Goal: Task Accomplishment & Management: Manage account settings

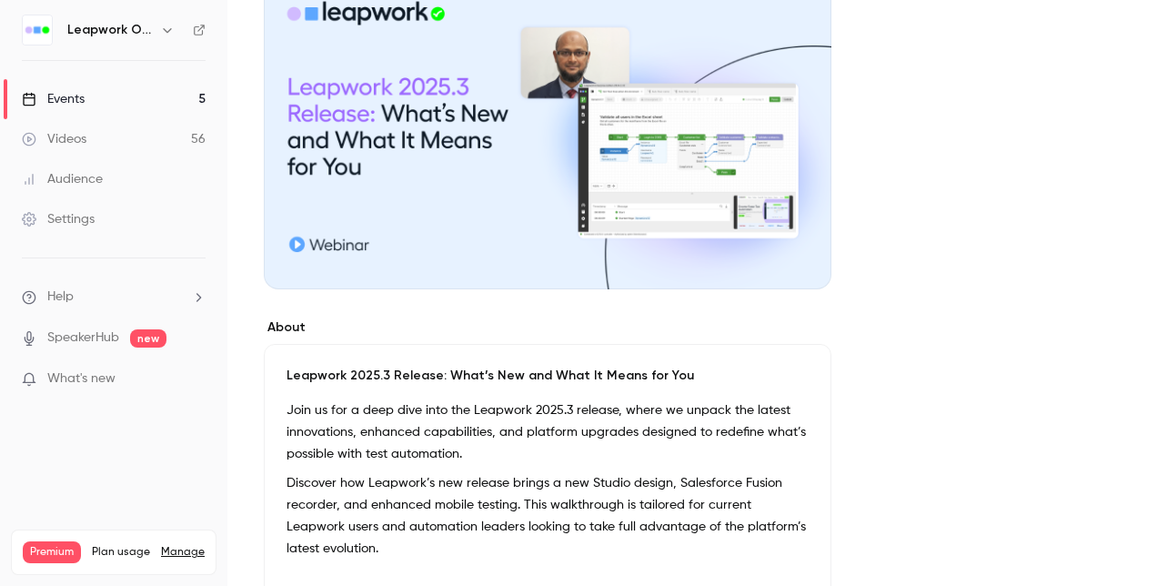
scroll to position [187, 0]
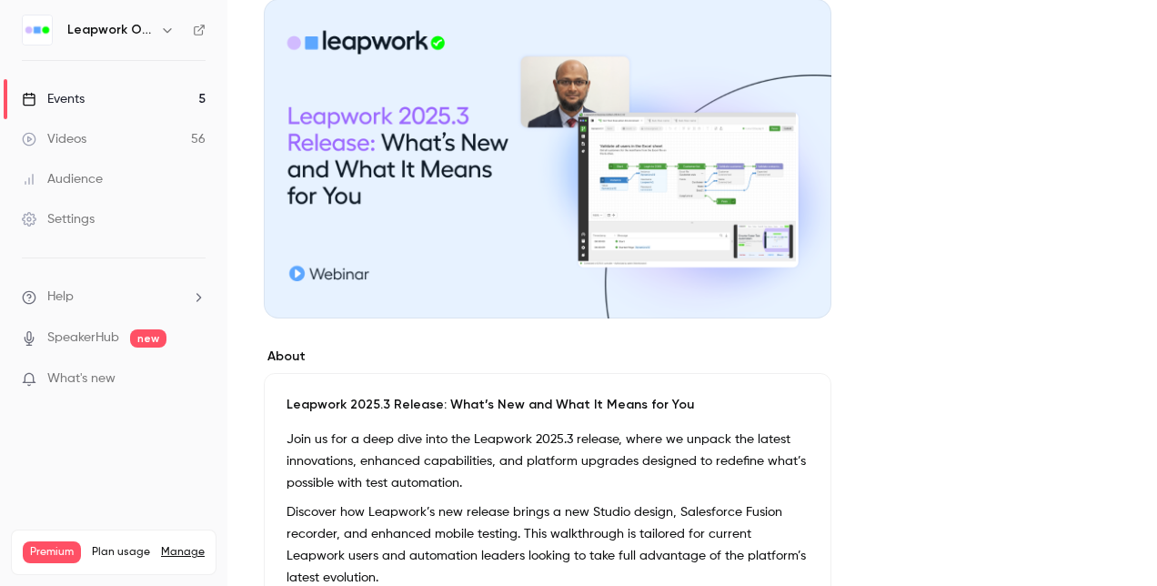
click at [65, 105] on div "Events" at bounding box center [53, 99] width 63 height 18
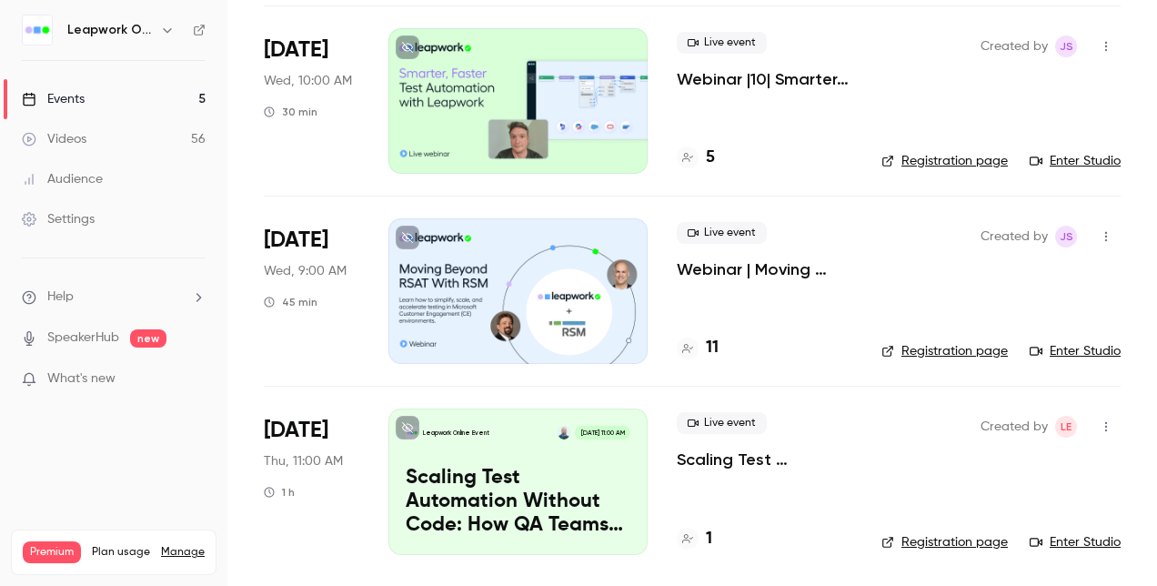
scroll to position [236, 0]
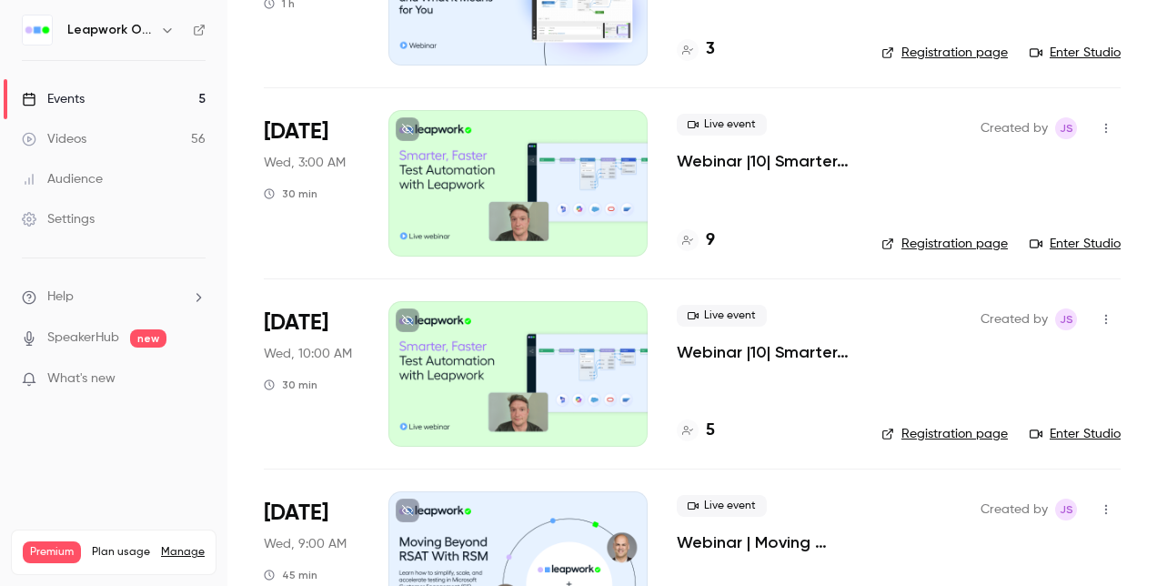
click at [486, 198] on div at bounding box center [517, 183] width 259 height 146
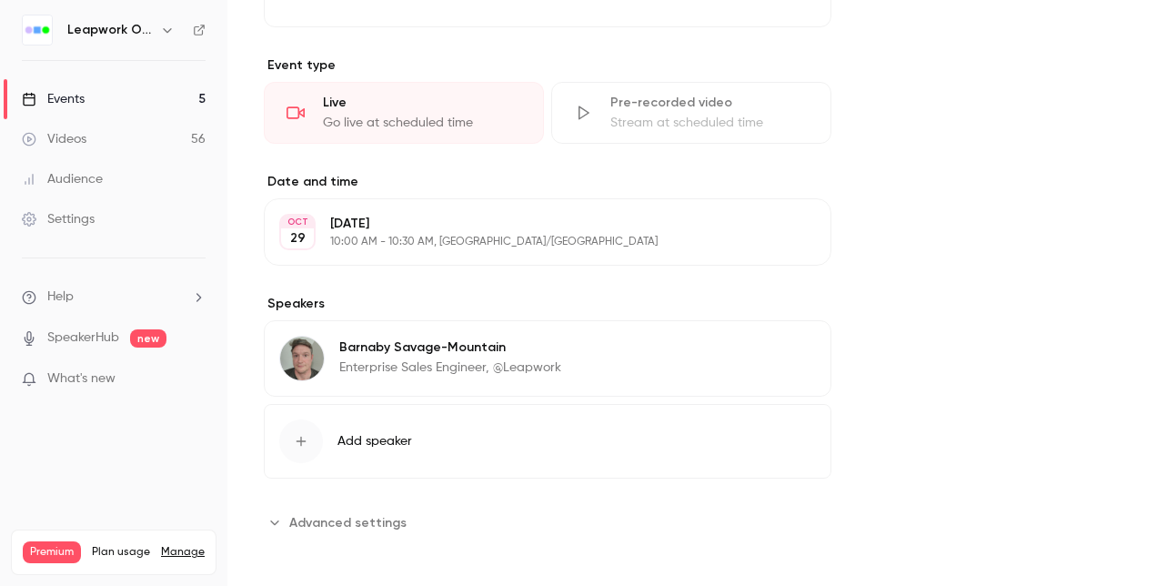
scroll to position [773, 0]
click at [789, 347] on button "Edit" at bounding box center [782, 348] width 66 height 29
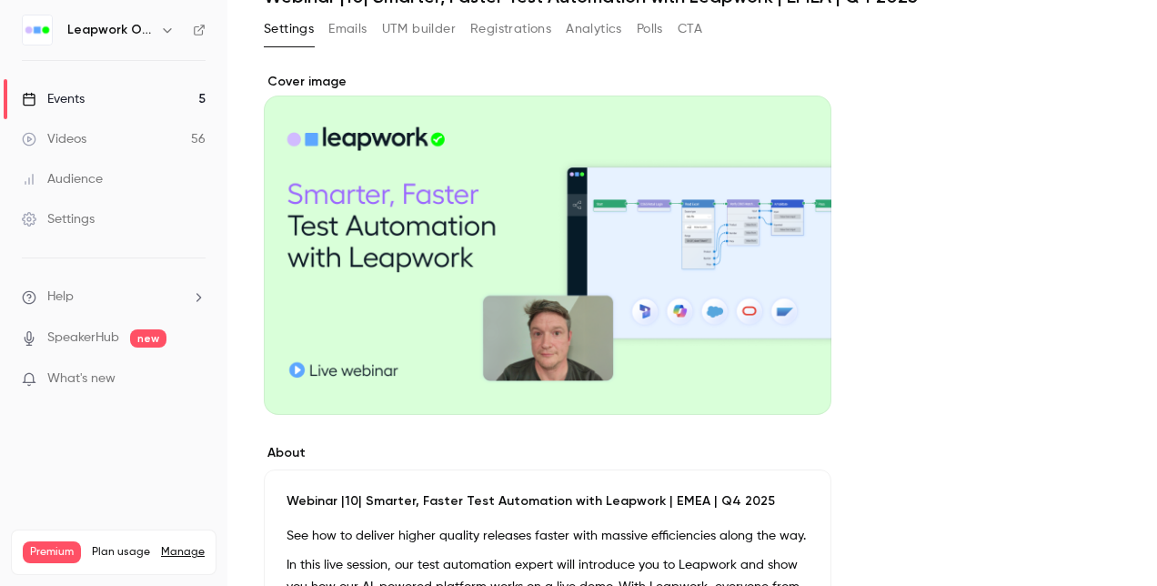
scroll to position [0, 0]
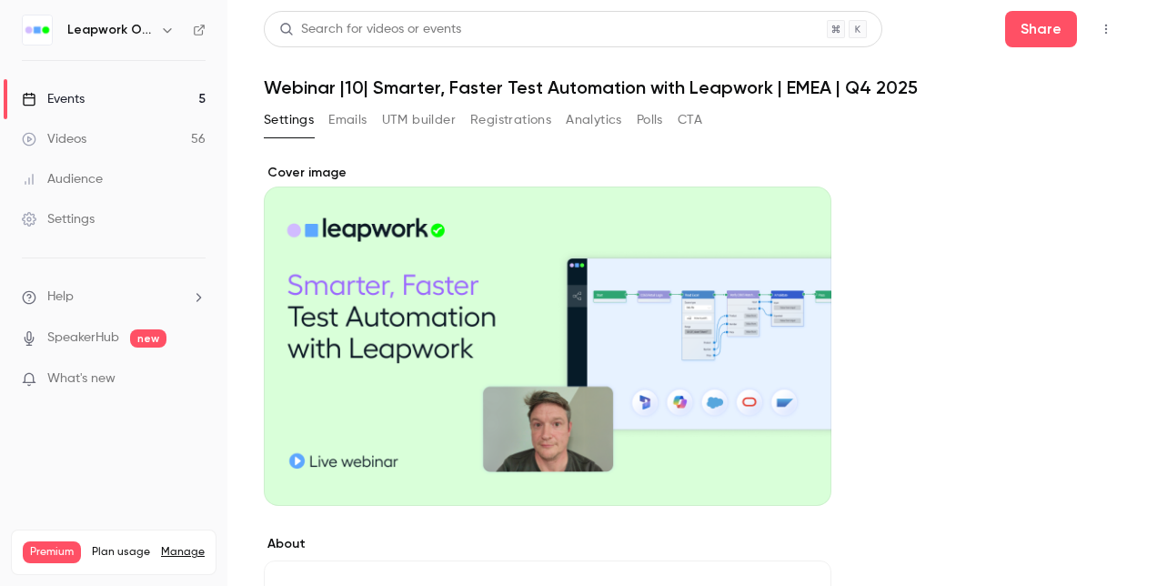
click at [71, 99] on div "Events" at bounding box center [53, 99] width 63 height 18
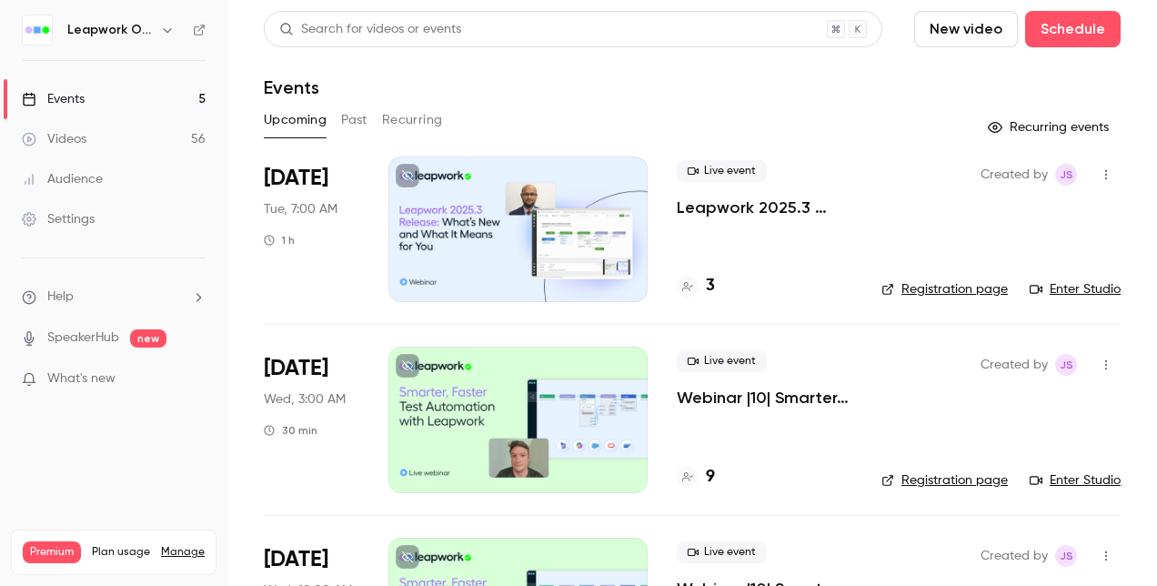
click at [357, 122] on button "Past" at bounding box center [354, 120] width 26 height 29
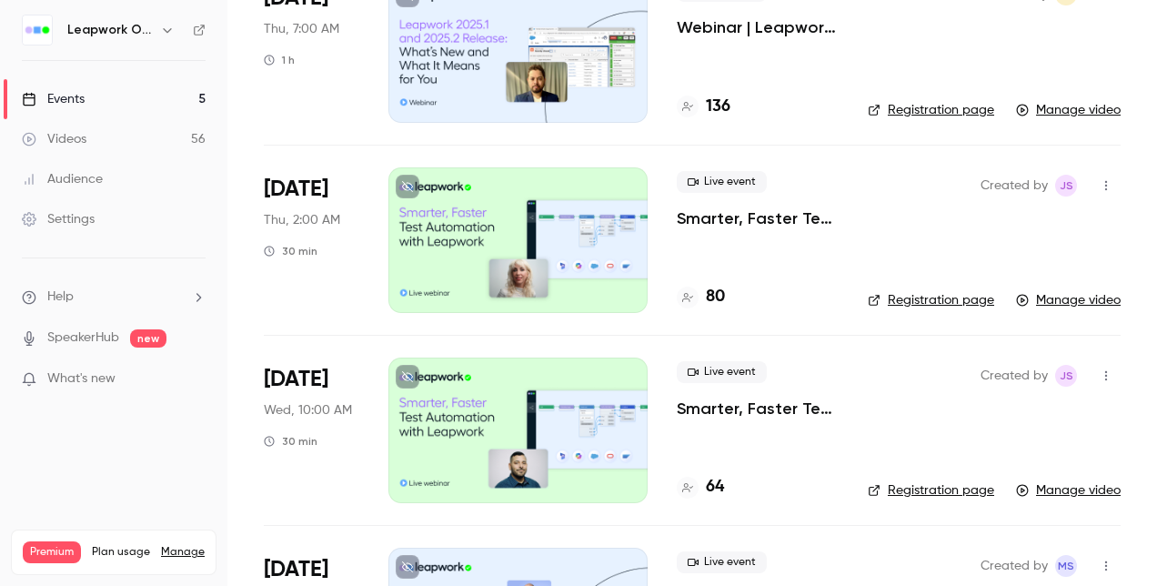
scroll to position [2001, 0]
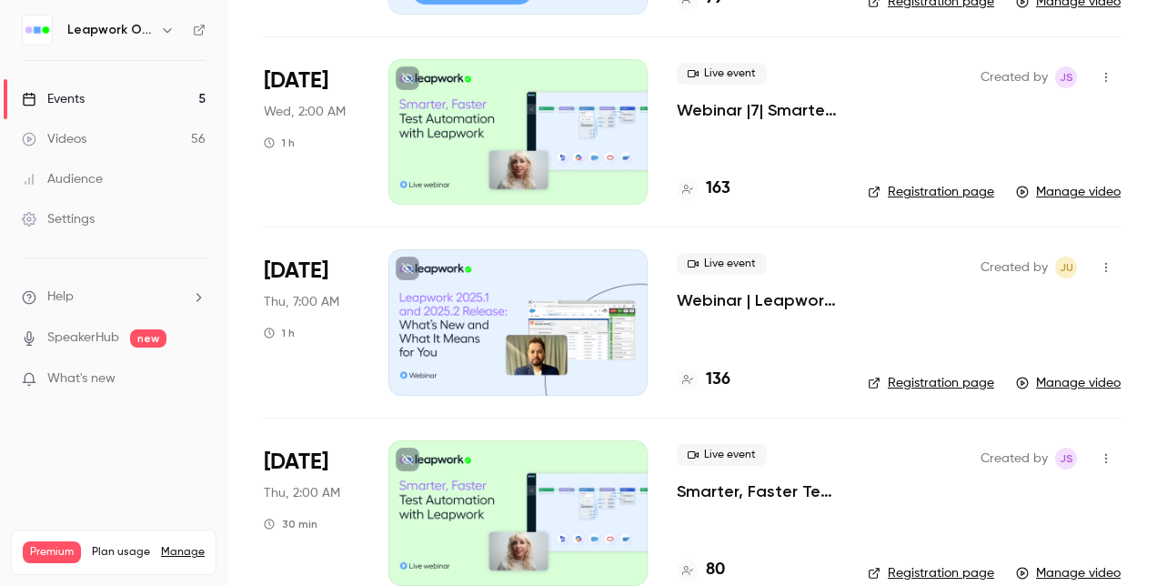
click at [492, 125] on div at bounding box center [517, 132] width 259 height 146
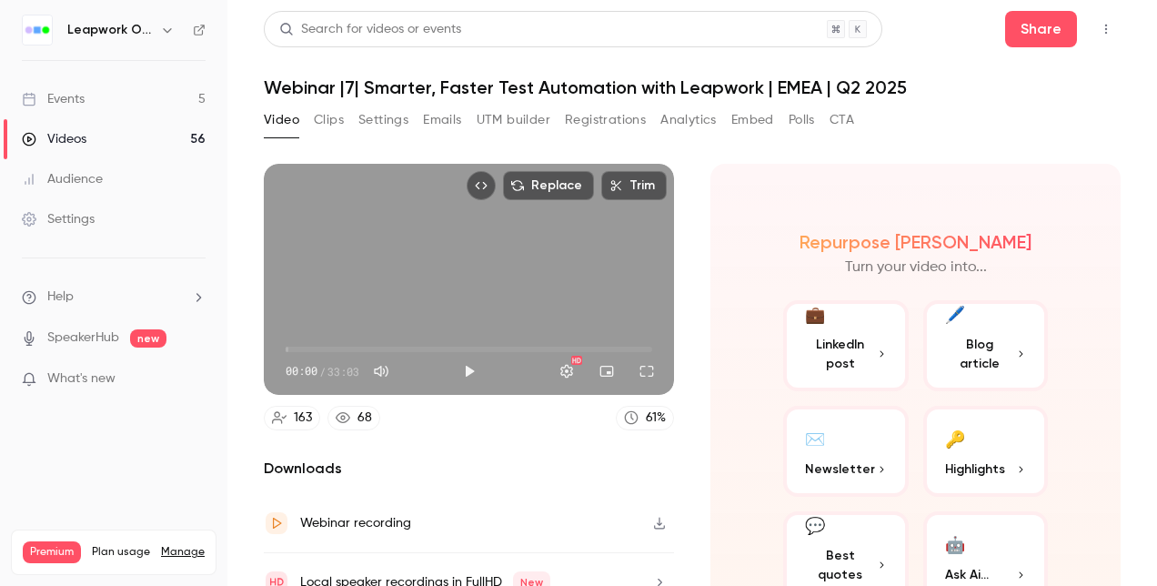
click at [370, 123] on button "Settings" at bounding box center [383, 120] width 50 height 29
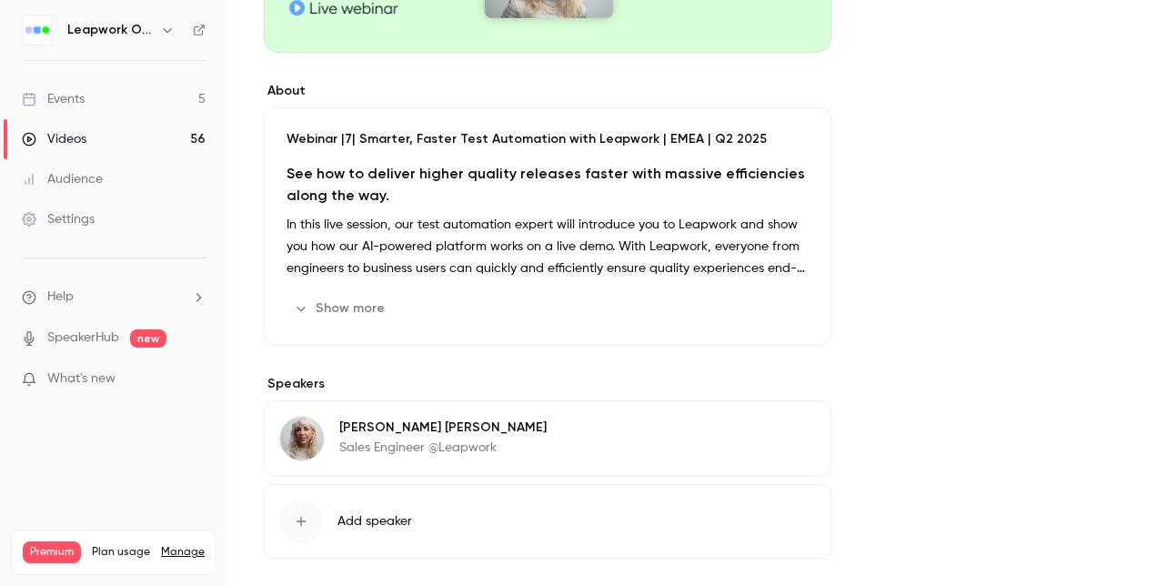
scroll to position [526, 0]
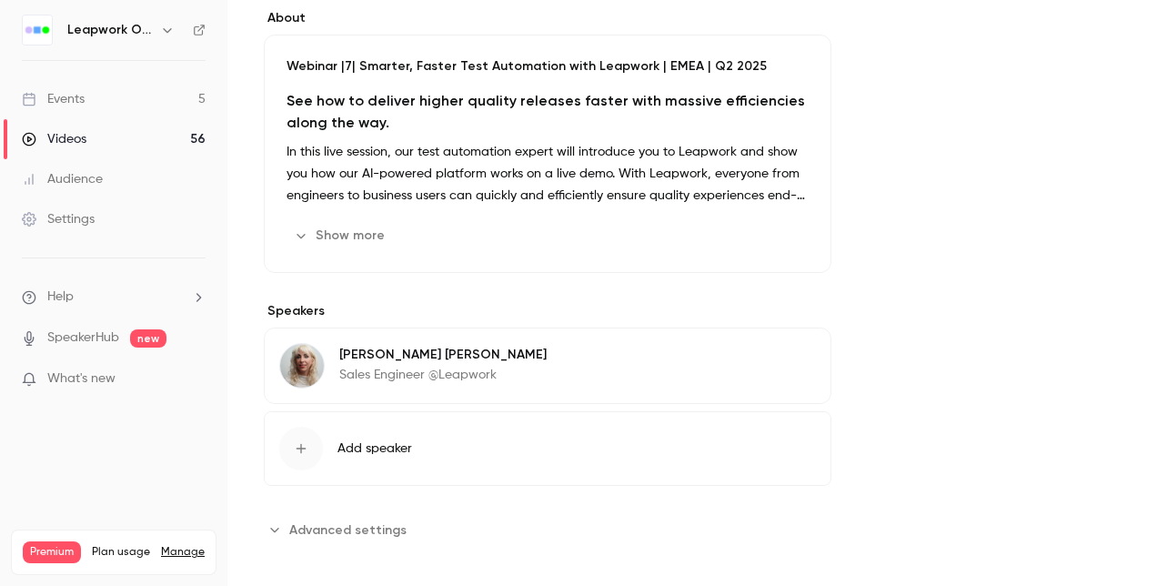
click at [652, 362] on div "[PERSON_NAME] Sales Engineer @Leapwork Edit" at bounding box center [548, 365] width 568 height 76
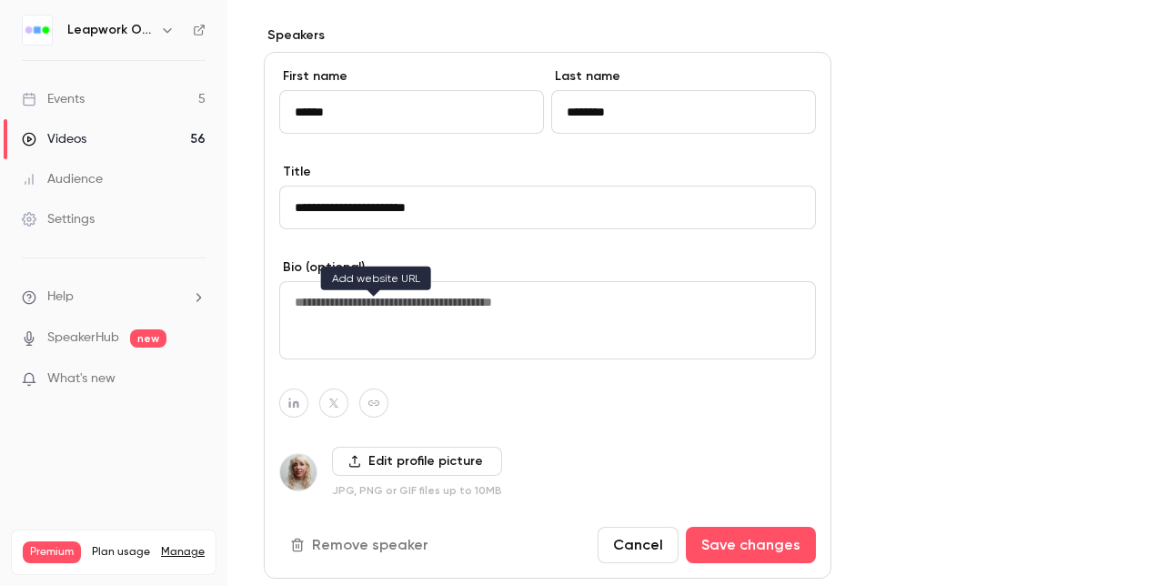
scroll to position [890, 0]
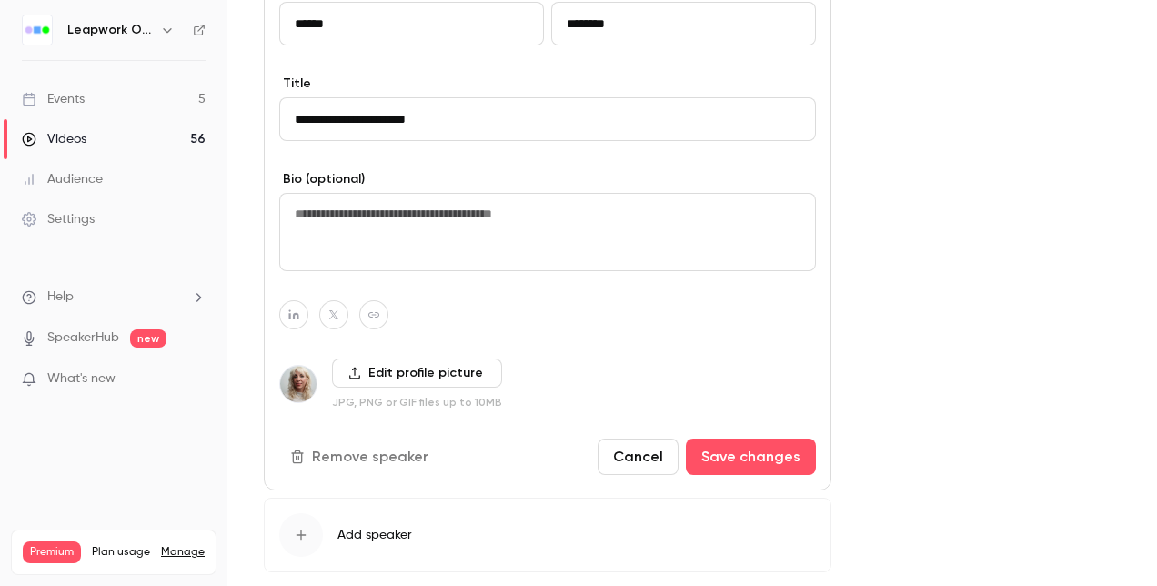
click at [384, 377] on label "Edit profile picture" at bounding box center [417, 372] width 170 height 29
click at [0, 0] on input "Edit profile picture" at bounding box center [0, 0] width 0 height 0
click at [306, 380] on img at bounding box center [298, 384] width 36 height 36
drag, startPoint x: 294, startPoint y: 384, endPoint x: 298, endPoint y: 395, distance: 11.8
click at [298, 395] on img at bounding box center [298, 384] width 36 height 36
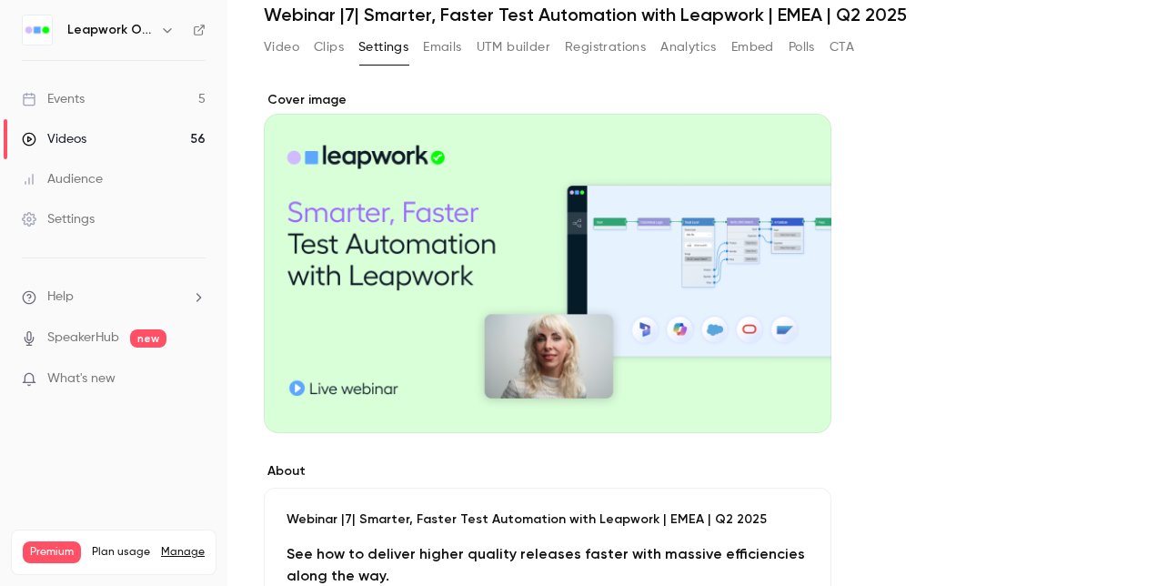
scroll to position [71, 0]
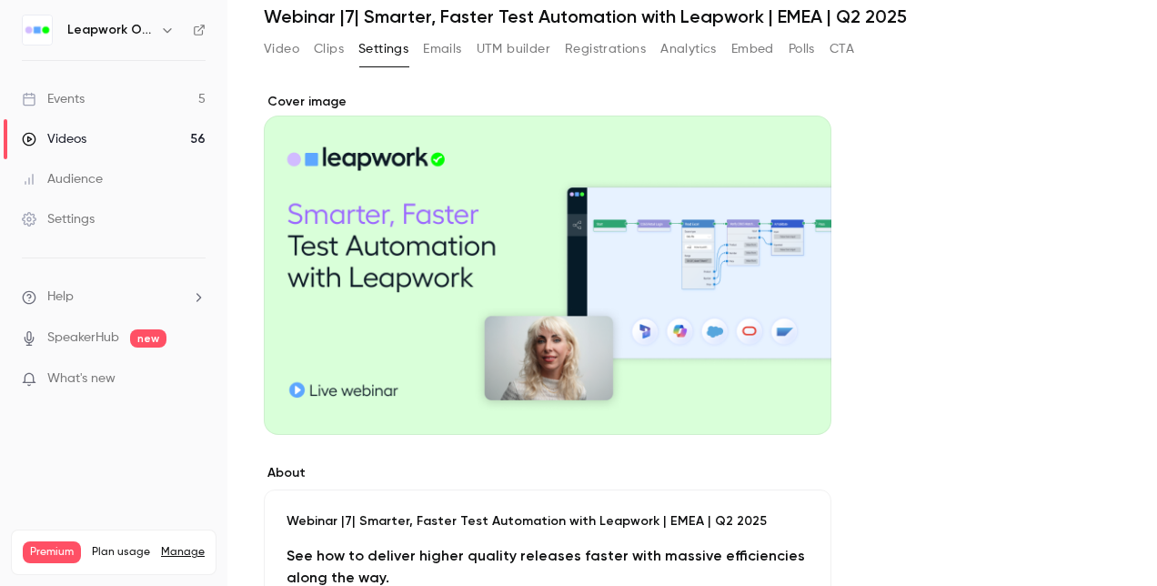
drag, startPoint x: 590, startPoint y: 287, endPoint x: 819, endPoint y: 347, distance: 236.1
click at [819, 347] on div "Cover image" at bounding box center [548, 264] width 568 height 342
click at [0, 0] on input "Cover image" at bounding box center [0, 0] width 0 height 0
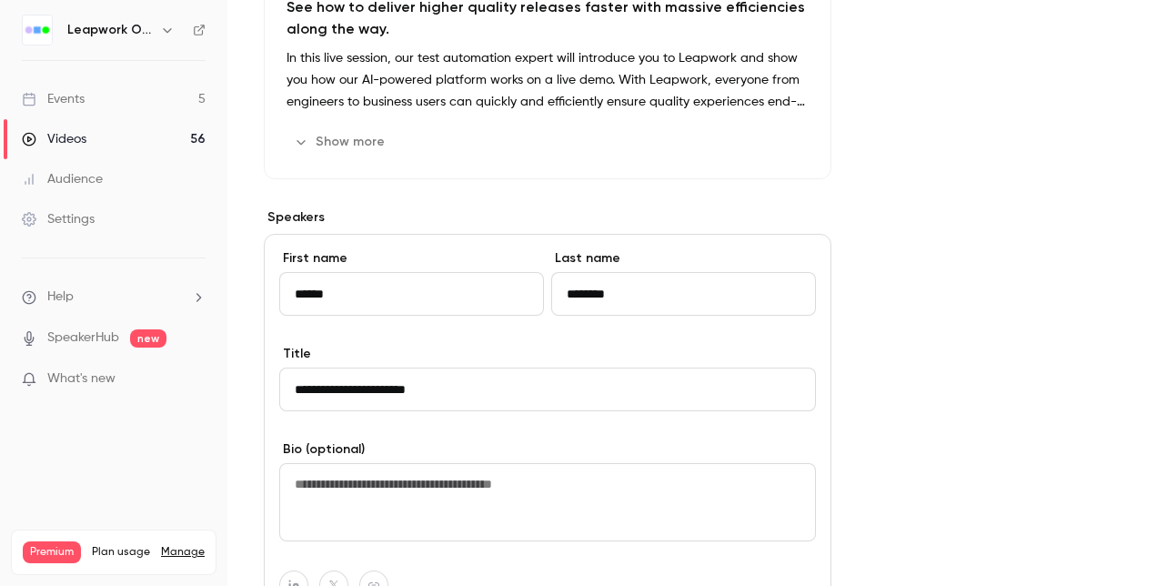
scroll to position [708, 0]
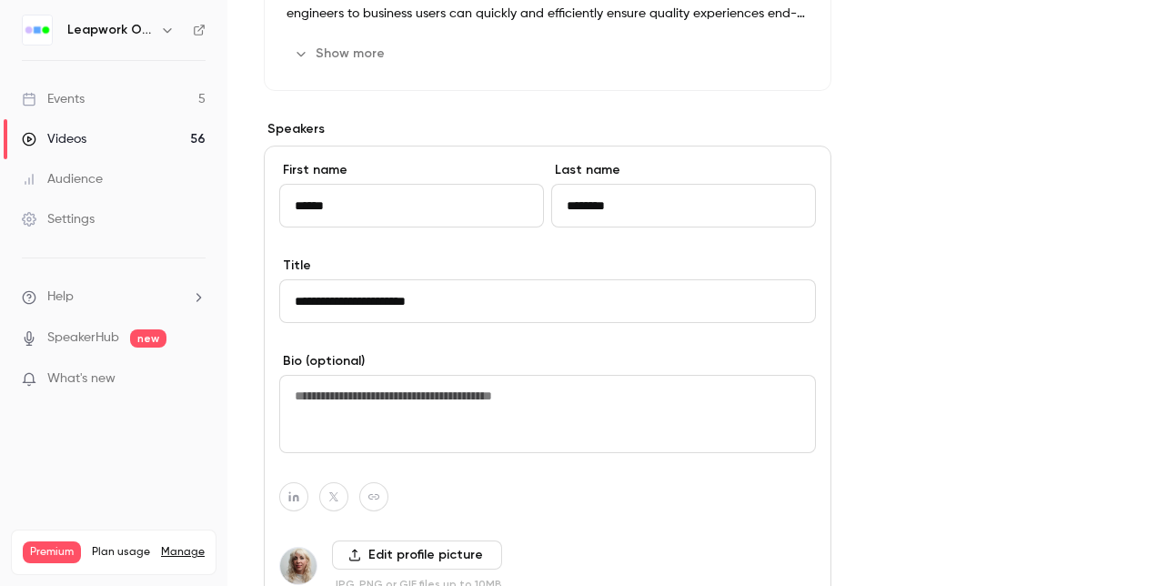
drag, startPoint x: 458, startPoint y: 302, endPoint x: 276, endPoint y: 318, distance: 183.6
click at [276, 318] on div "**********" at bounding box center [548, 409] width 568 height 527
click at [86, 93] on link "Events 5" at bounding box center [113, 99] width 227 height 40
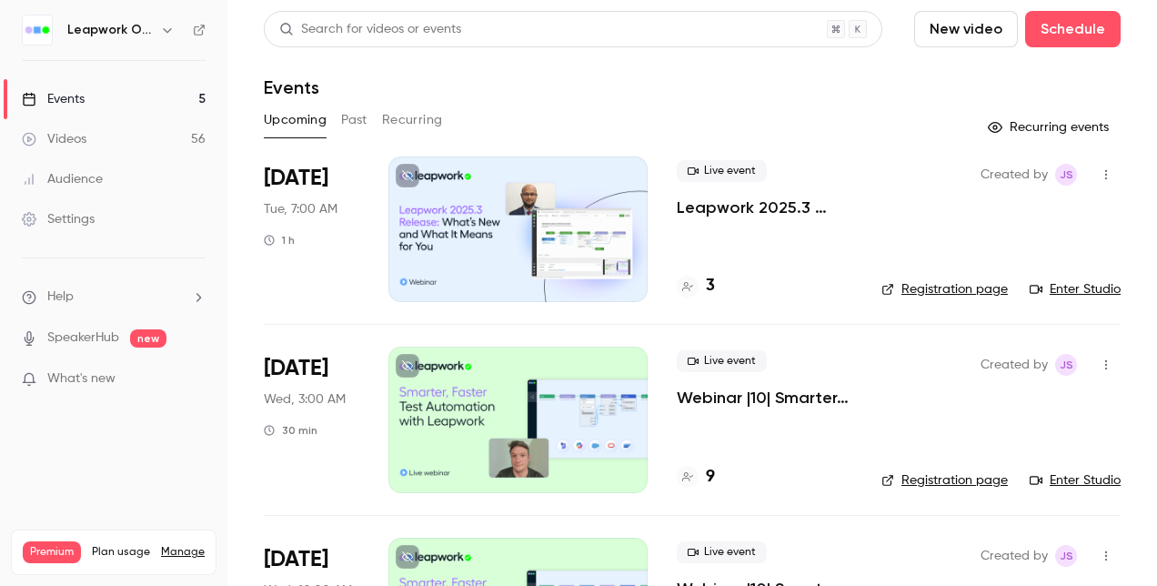
click at [307, 116] on button "Upcoming" at bounding box center [295, 120] width 63 height 29
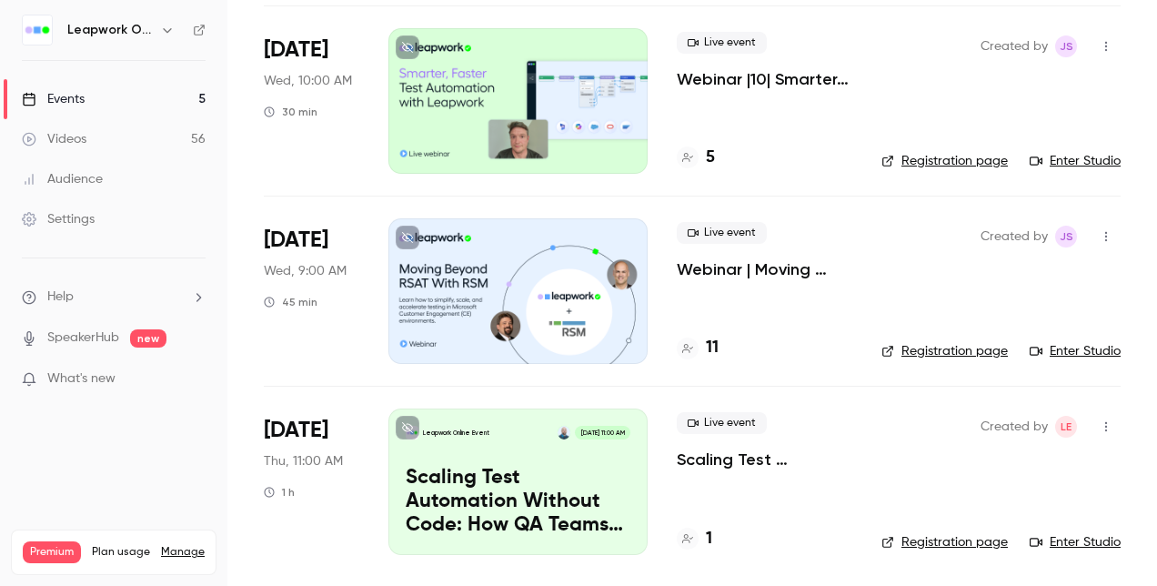
scroll to position [327, 0]
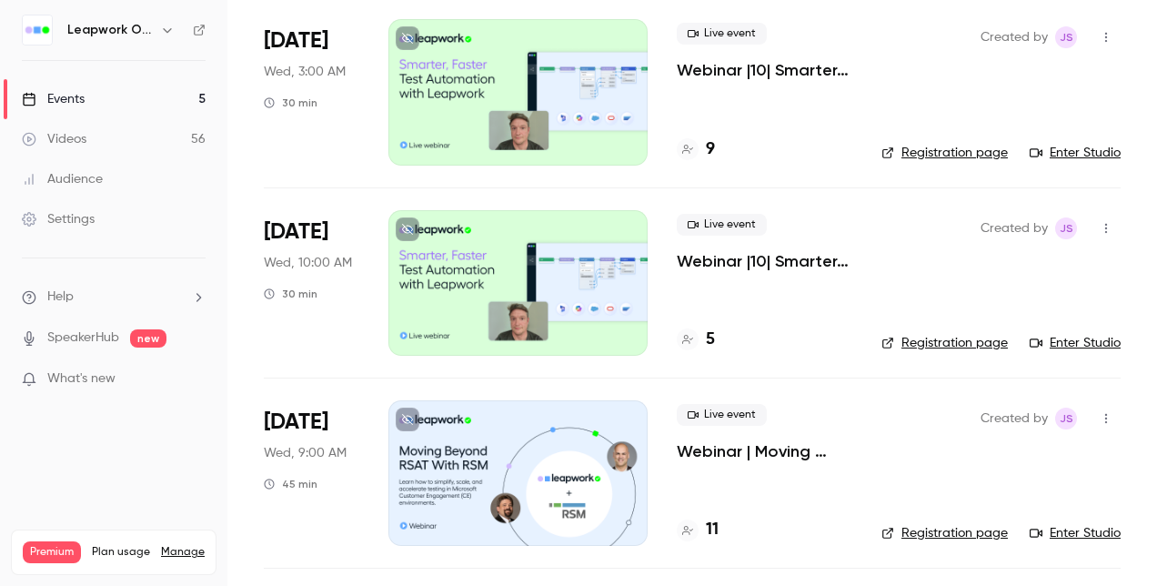
click at [472, 95] on div at bounding box center [517, 92] width 259 height 146
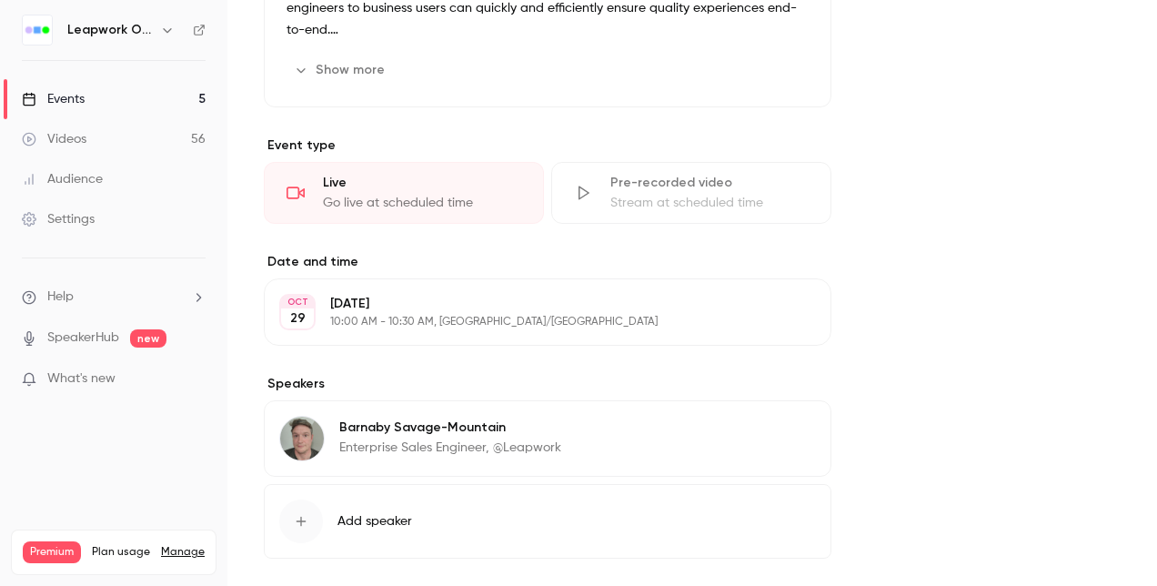
scroll to position [773, 0]
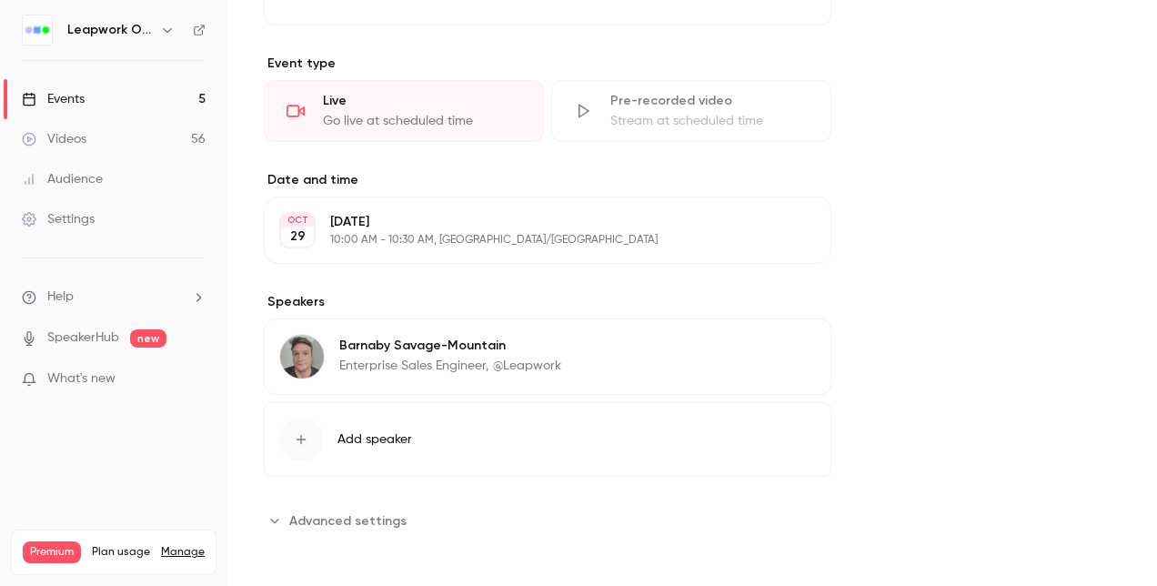
click at [781, 347] on button "Edit" at bounding box center [782, 348] width 66 height 29
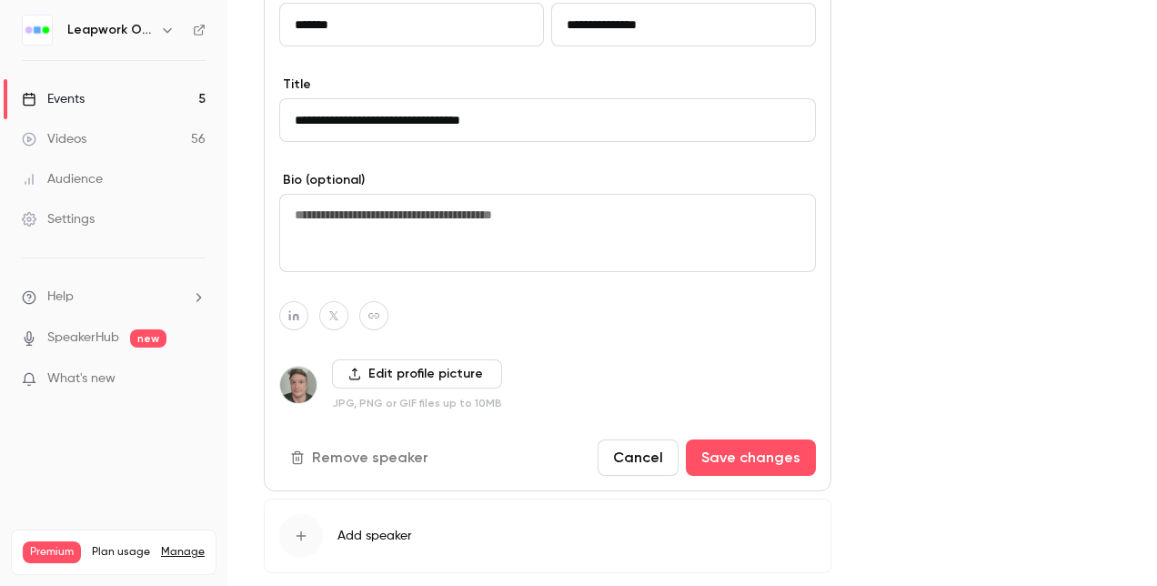
scroll to position [1137, 0]
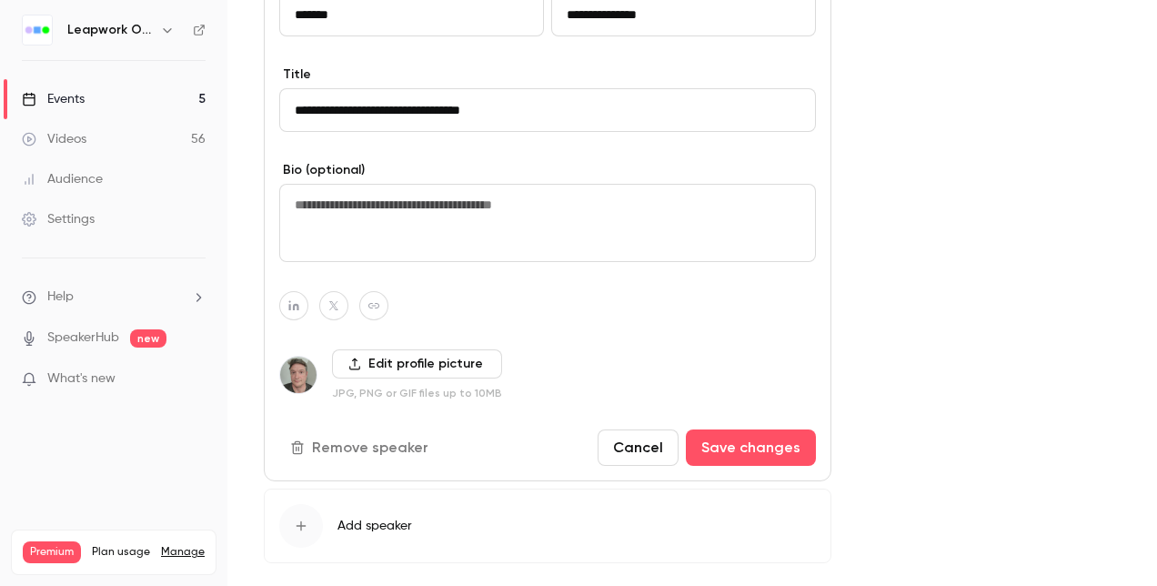
click at [342, 440] on button "Remove speaker" at bounding box center [361, 447] width 164 height 36
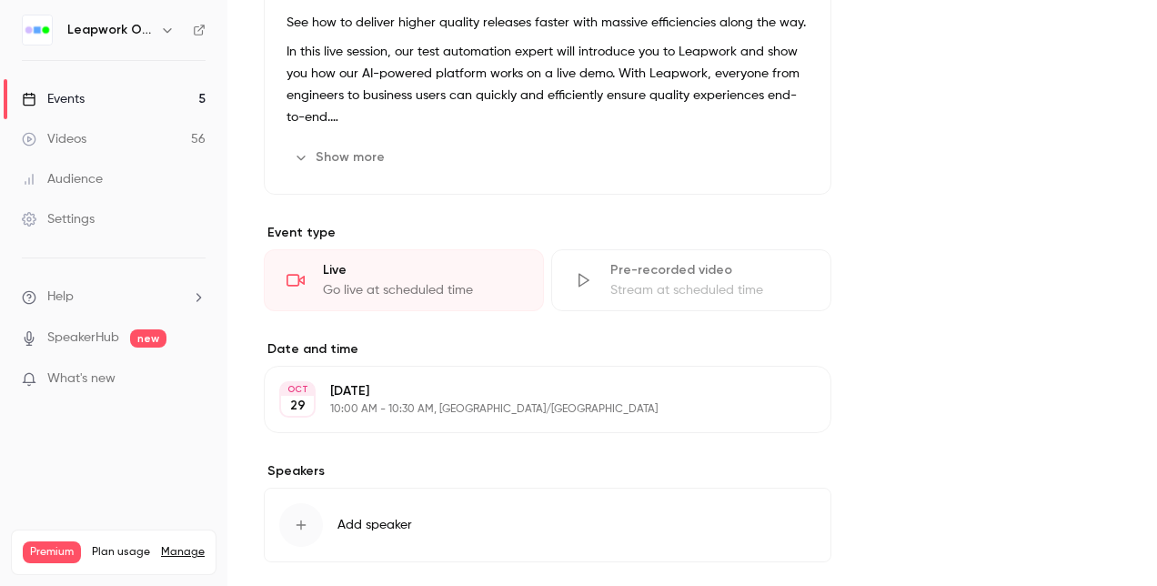
click at [367, 526] on span "Add speaker" at bounding box center [374, 525] width 75 height 18
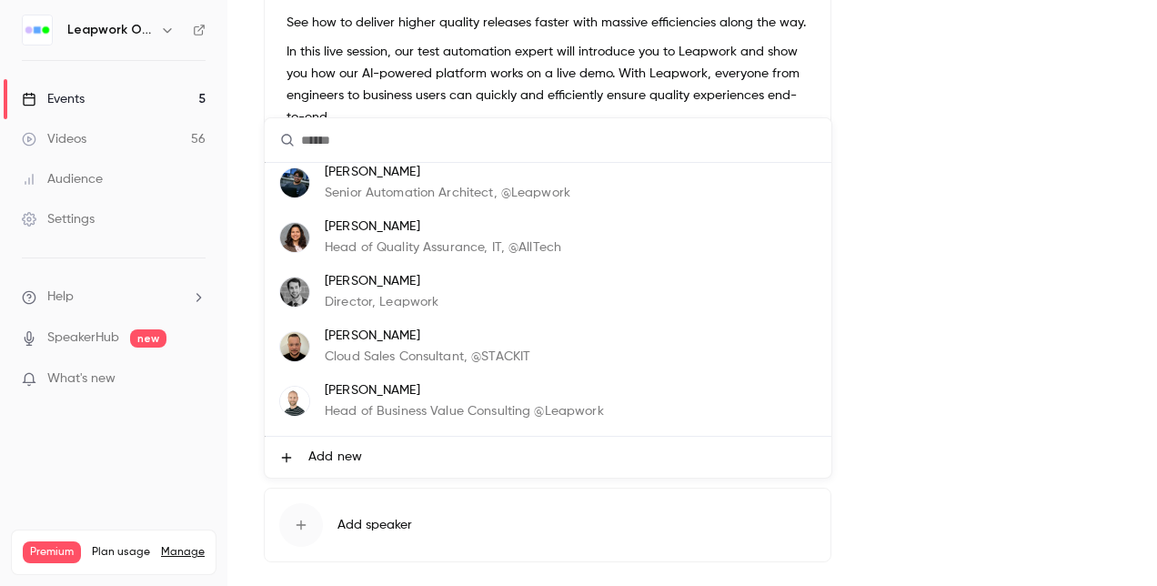
scroll to position [109, 0]
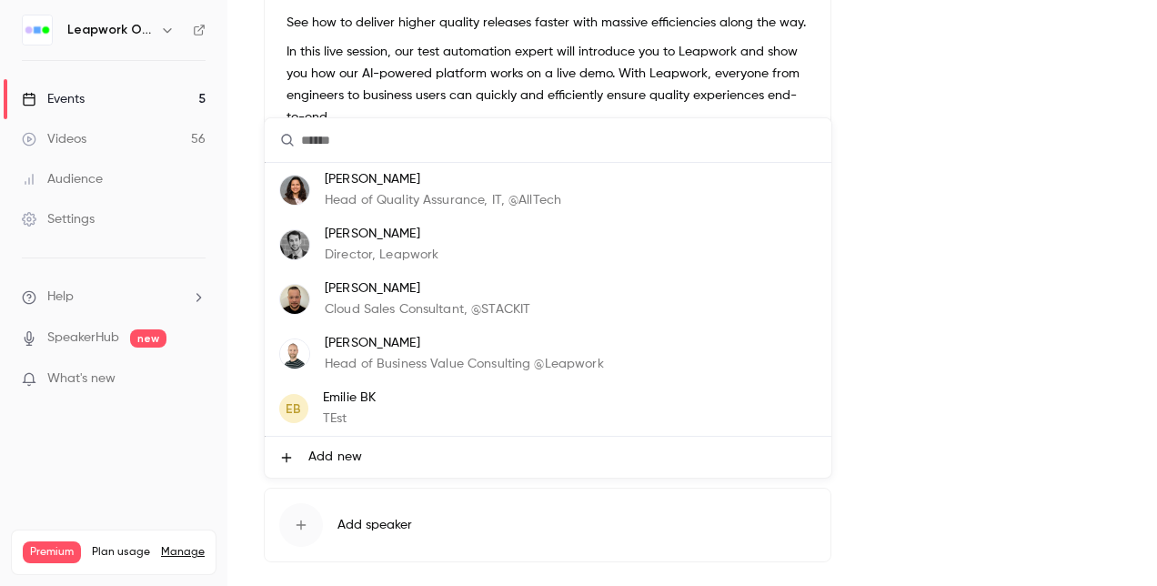
click at [342, 451] on span "Add new" at bounding box center [335, 457] width 54 height 19
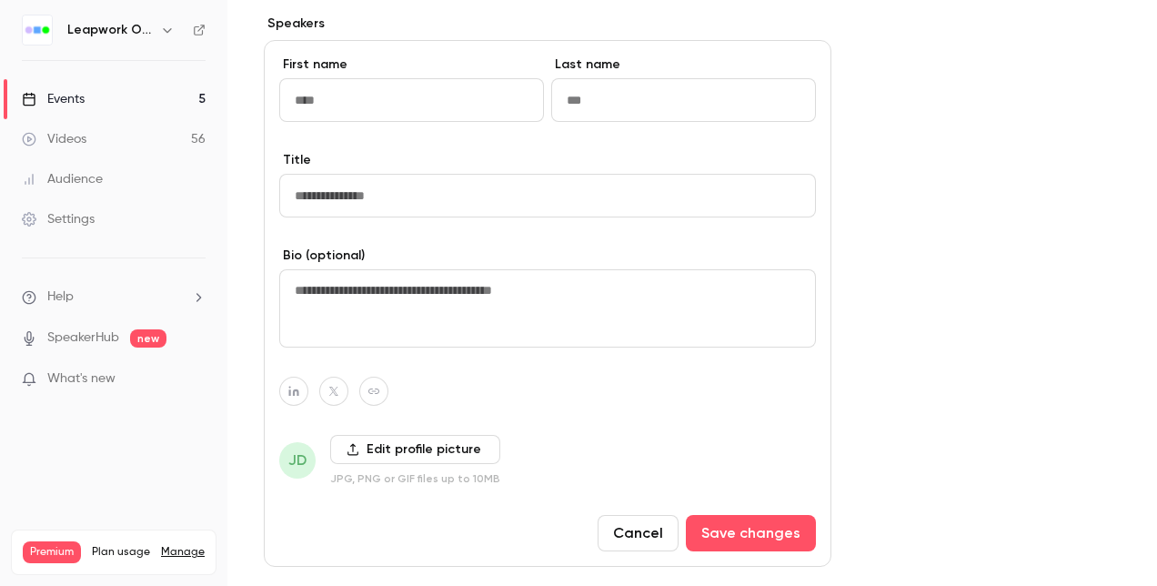
scroll to position [961, 0]
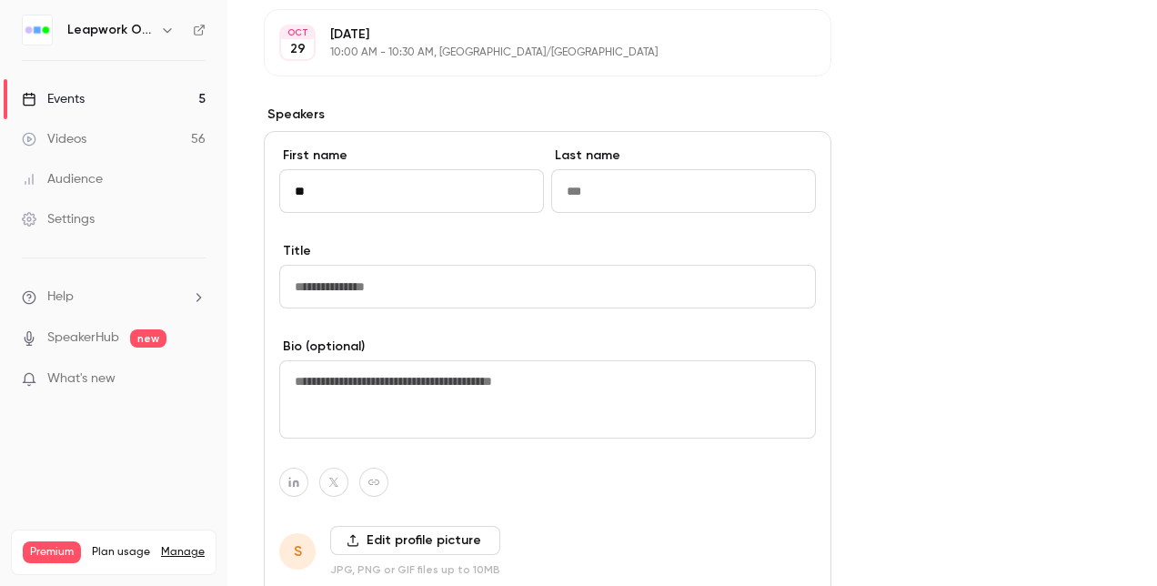
type input "**"
click at [293, 277] on input "Title" at bounding box center [547, 287] width 537 height 44
paste input "**********"
type input "**********"
click at [368, 177] on input "**" at bounding box center [411, 191] width 265 height 44
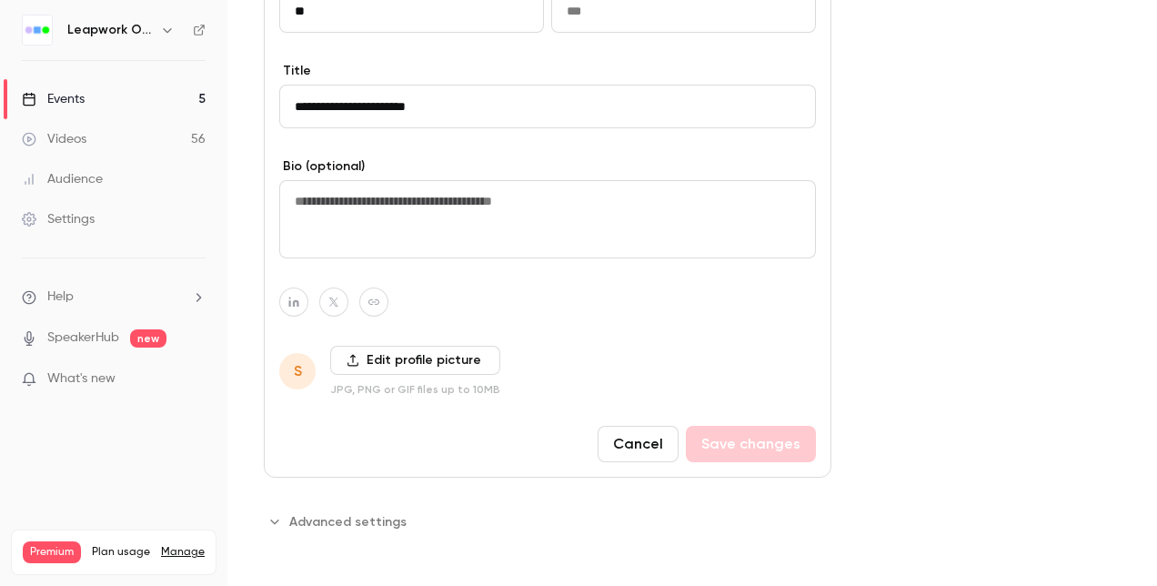
scroll to position [1142, 0]
click at [378, 360] on label "Edit profile picture" at bounding box center [415, 358] width 170 height 29
click at [0, 0] on input "Edit profile picture" at bounding box center [0, 0] width 0 height 0
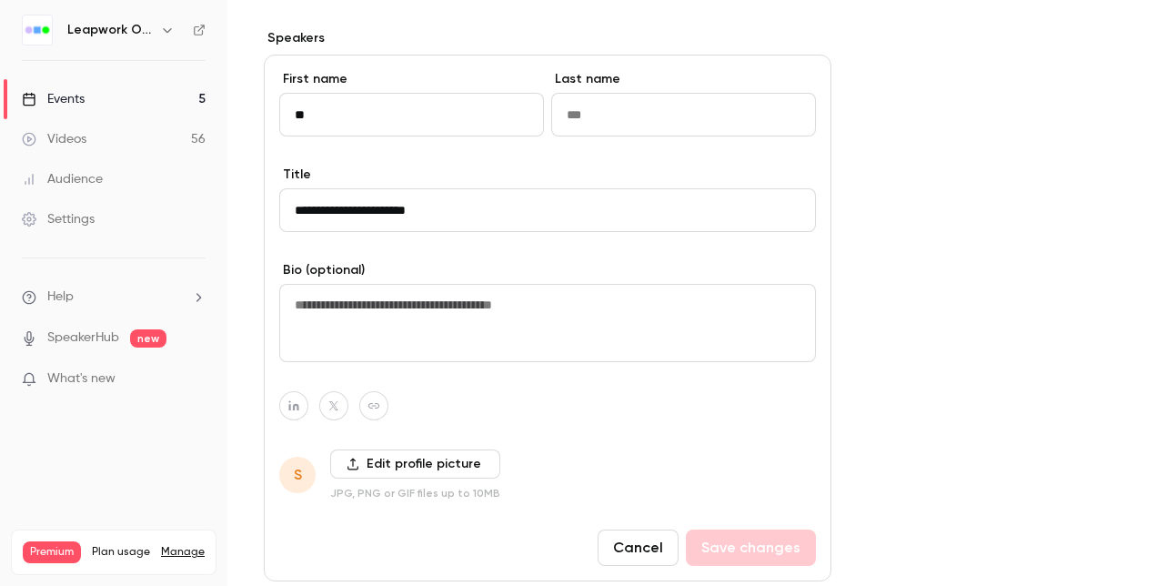
scroll to position [961, 0]
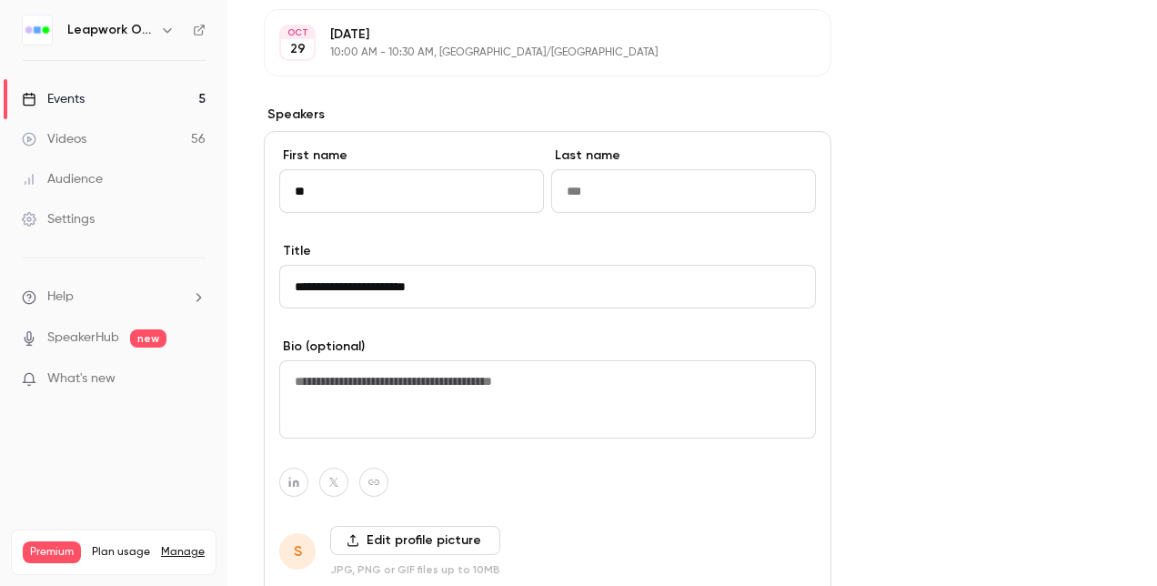
drag, startPoint x: 307, startPoint y: 186, endPoint x: 287, endPoint y: 190, distance: 20.5
click at [282, 189] on input "**" at bounding box center [411, 191] width 265 height 44
type input "******"
click at [612, 186] on input "Last name" at bounding box center [683, 191] width 265 height 44
paste input "********"
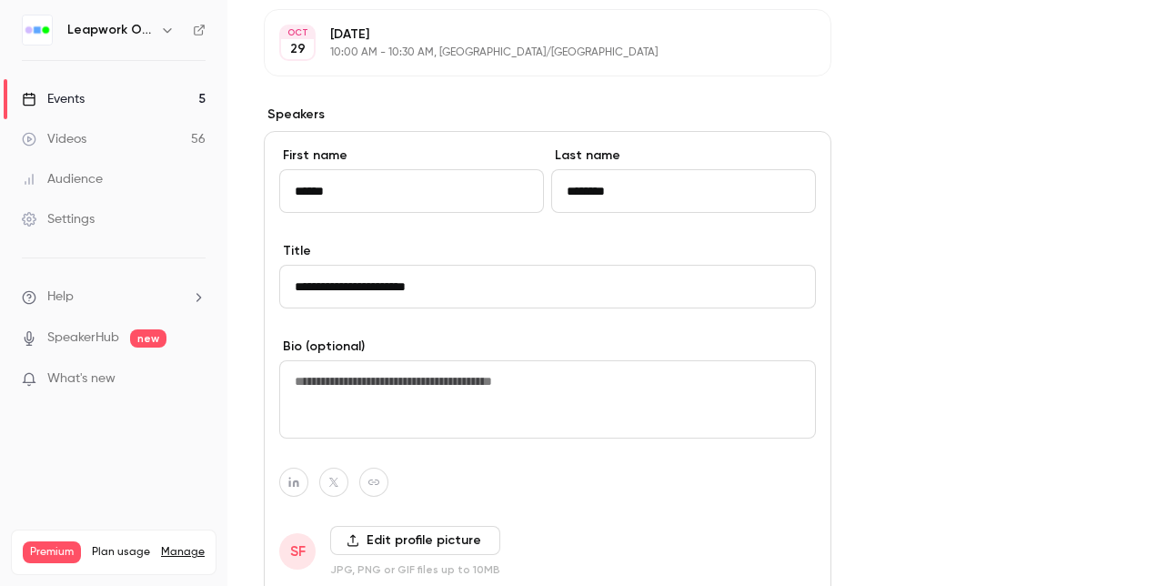
type input "********"
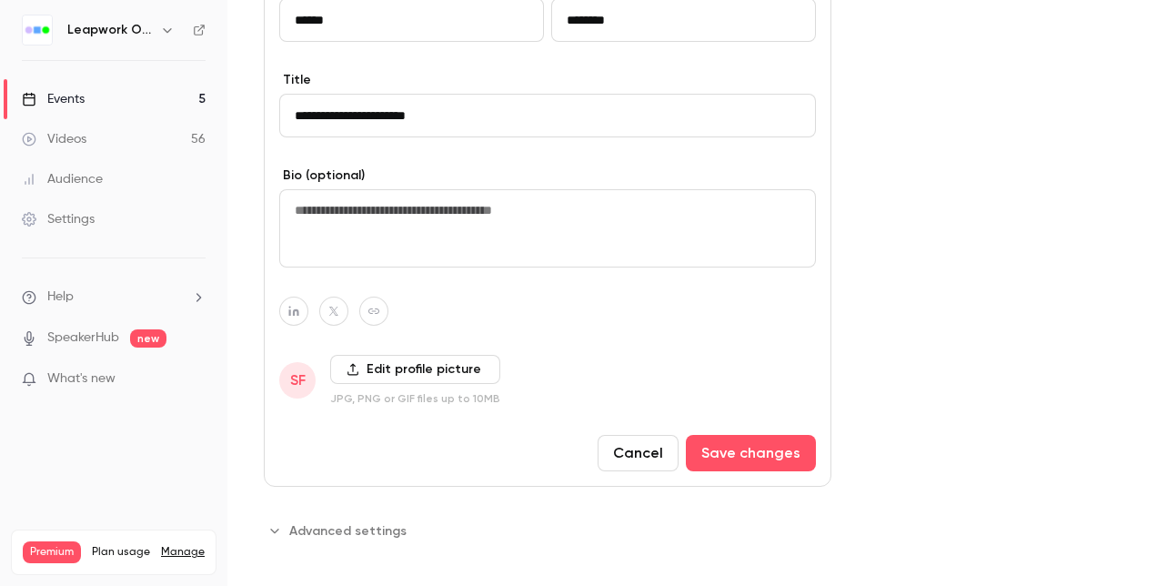
scroll to position [1142, 0]
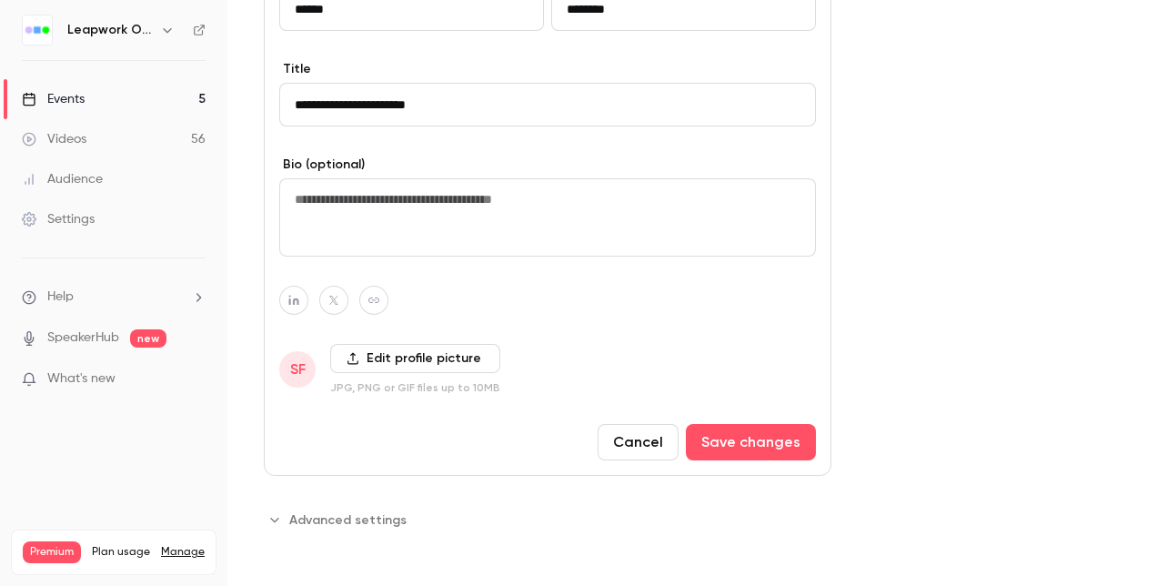
click at [350, 207] on textarea at bounding box center [547, 217] width 537 height 78
click at [748, 438] on button "Save changes" at bounding box center [751, 442] width 130 height 36
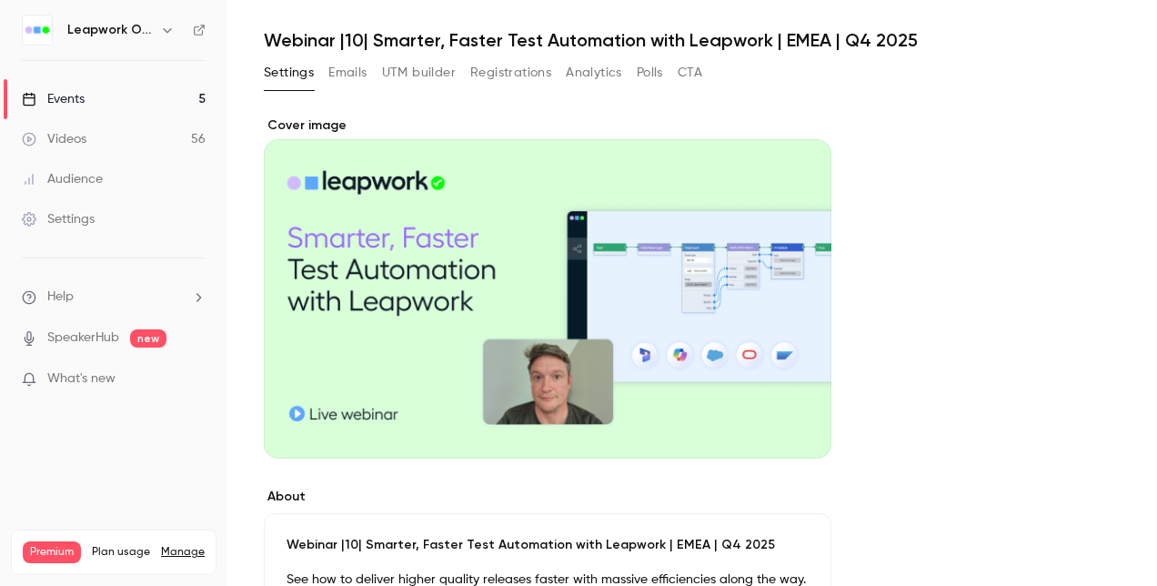
scroll to position [45, 0]
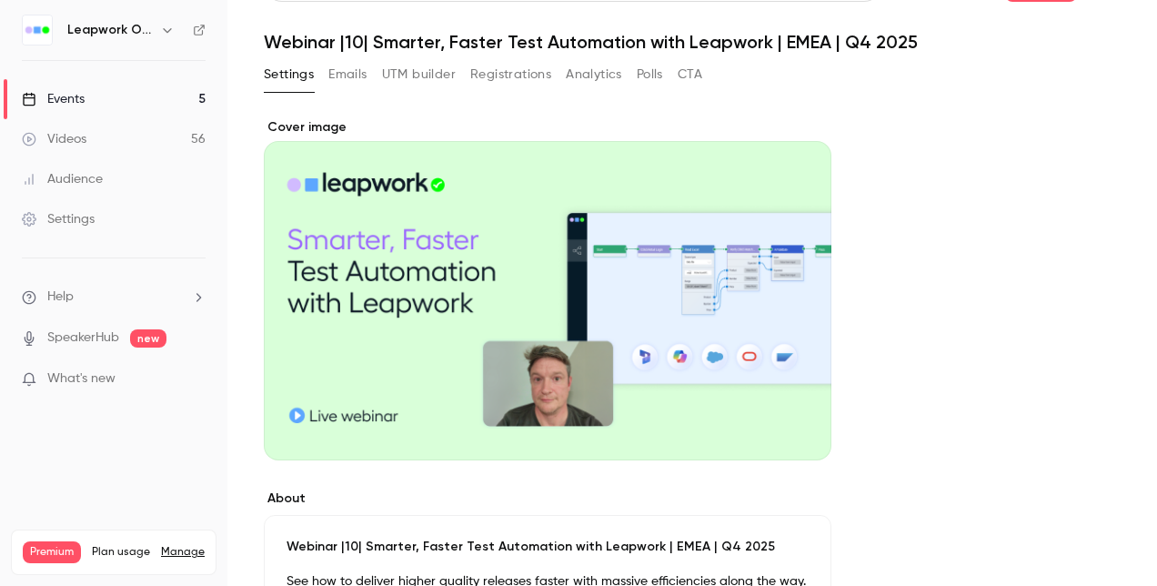
click at [67, 95] on div "Events" at bounding box center [53, 99] width 63 height 18
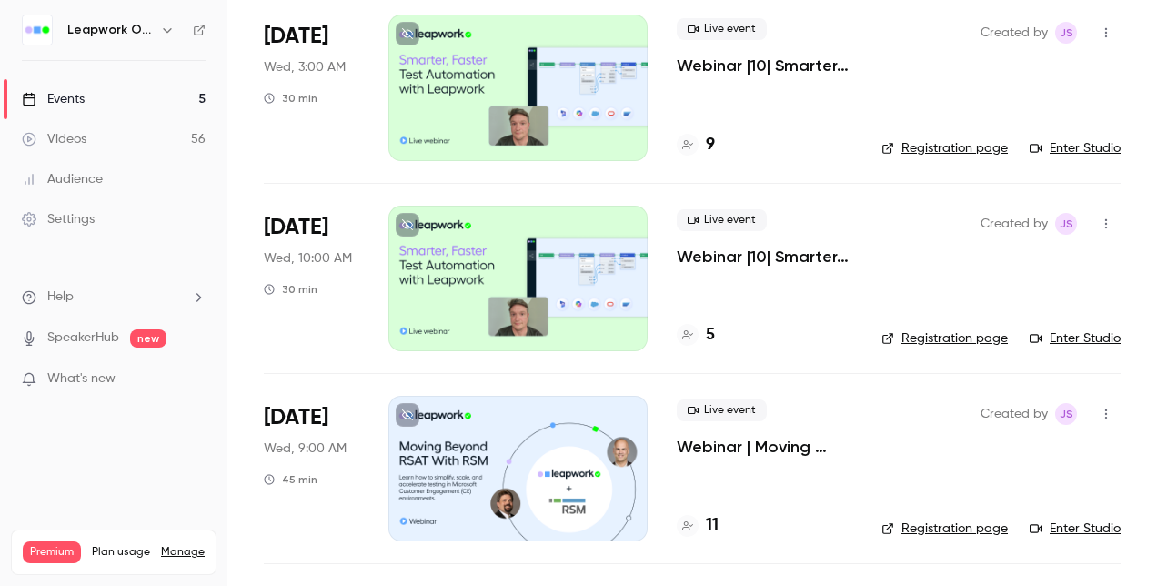
scroll to position [364, 0]
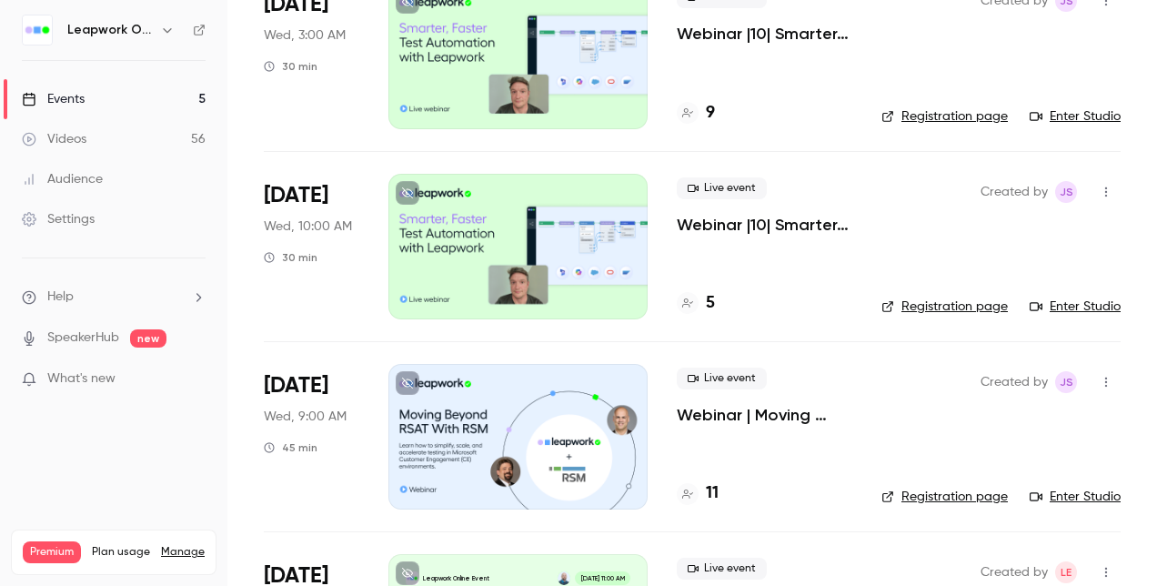
click at [506, 242] on div at bounding box center [517, 247] width 259 height 146
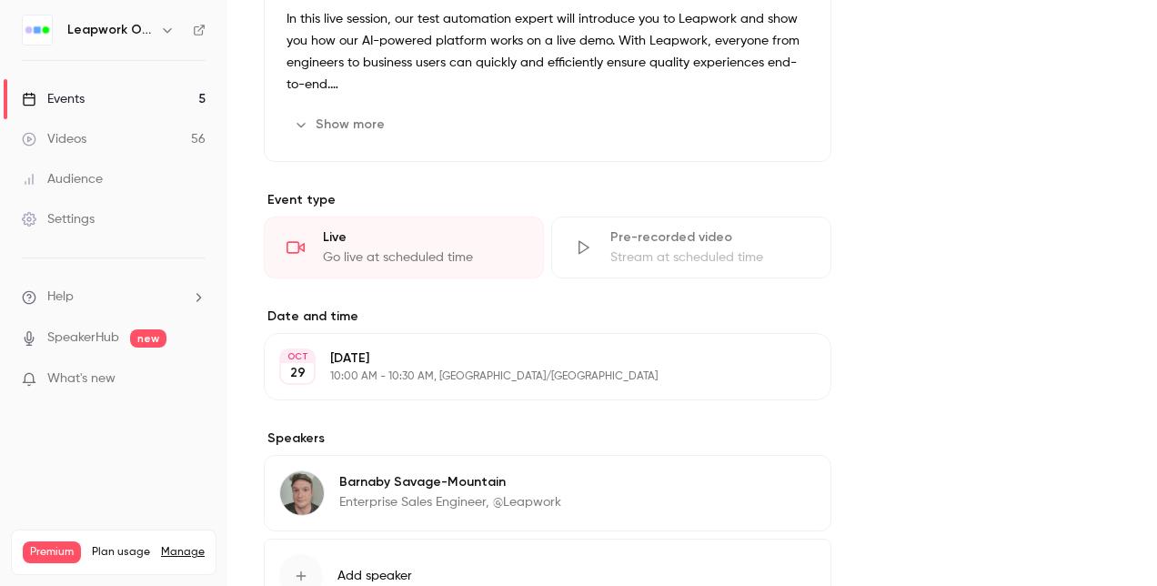
scroll to position [728, 0]
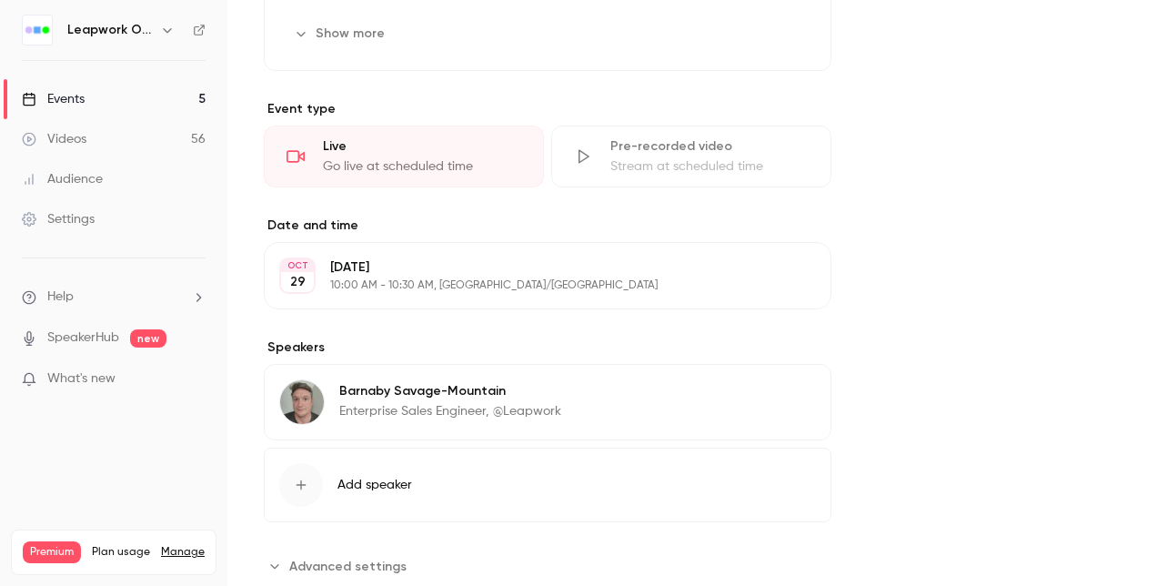
click at [780, 388] on button "Edit" at bounding box center [782, 393] width 66 height 29
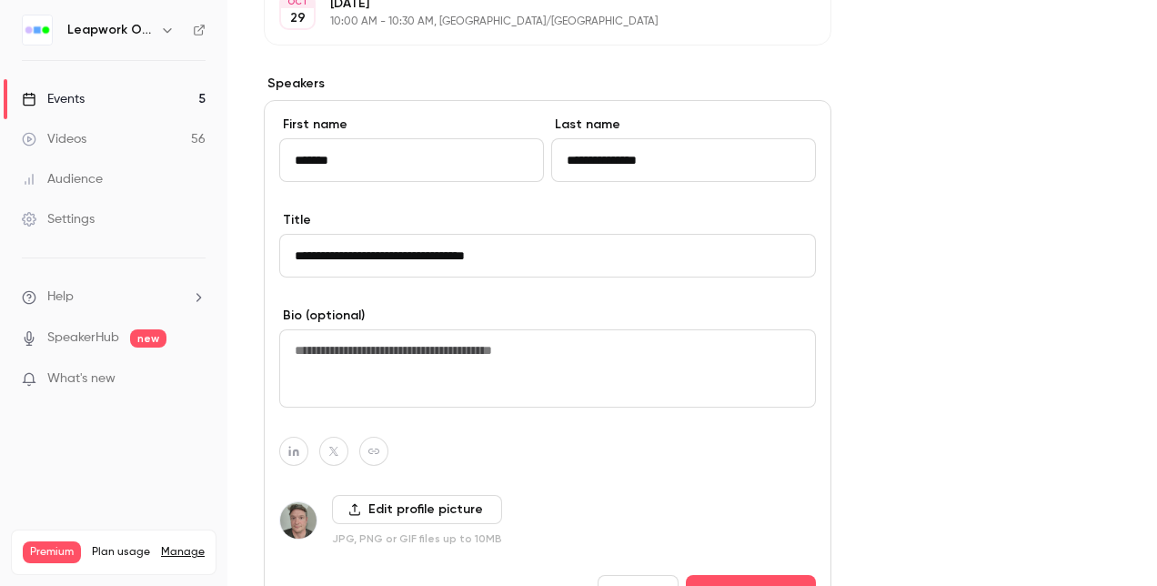
scroll to position [1001, 0]
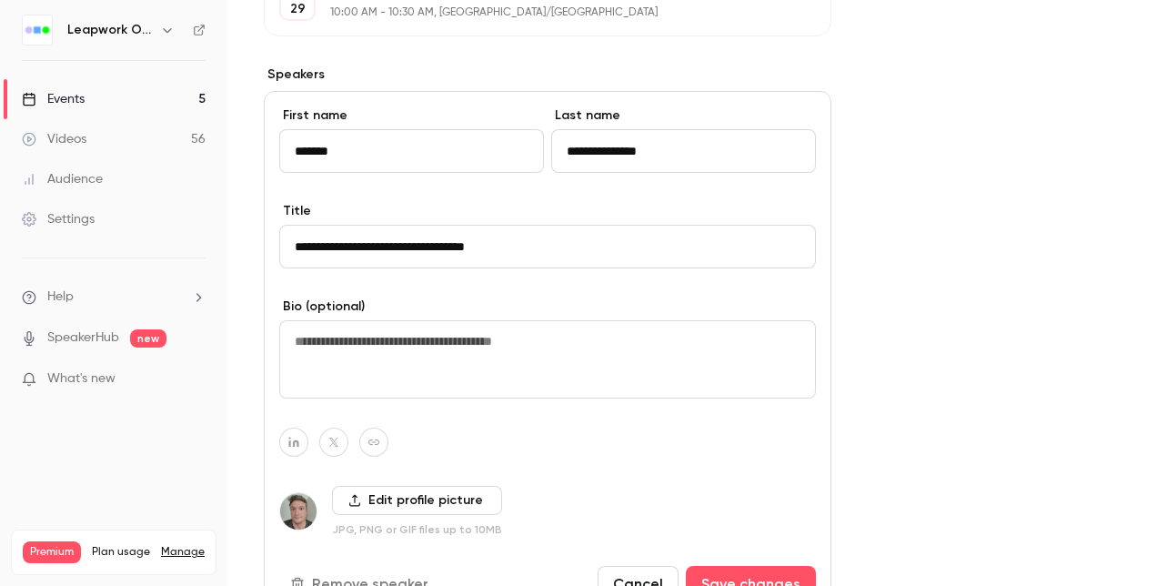
drag, startPoint x: 533, startPoint y: 249, endPoint x: 218, endPoint y: 228, distance: 315.4
click at [215, 230] on div "Leapwork Online Event Events 5 Videos 56 Audience Settings Help SpeakerHub new …" at bounding box center [578, 293] width 1157 height 586
paste input
type input "**********"
click at [318, 149] on input "*******" at bounding box center [411, 151] width 265 height 44
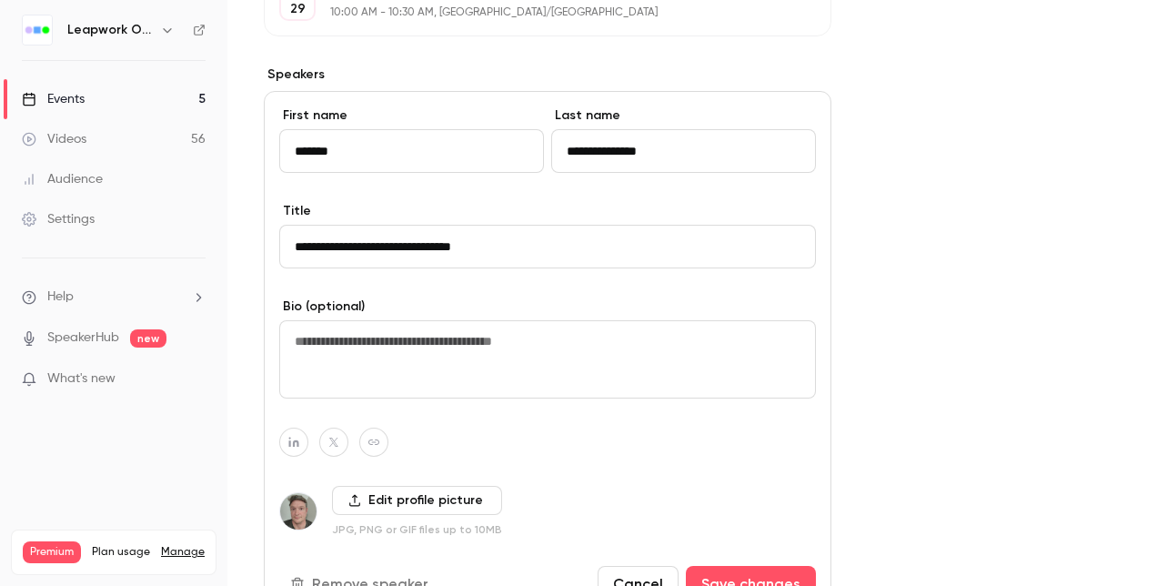
click at [318, 149] on input "*******" at bounding box center [411, 151] width 265 height 44
type input "***"
type input "******"
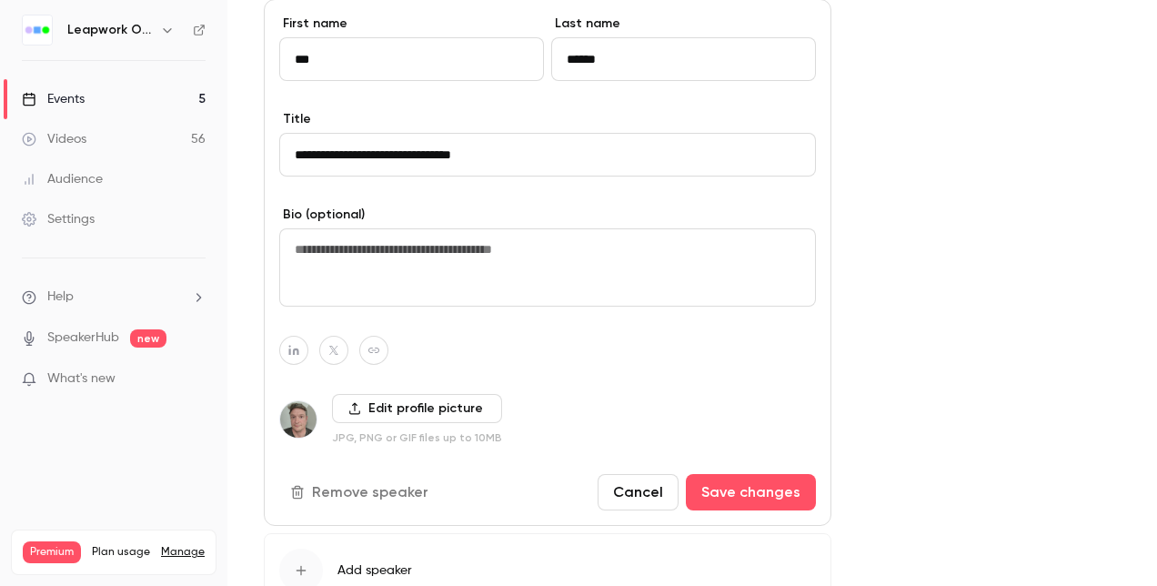
scroll to position [1182, 0]
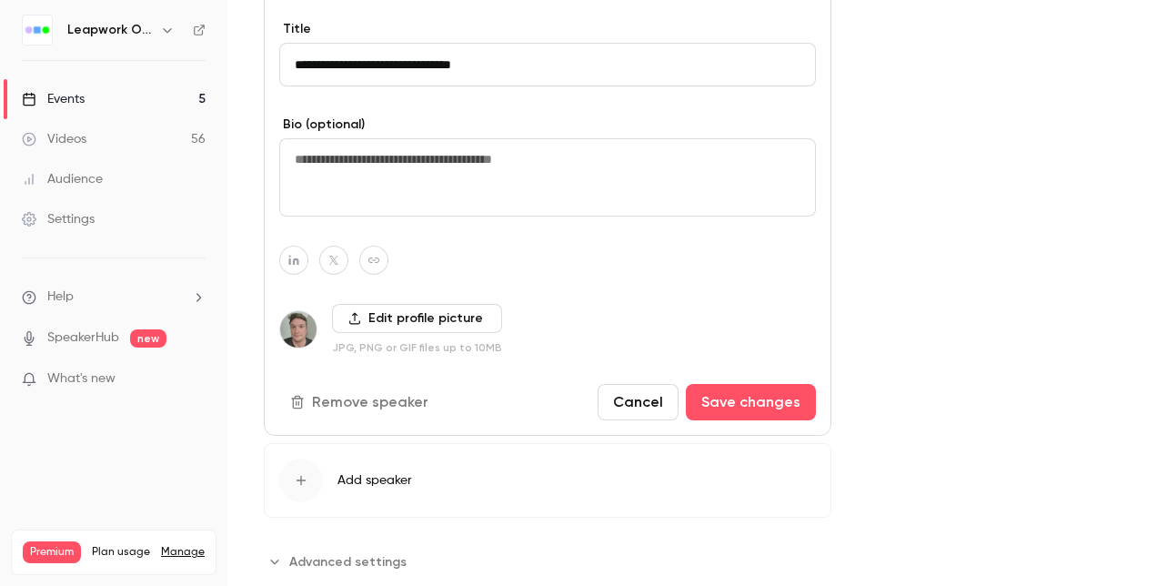
click at [351, 313] on icon at bounding box center [354, 319] width 11 height 12
click at [0, 0] on input "Edit profile picture" at bounding box center [0, 0] width 0 height 0
click at [369, 401] on button "Remove speaker" at bounding box center [361, 402] width 164 height 36
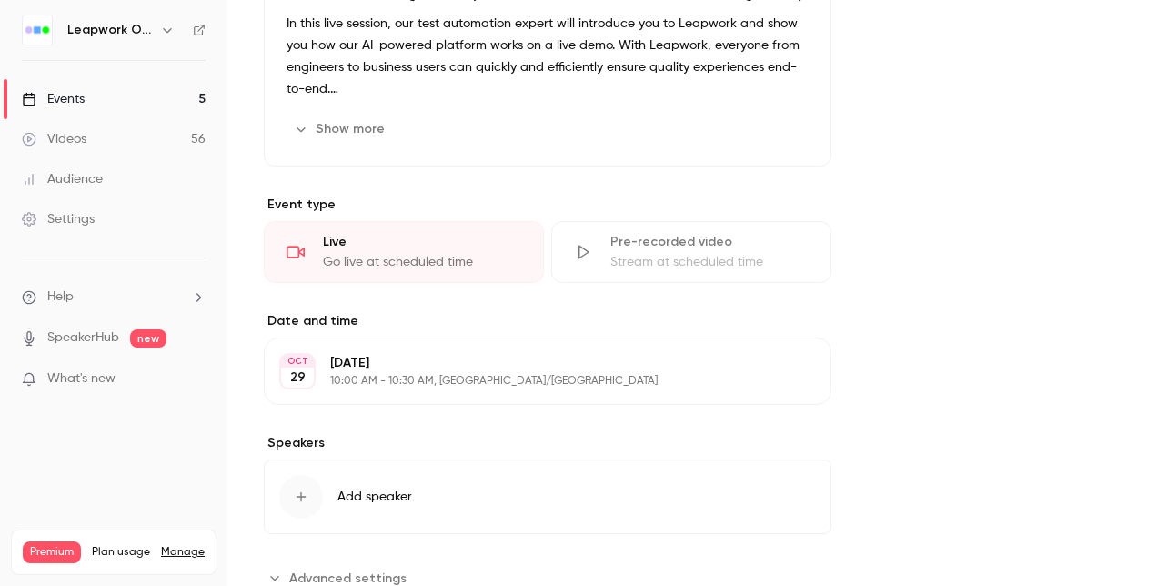
scroll to position [690, 0]
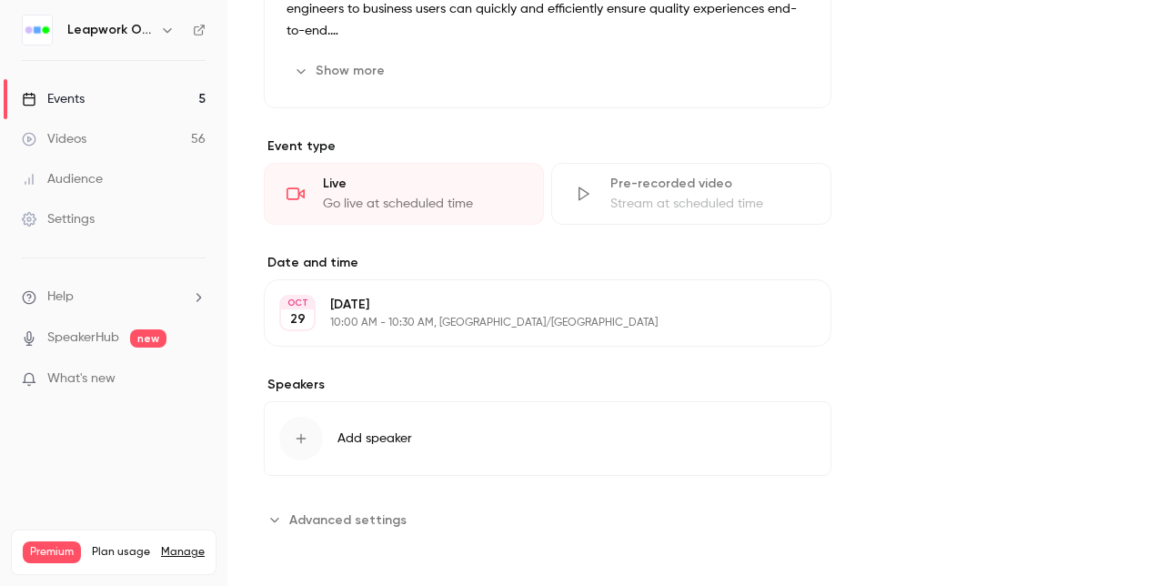
click at [355, 431] on span "Add speaker" at bounding box center [374, 438] width 75 height 18
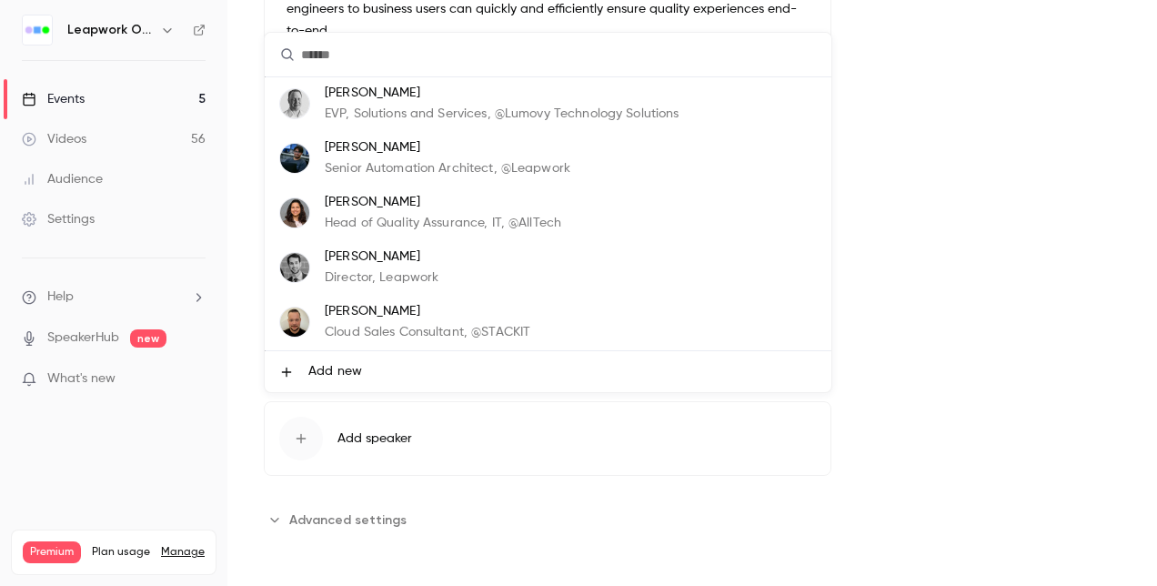
scroll to position [0, 0]
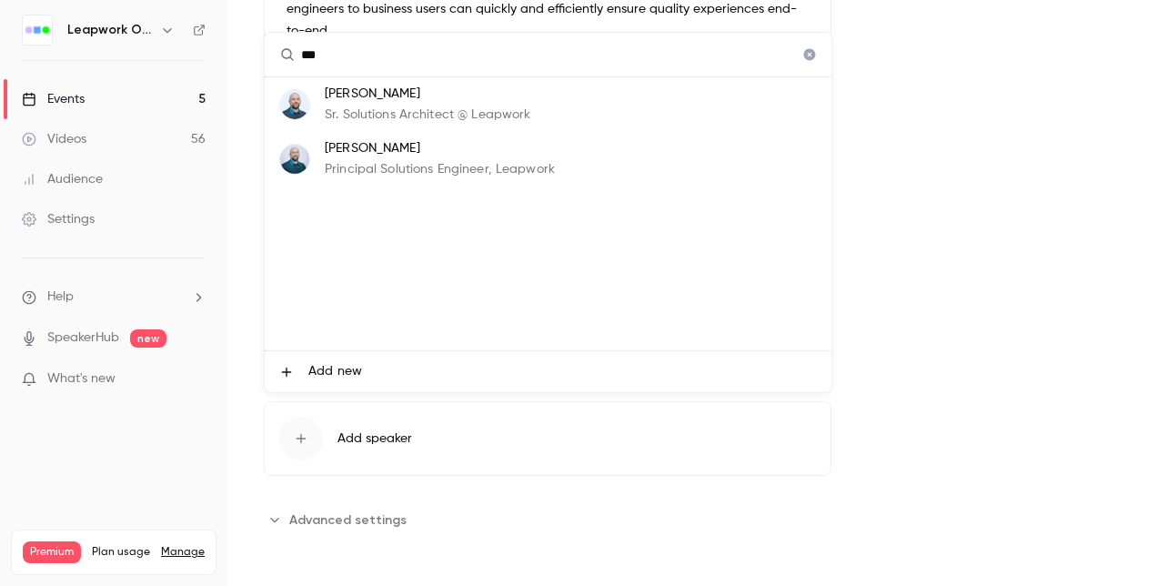
type input "***"
click at [402, 106] on p "Sr. Solutions Architect @ Leapwork" at bounding box center [428, 115] width 206 height 19
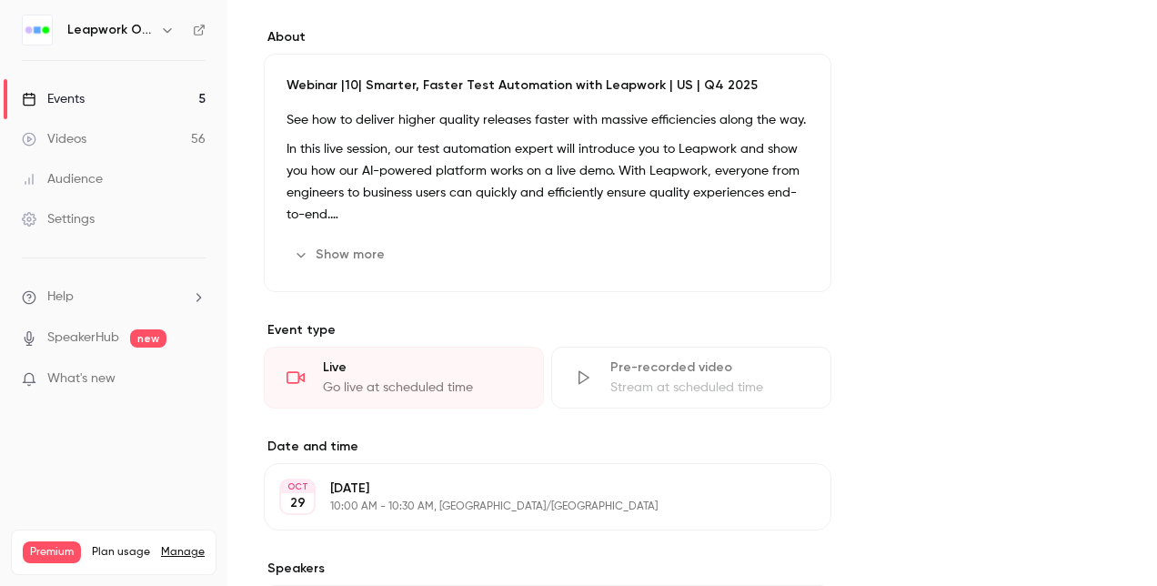
scroll to position [500, 0]
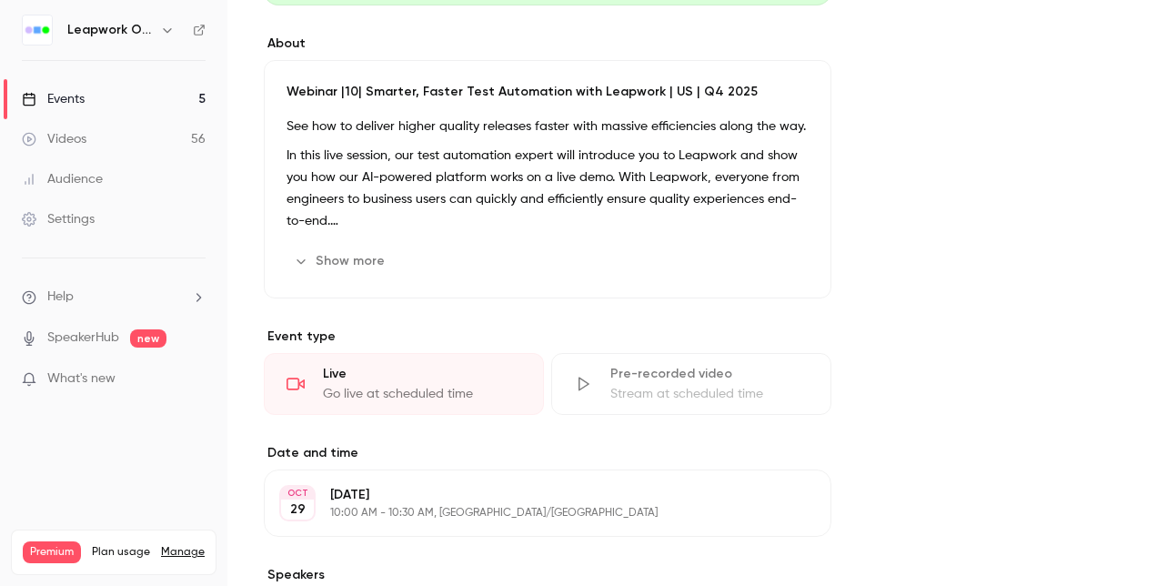
click at [71, 87] on link "Events 5" at bounding box center [113, 99] width 227 height 40
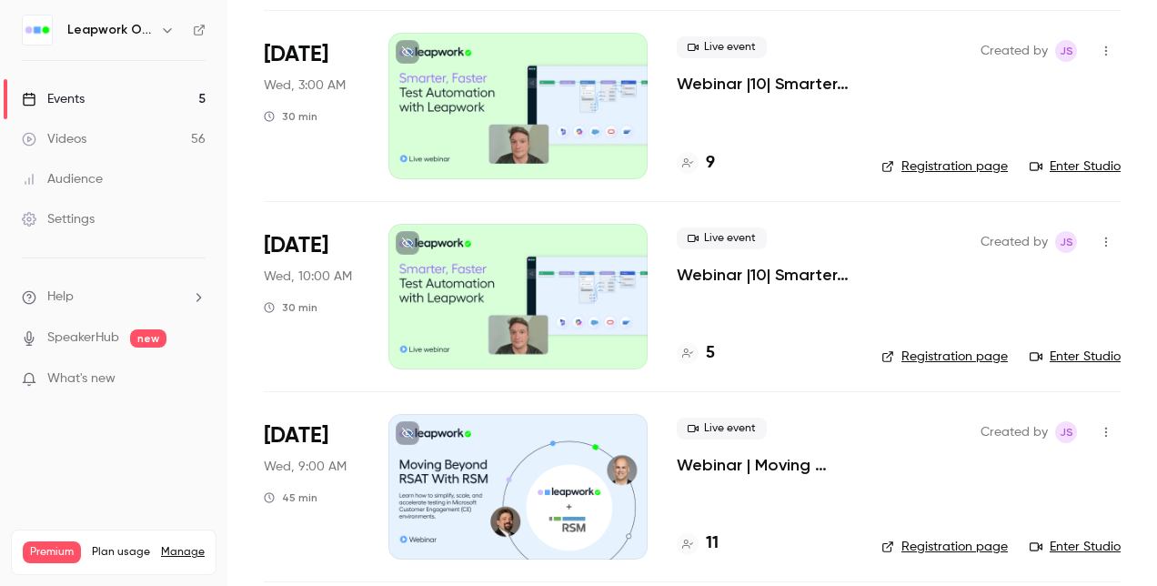
scroll to position [236, 0]
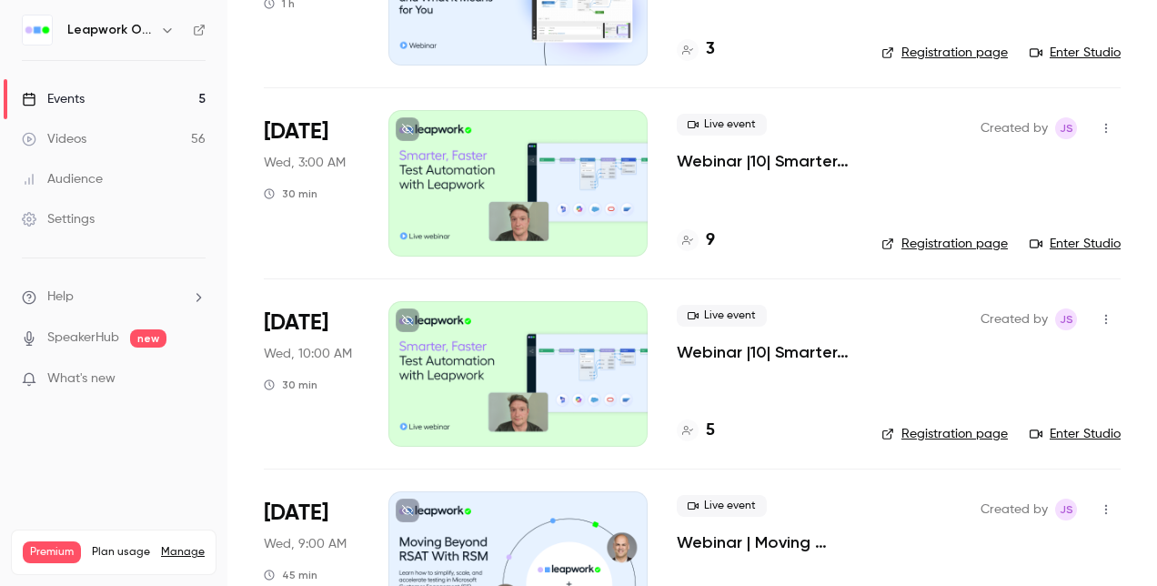
click at [478, 166] on div at bounding box center [517, 183] width 259 height 146
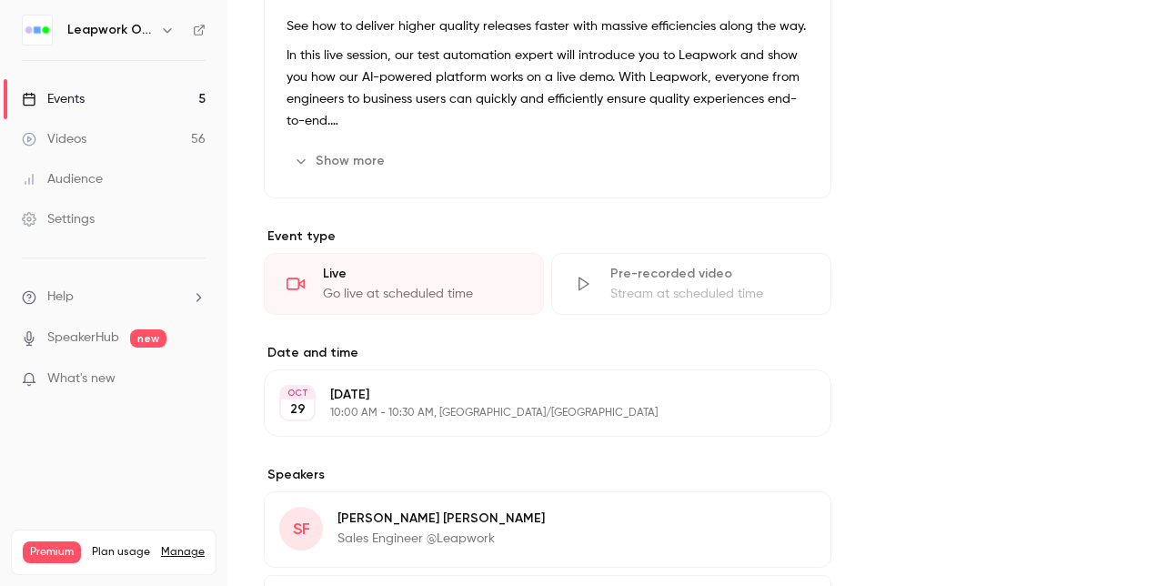
scroll to position [773, 0]
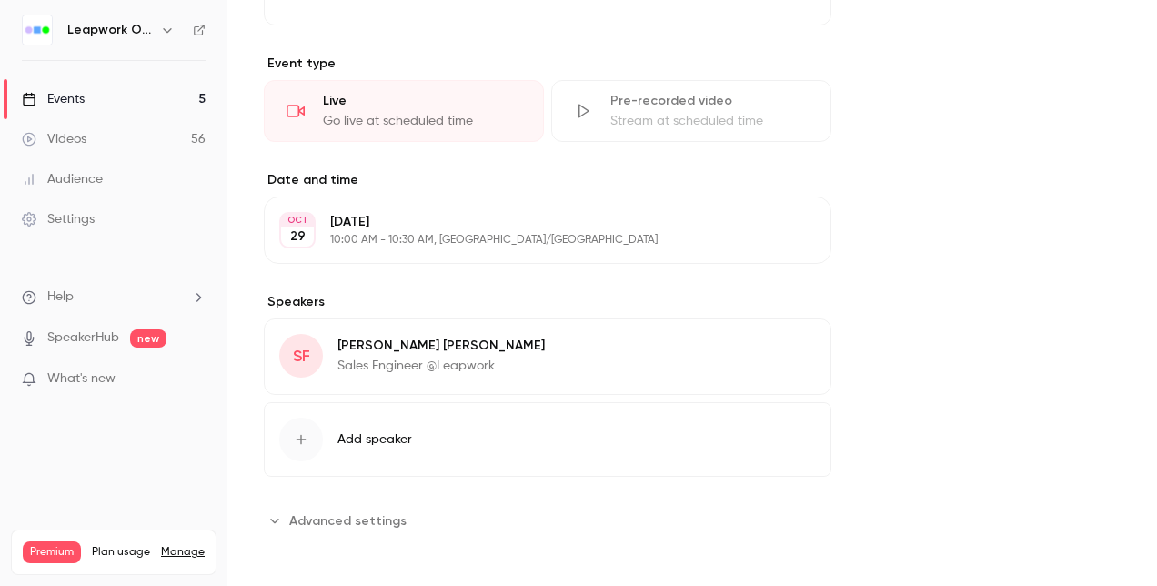
click at [793, 346] on button "Edit" at bounding box center [782, 348] width 66 height 29
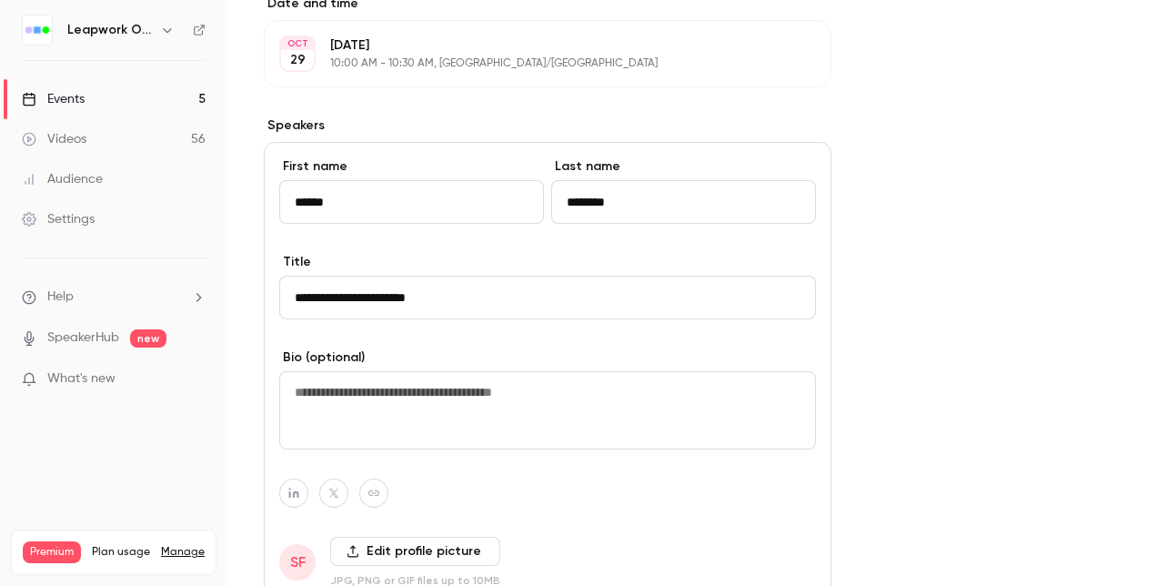
scroll to position [1137, 0]
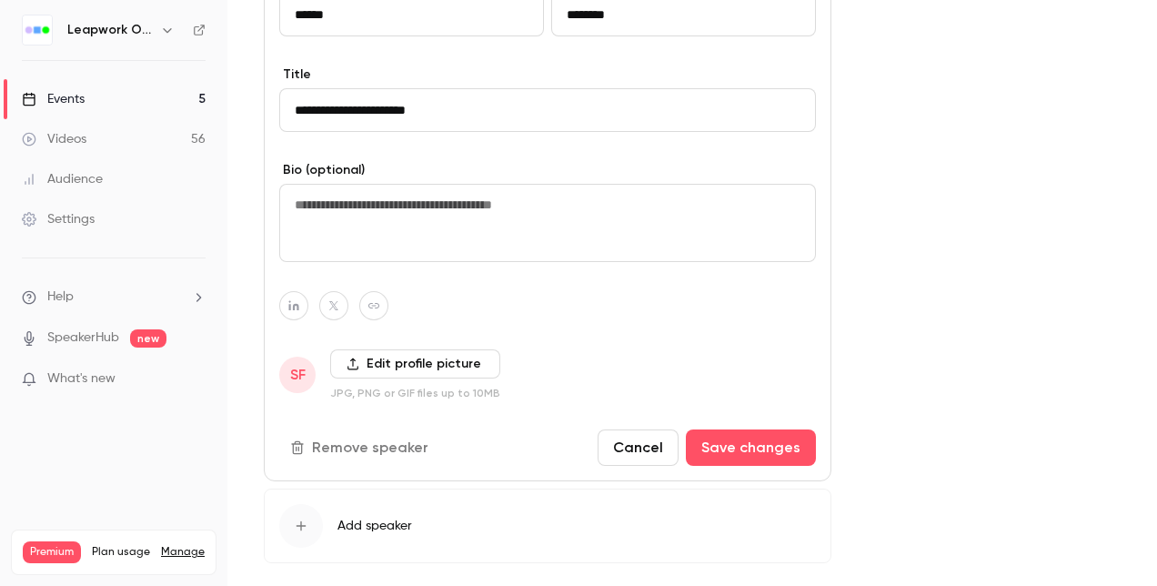
click at [344, 440] on button "Remove speaker" at bounding box center [361, 447] width 164 height 36
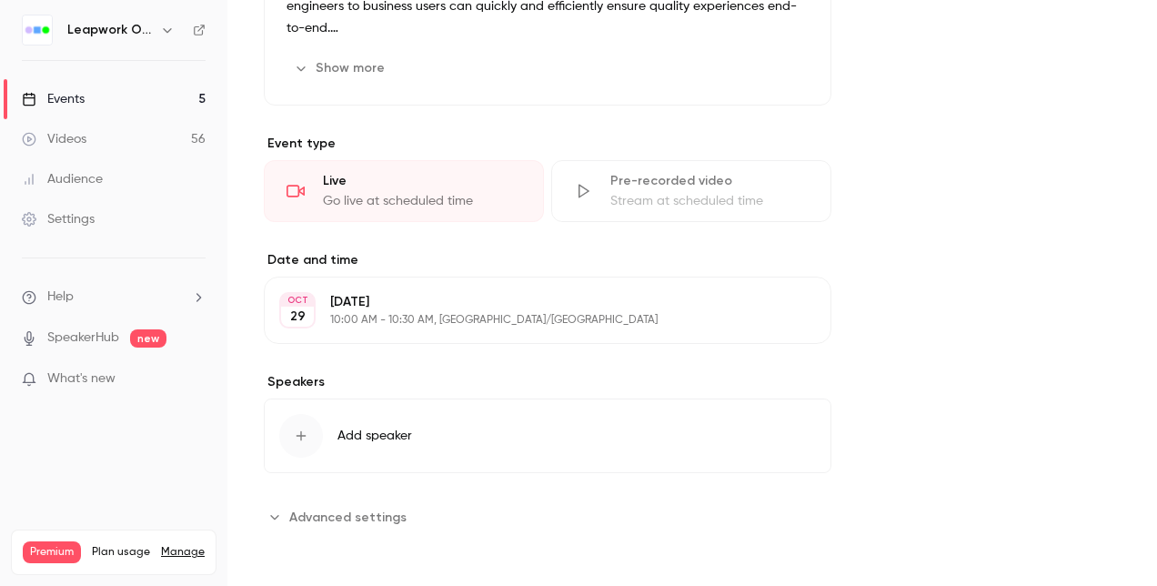
scroll to position [604, 0]
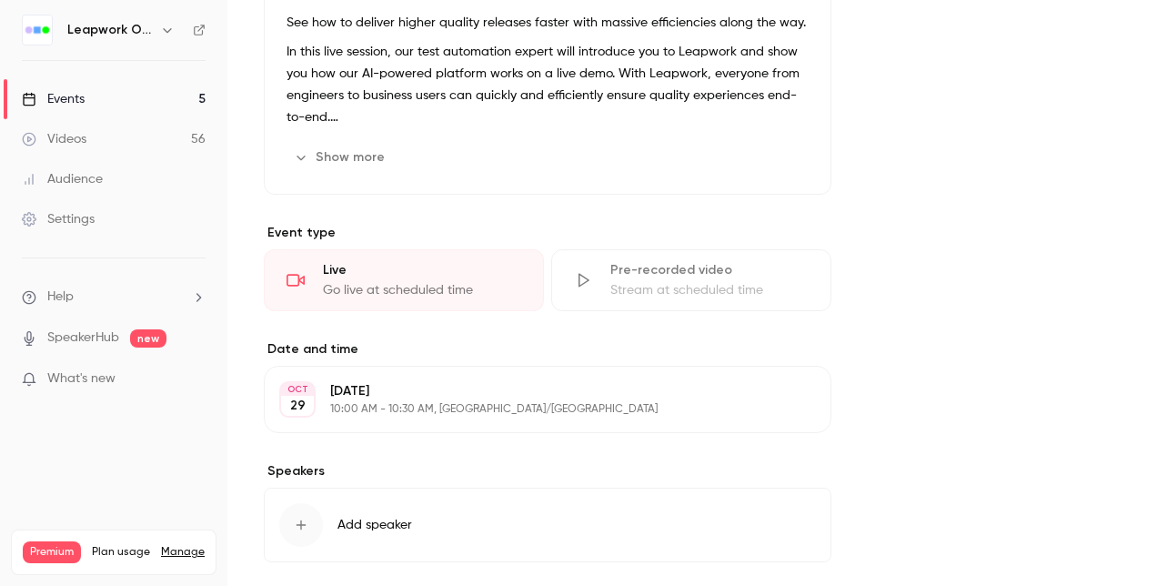
click at [379, 523] on span "Add speaker" at bounding box center [374, 525] width 75 height 18
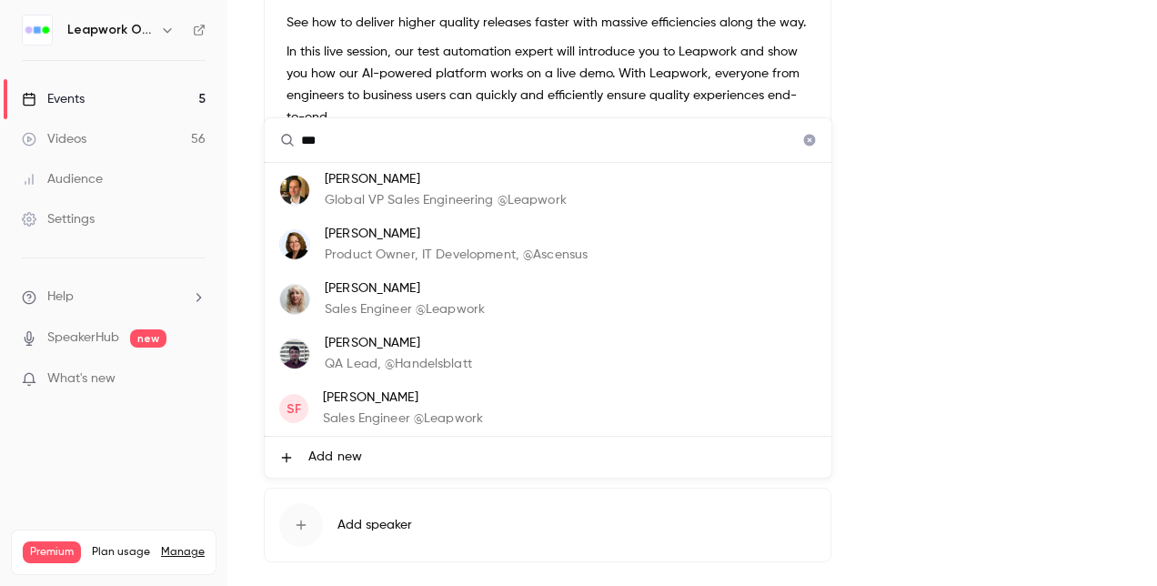
type input "***"
click at [360, 287] on p "[PERSON_NAME]" at bounding box center [405, 288] width 160 height 19
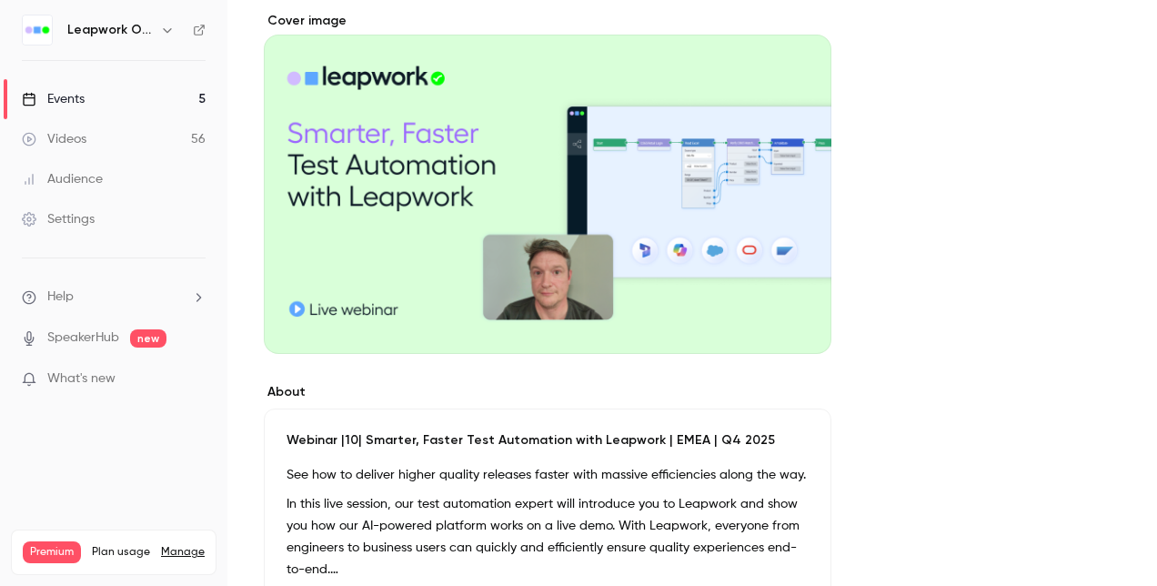
scroll to position [0, 0]
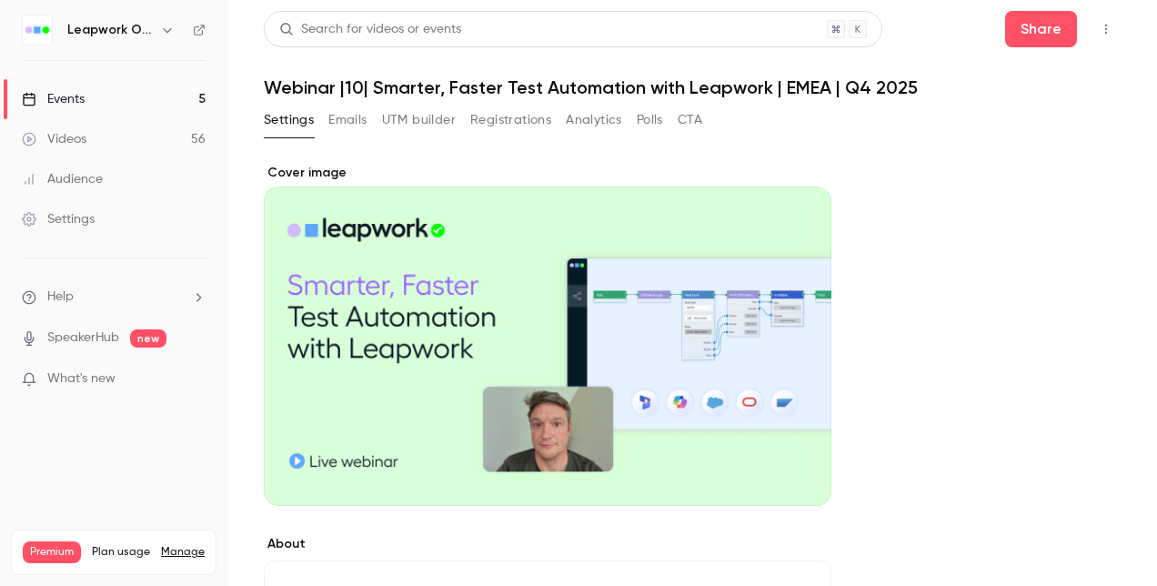
click at [85, 95] on div "Events" at bounding box center [53, 99] width 63 height 18
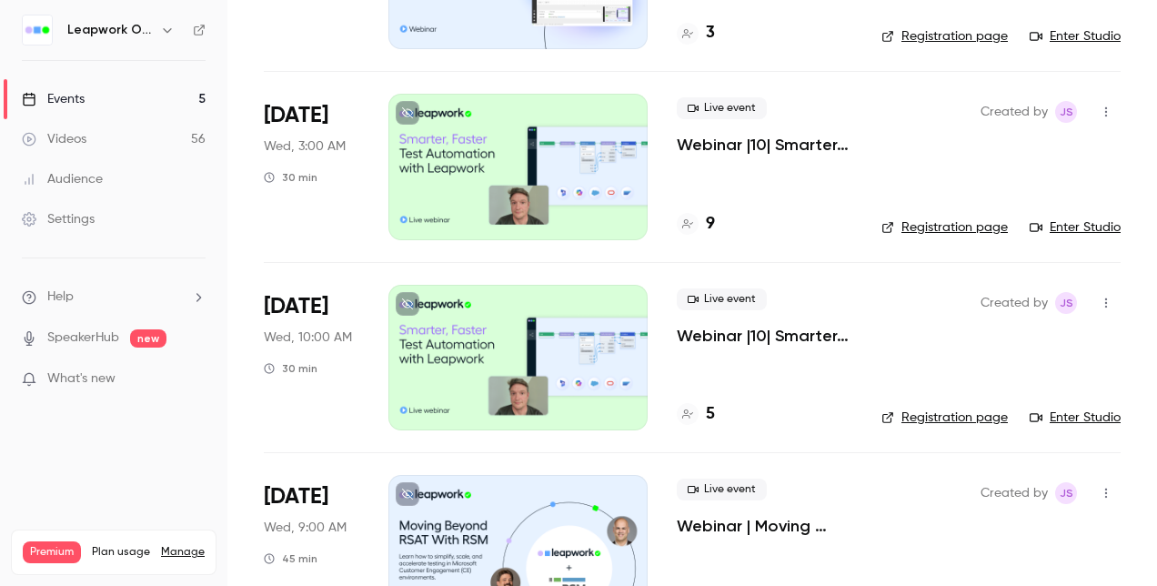
scroll to position [273, 0]
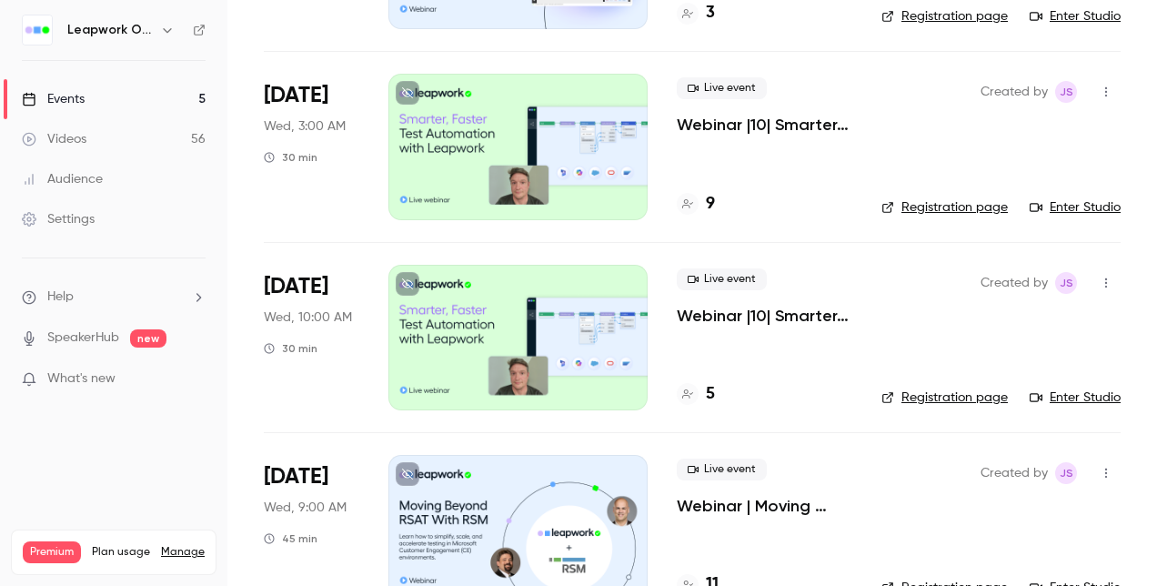
click at [575, 160] on div at bounding box center [517, 147] width 259 height 146
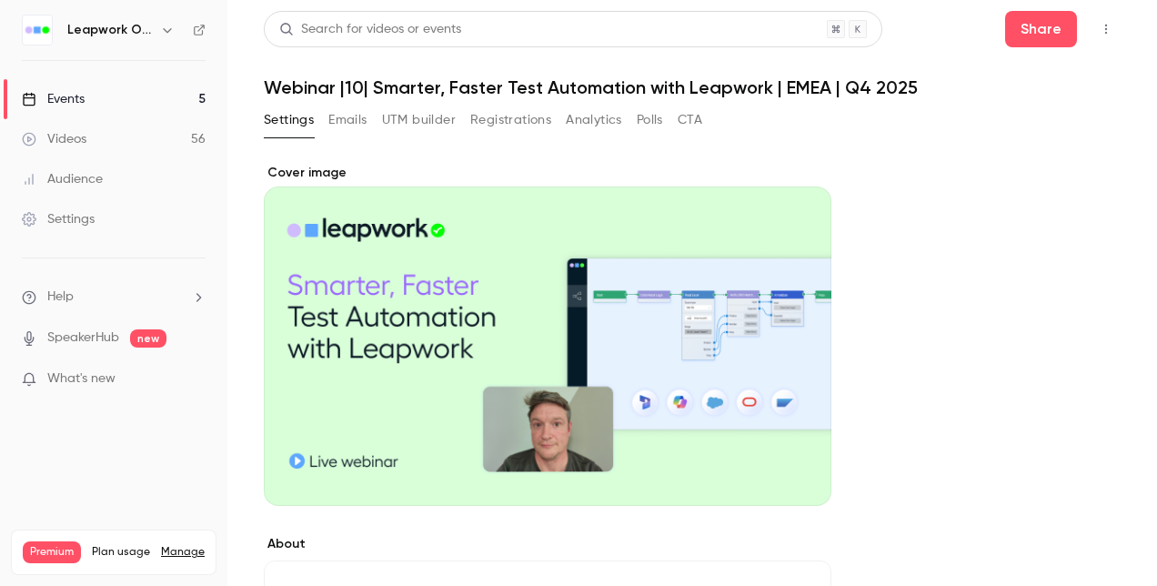
click at [64, 95] on div "Events" at bounding box center [53, 99] width 63 height 18
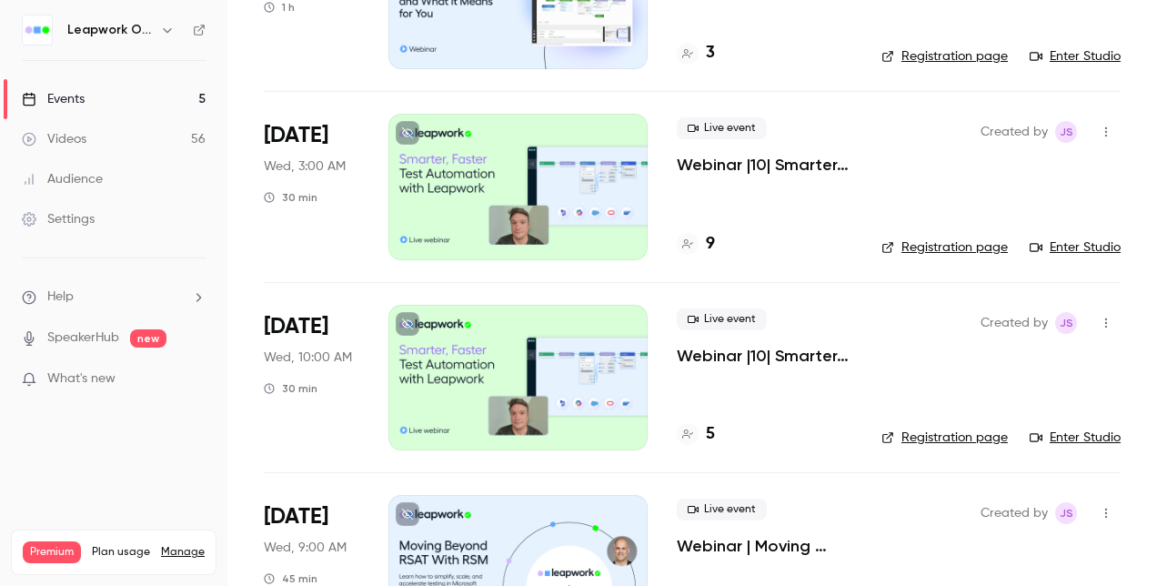
scroll to position [273, 0]
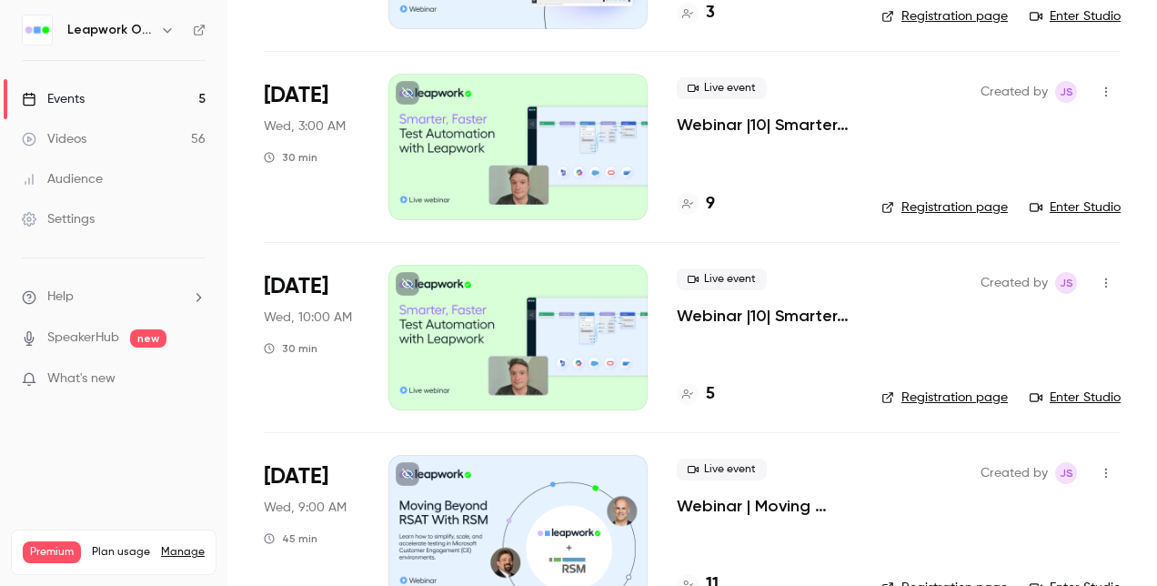
click at [522, 327] on div at bounding box center [517, 338] width 259 height 146
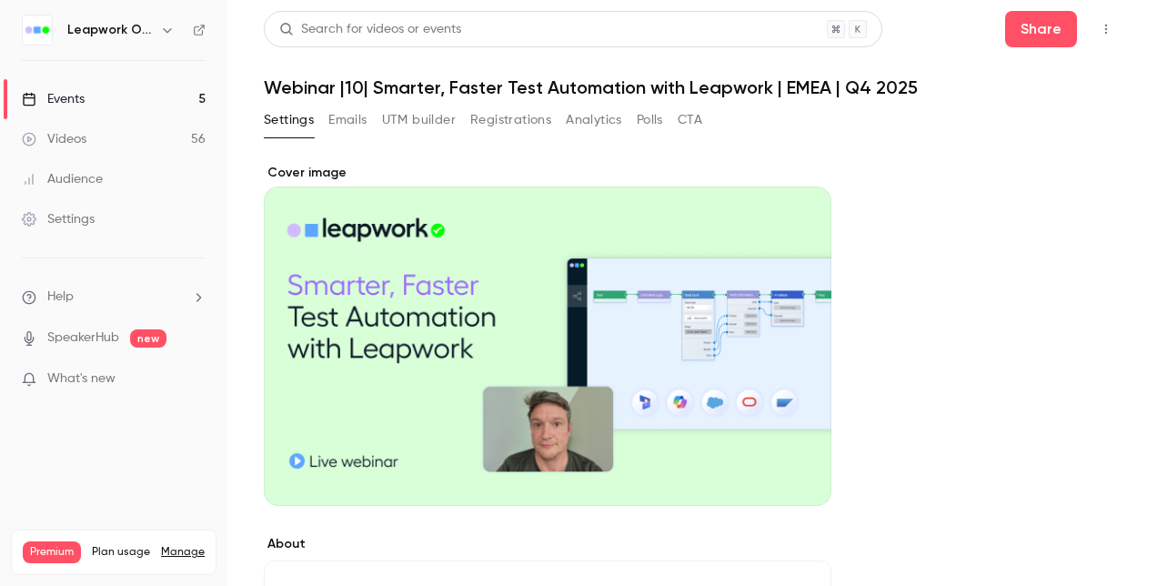
click at [78, 96] on div "Events" at bounding box center [53, 99] width 63 height 18
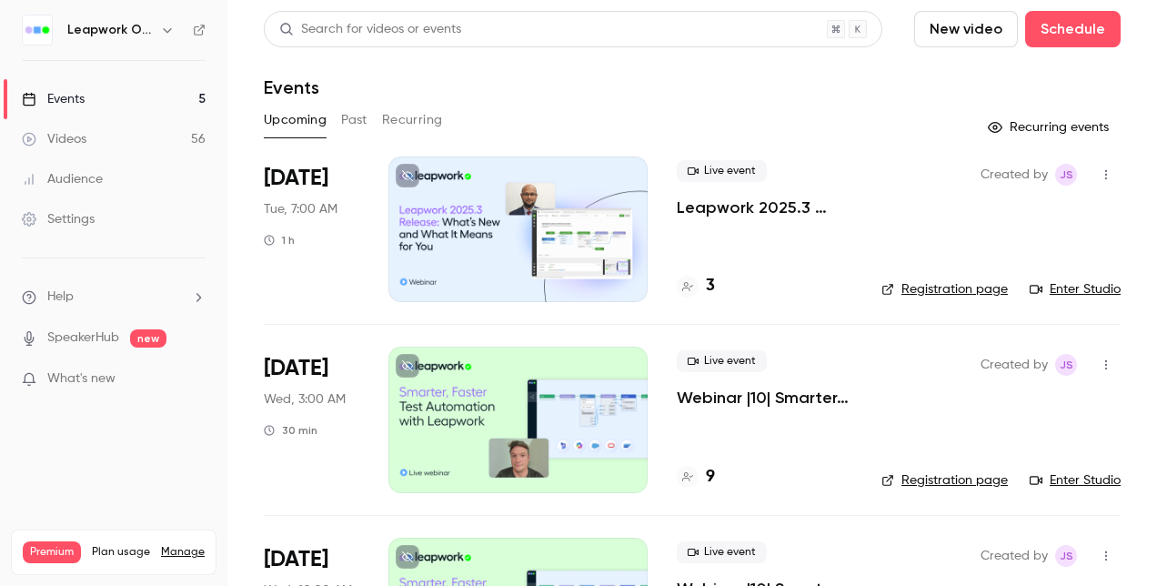
click at [344, 114] on button "Past" at bounding box center [354, 120] width 26 height 29
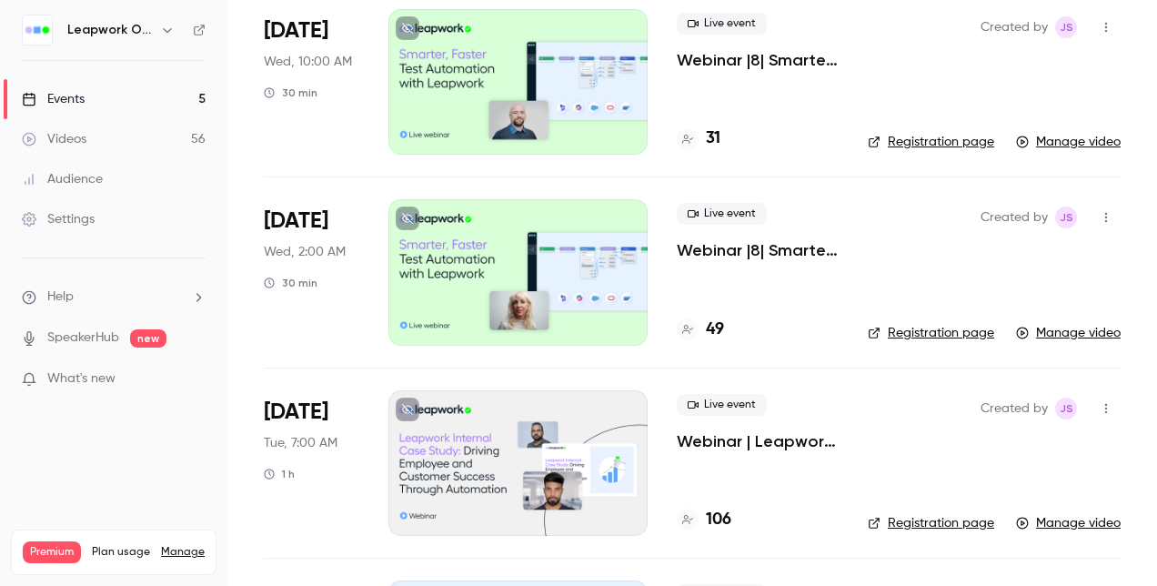
scroll to position [1455, 0]
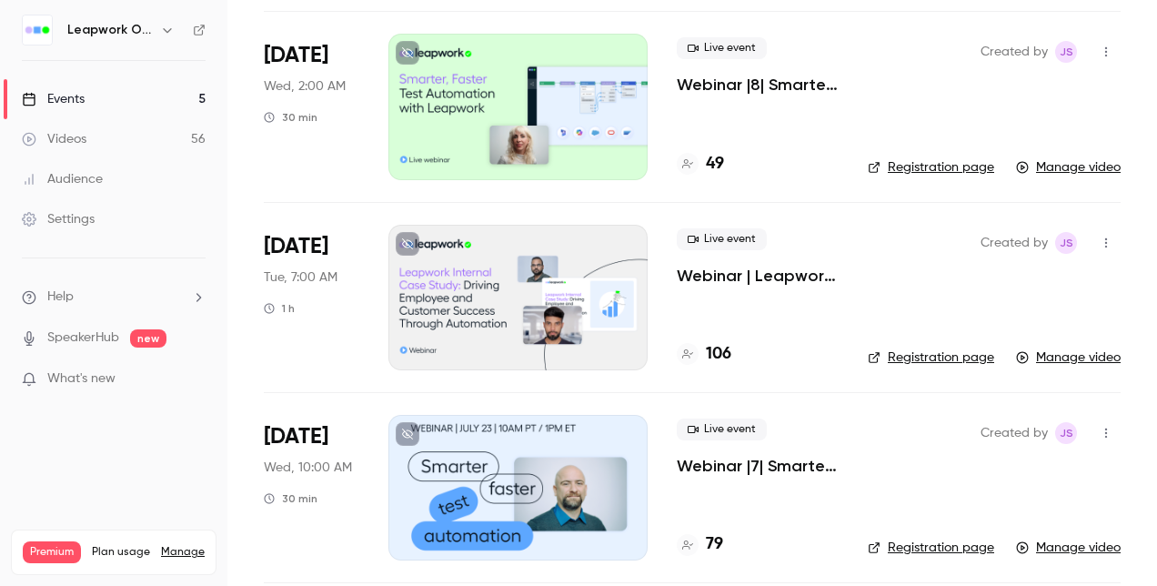
click at [509, 121] on div at bounding box center [517, 107] width 259 height 146
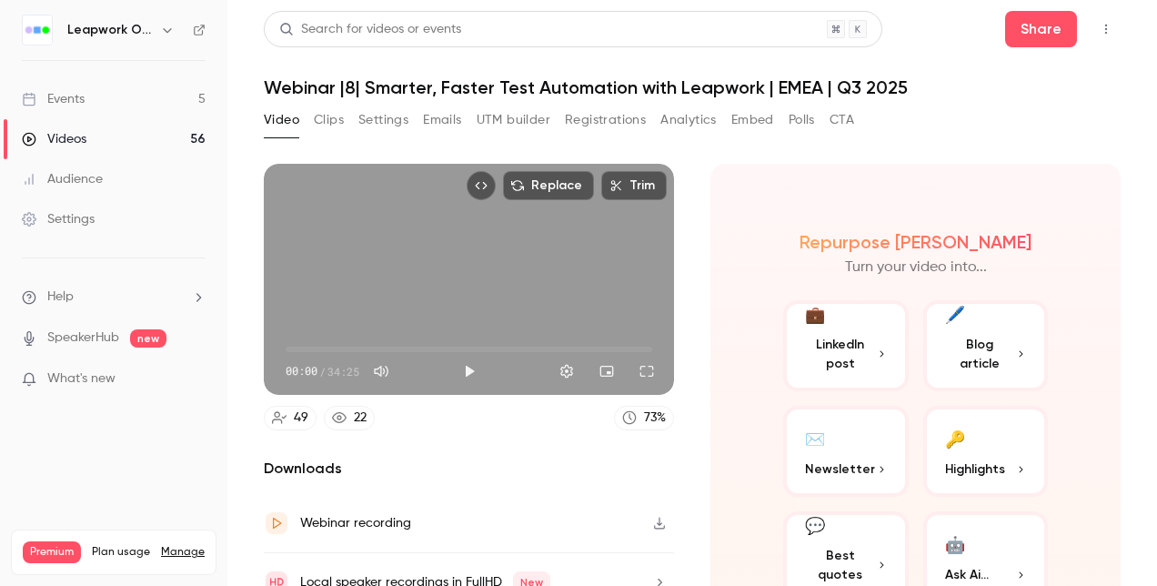
click at [394, 120] on button "Settings" at bounding box center [383, 120] width 50 height 29
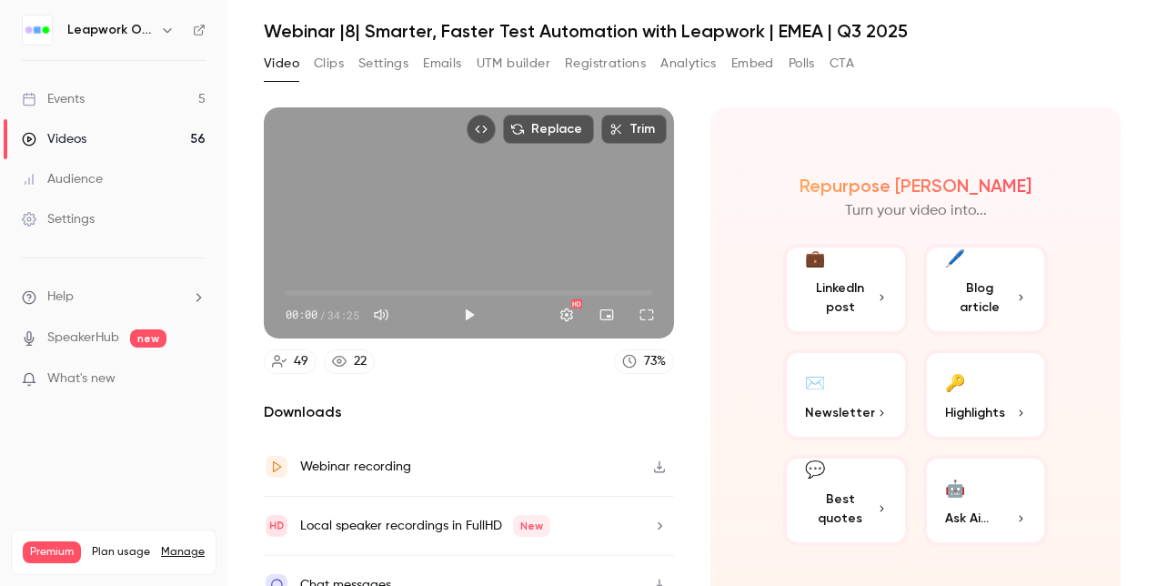
scroll to position [79, 0]
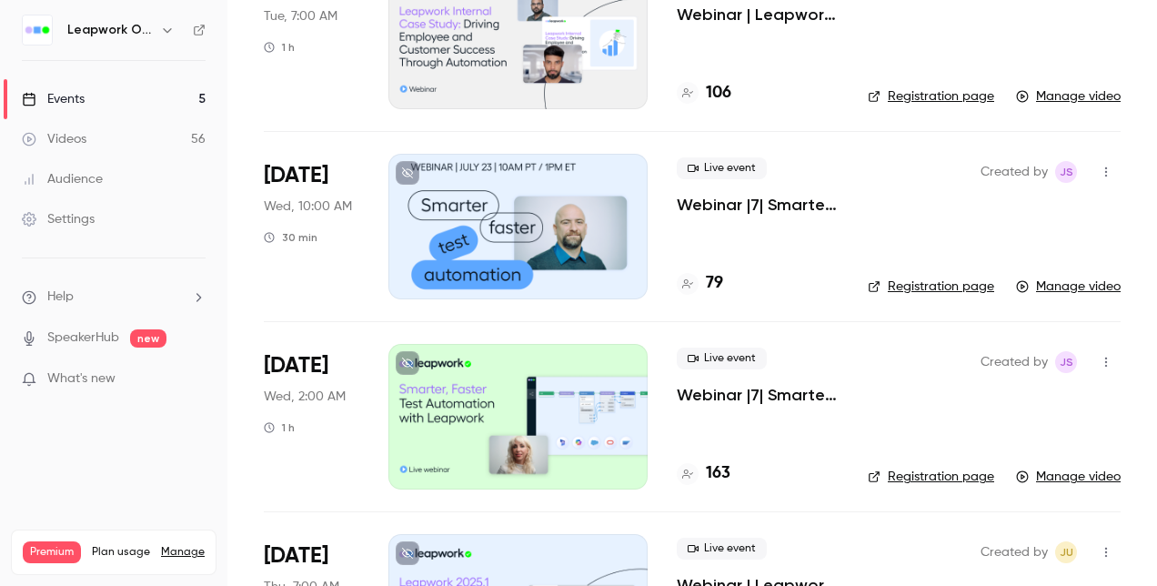
scroll to position [1807, 0]
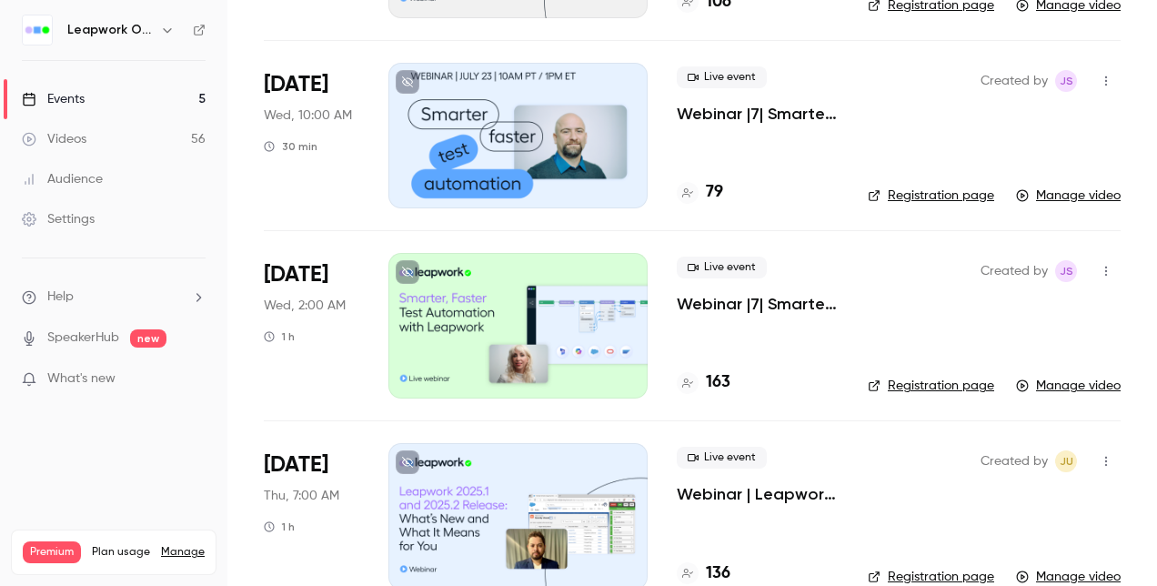
click at [498, 352] on div at bounding box center [517, 326] width 259 height 146
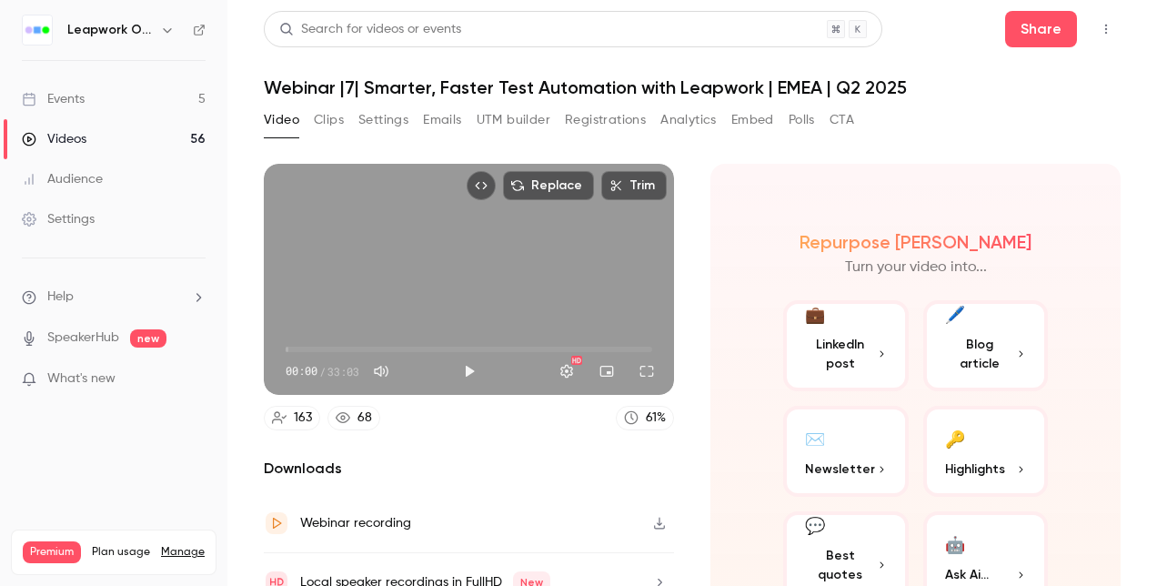
click at [391, 118] on button "Settings" at bounding box center [383, 120] width 50 height 29
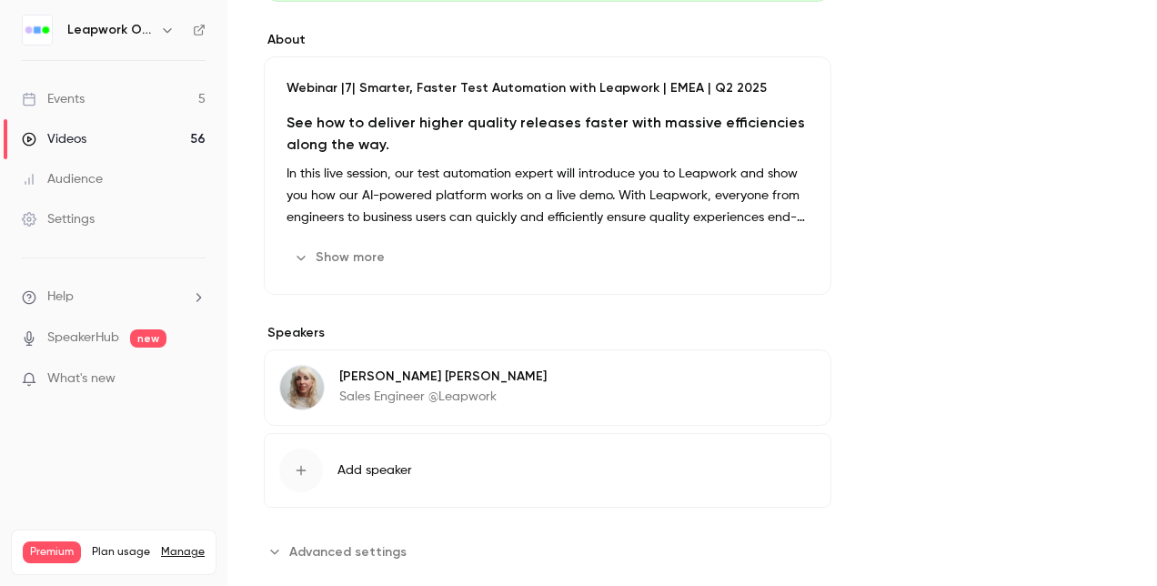
scroll to position [526, 0]
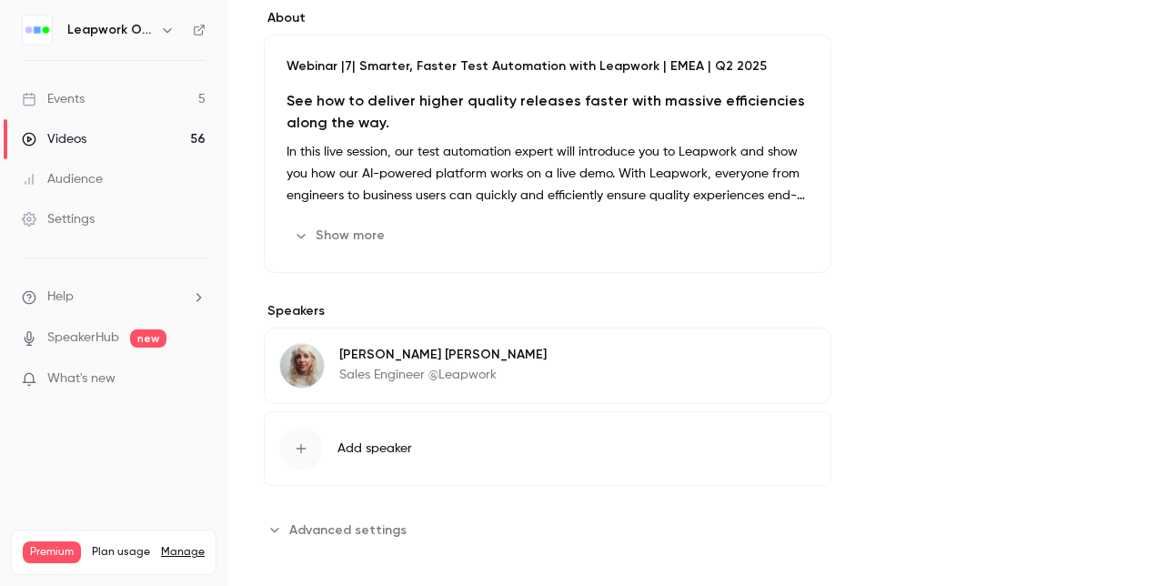
click at [766, 353] on icon "button" at bounding box center [765, 357] width 15 height 15
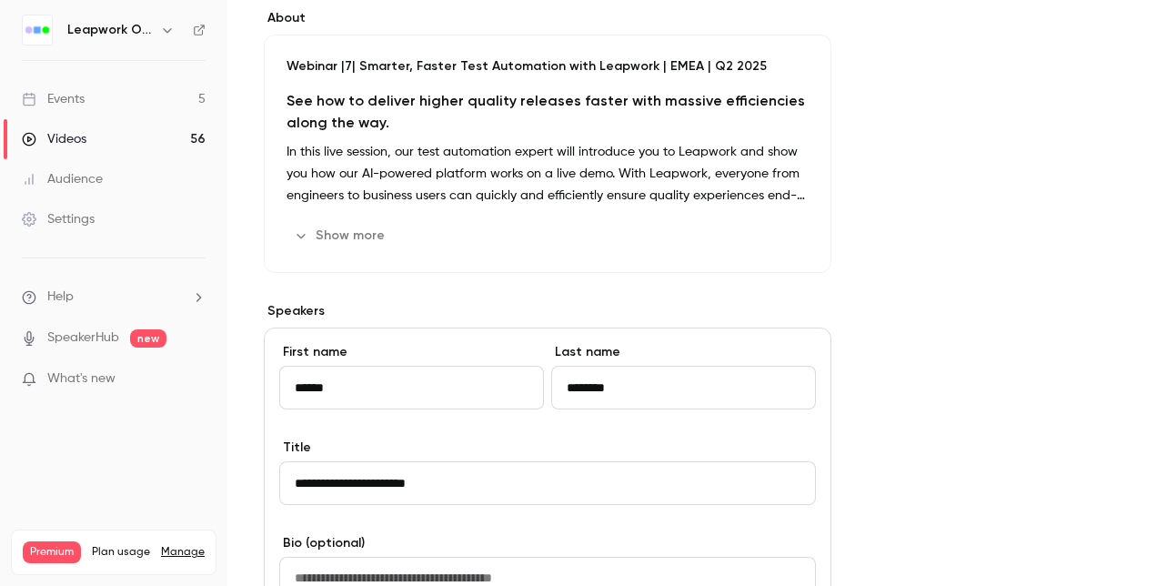
drag, startPoint x: 637, startPoint y: 387, endPoint x: 550, endPoint y: 389, distance: 86.4
click at [550, 389] on div "First name ****** Last name ********" at bounding box center [547, 391] width 537 height 96
click at [65, 95] on div "Events" at bounding box center [53, 99] width 63 height 18
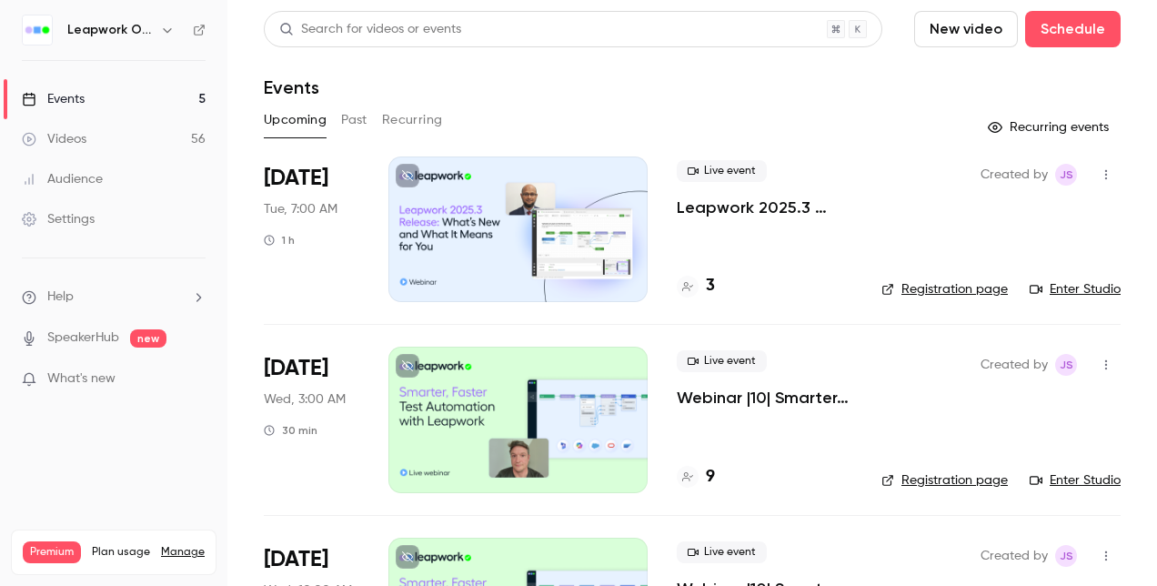
click at [362, 120] on button "Past" at bounding box center [354, 120] width 26 height 29
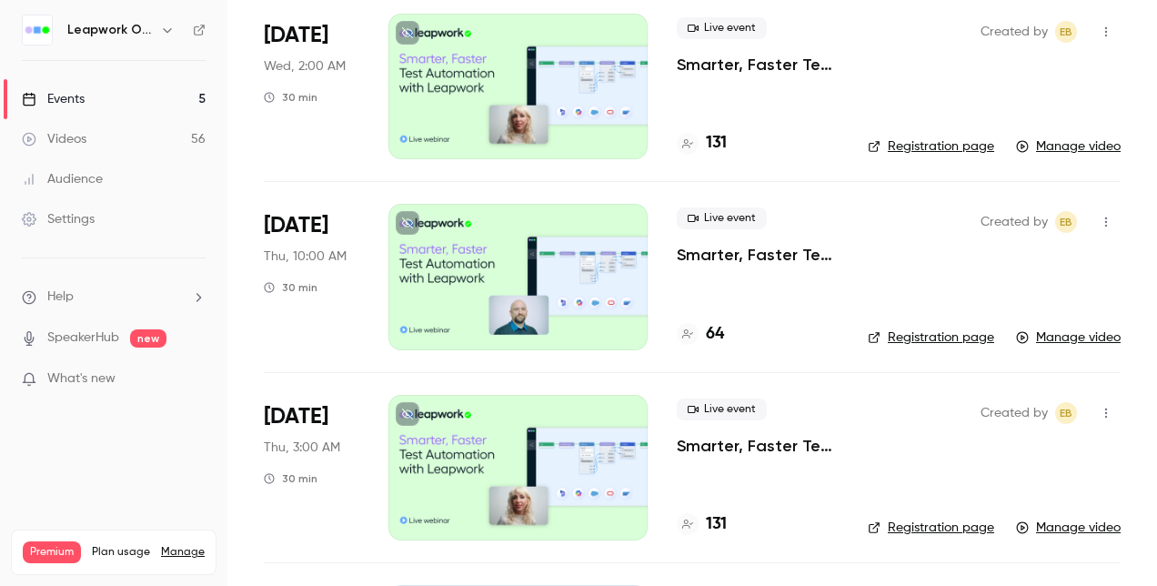
scroll to position [3820, 0]
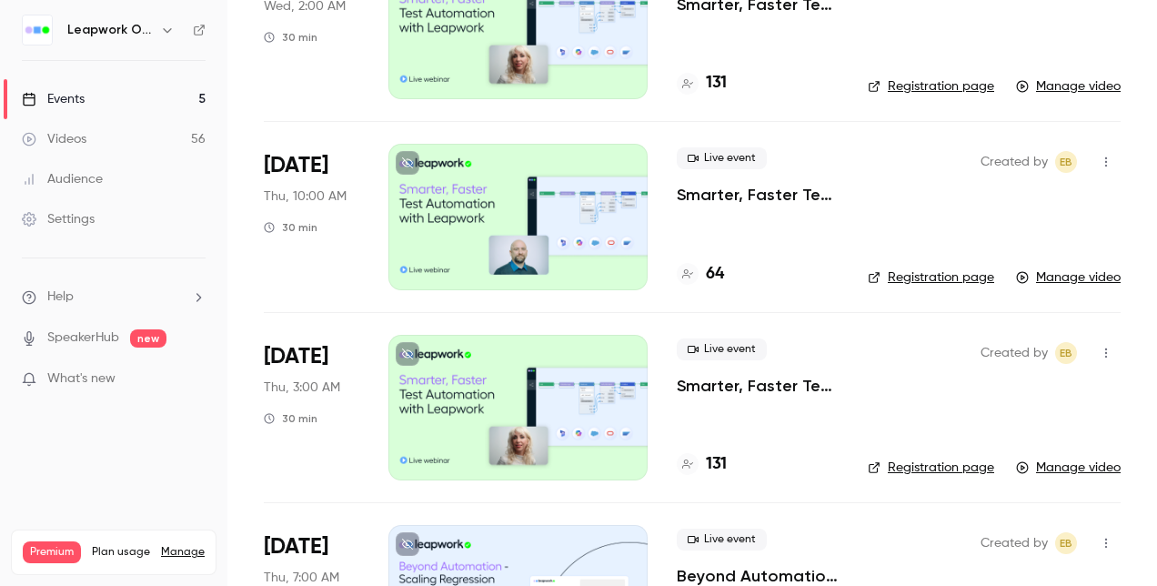
click at [520, 220] on div at bounding box center [517, 217] width 259 height 146
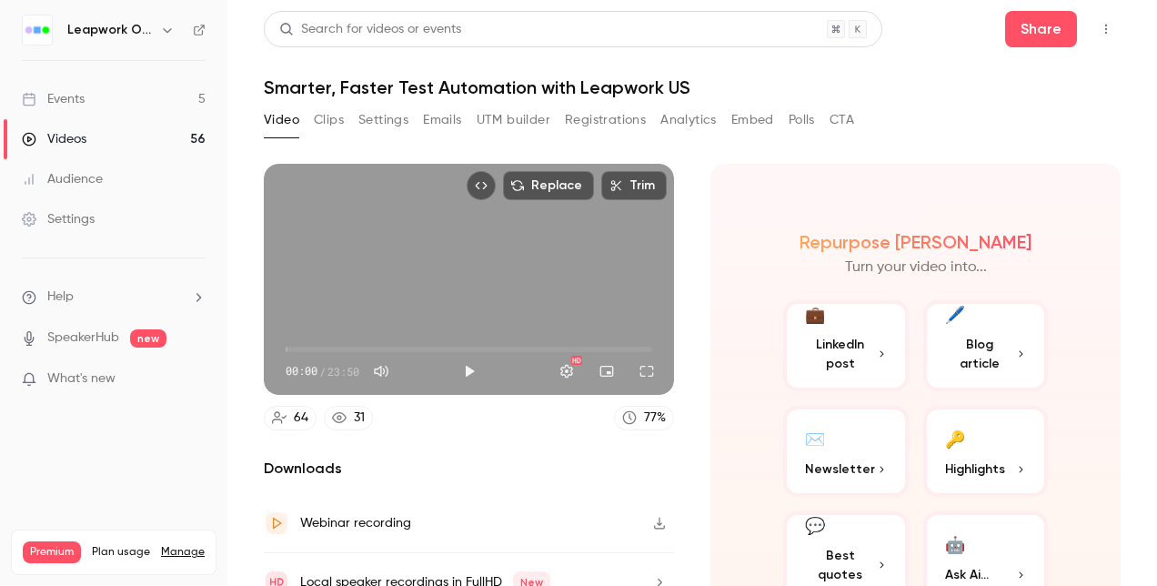
click at [383, 116] on button "Settings" at bounding box center [383, 120] width 50 height 29
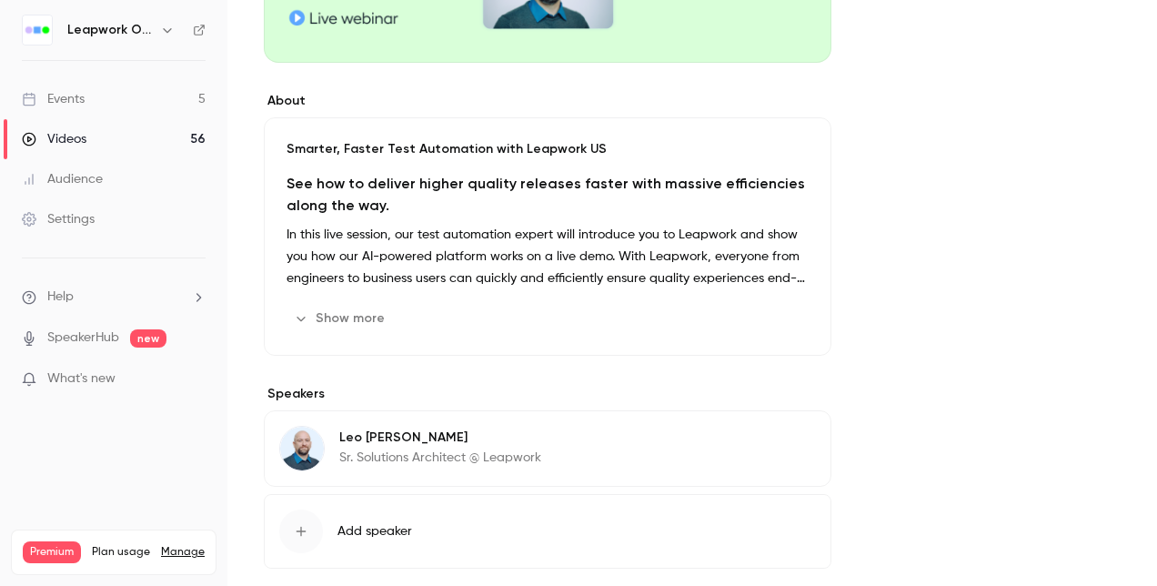
scroll to position [455, 0]
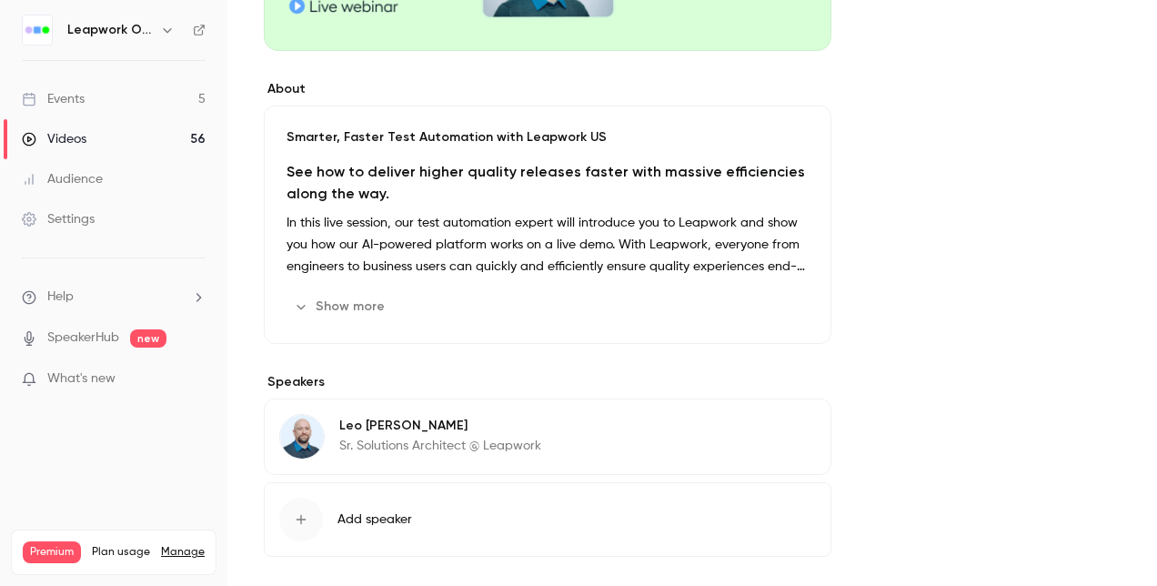
click at [770, 426] on icon "button" at bounding box center [765, 428] width 15 height 15
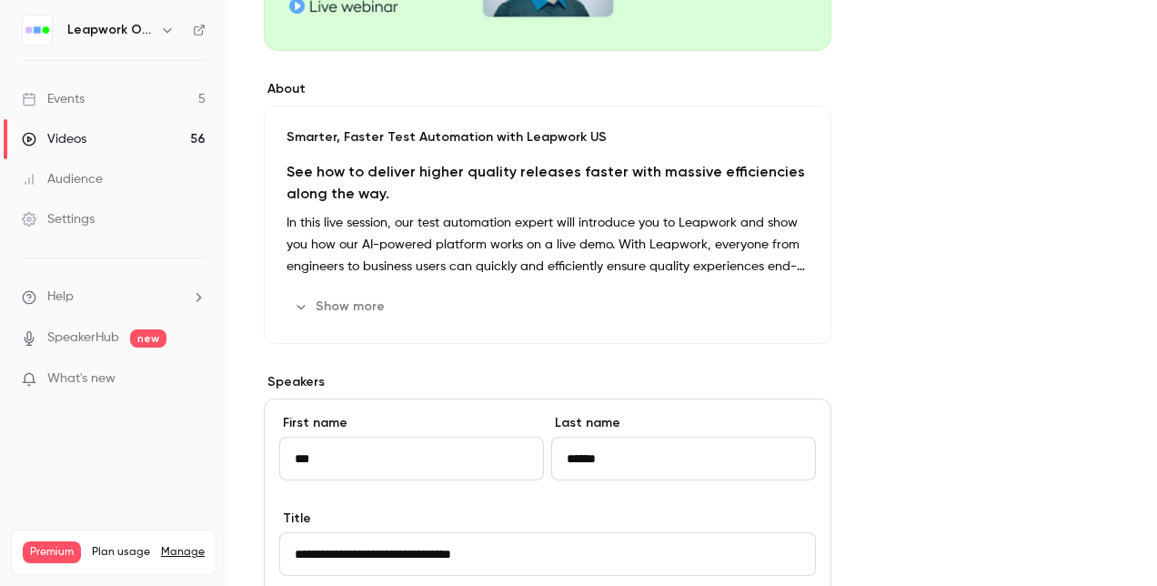
scroll to position [728, 0]
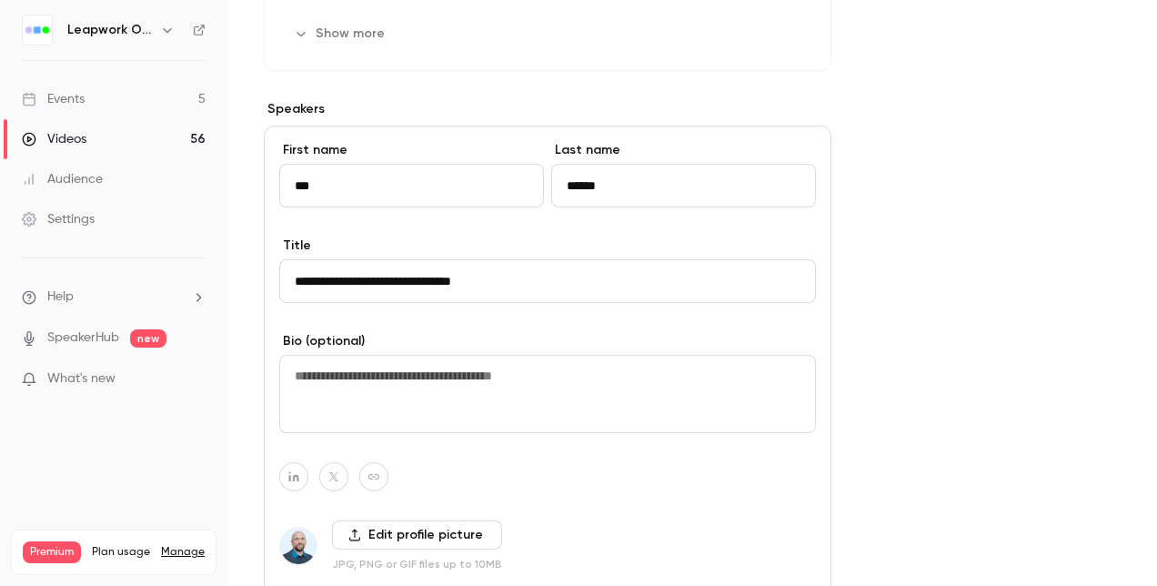
click at [380, 273] on input "**********" at bounding box center [547, 281] width 537 height 44
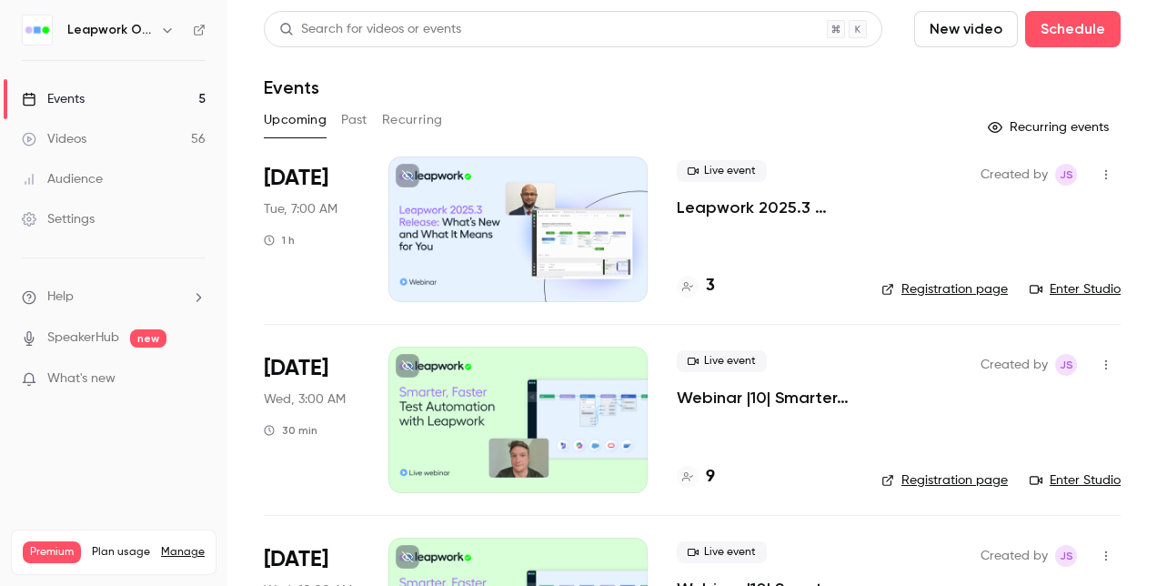
click at [500, 242] on div at bounding box center [517, 229] width 259 height 146
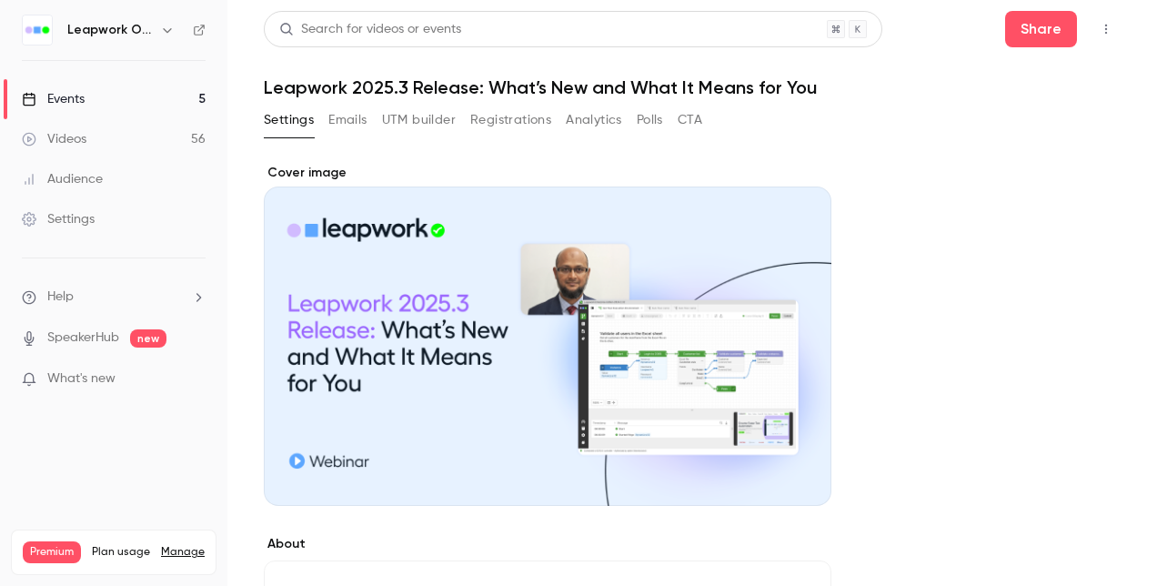
click at [347, 123] on button "Emails" at bounding box center [347, 120] width 38 height 29
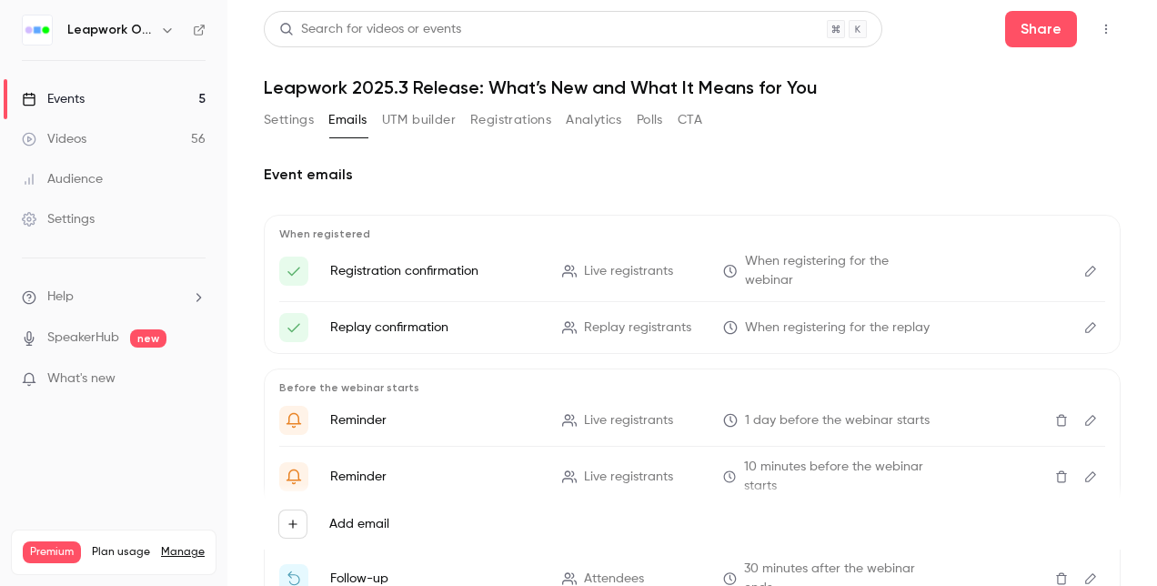
click at [1085, 269] on icon "Edit" at bounding box center [1090, 271] width 11 height 11
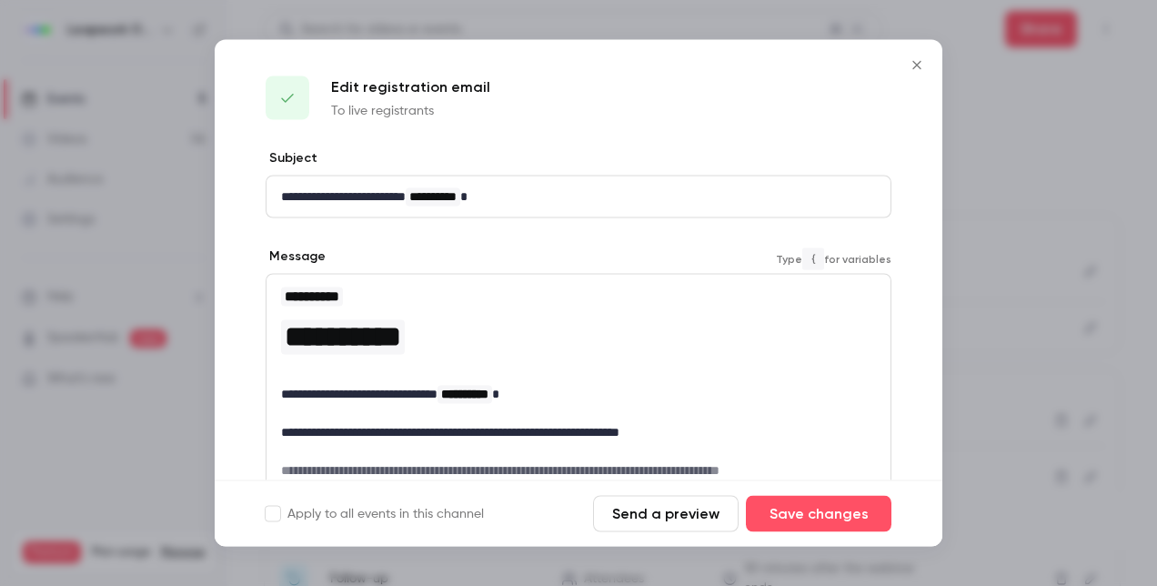
click at [475, 346] on h1 "**********" at bounding box center [578, 337] width 595 height 44
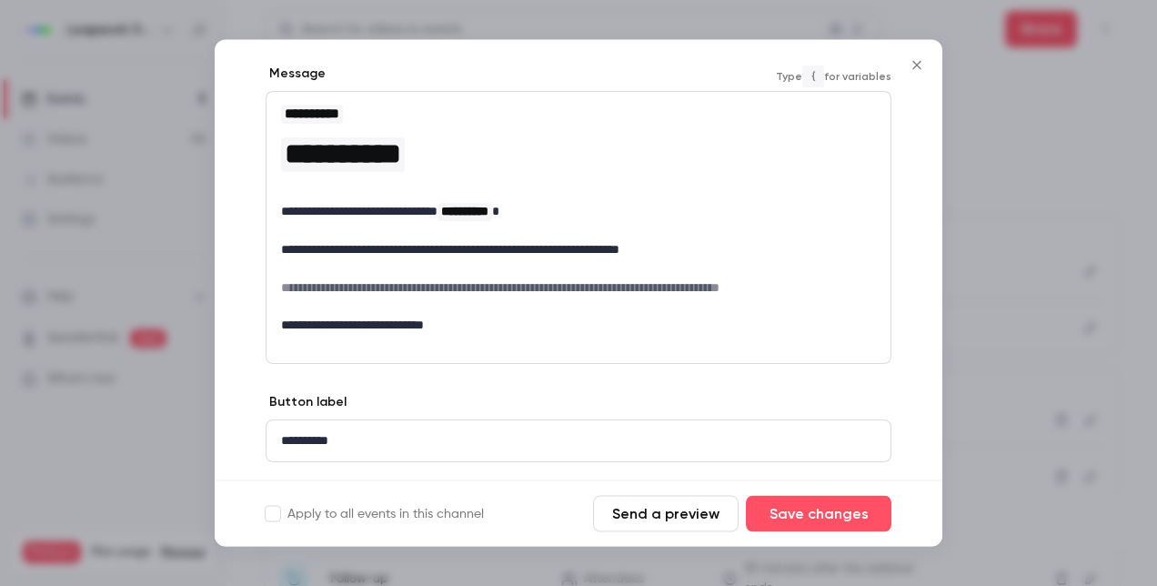
scroll to position [229, 0]
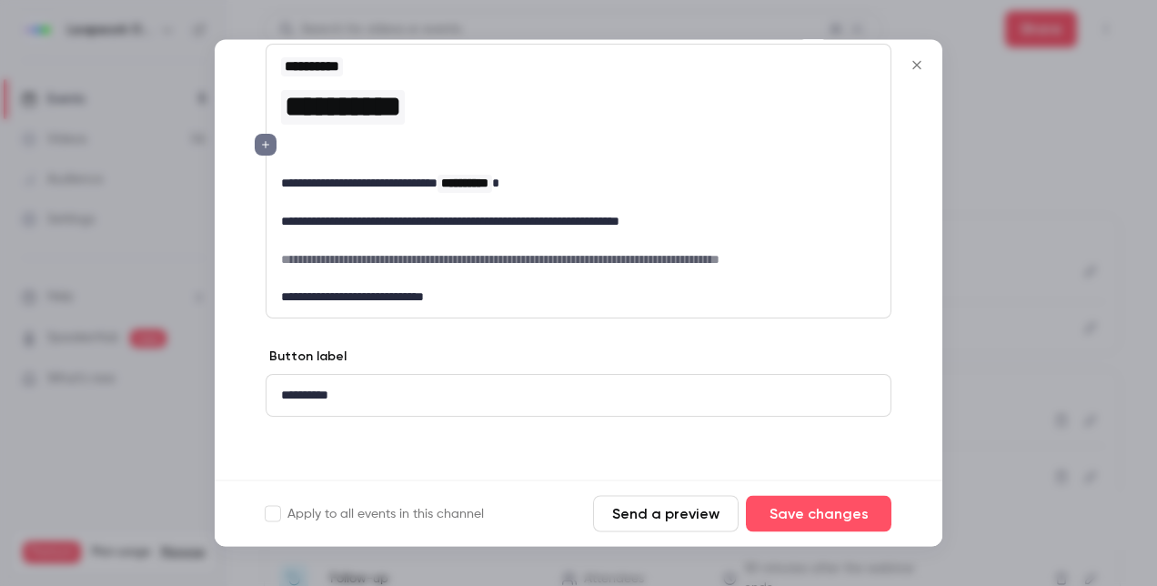
paste div "editor"
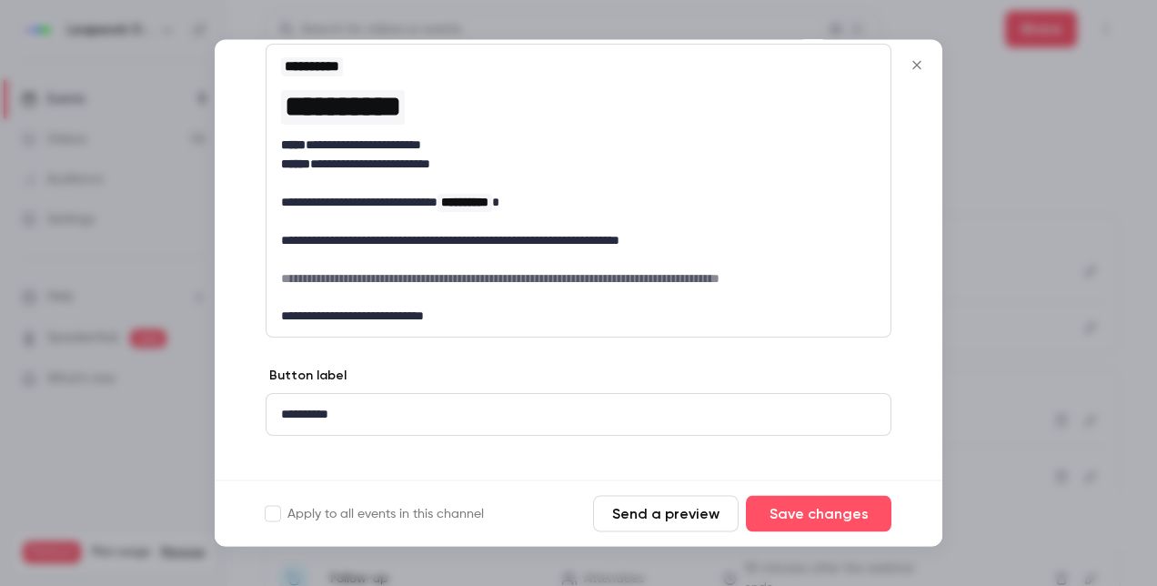
scroll to position [138, 0]
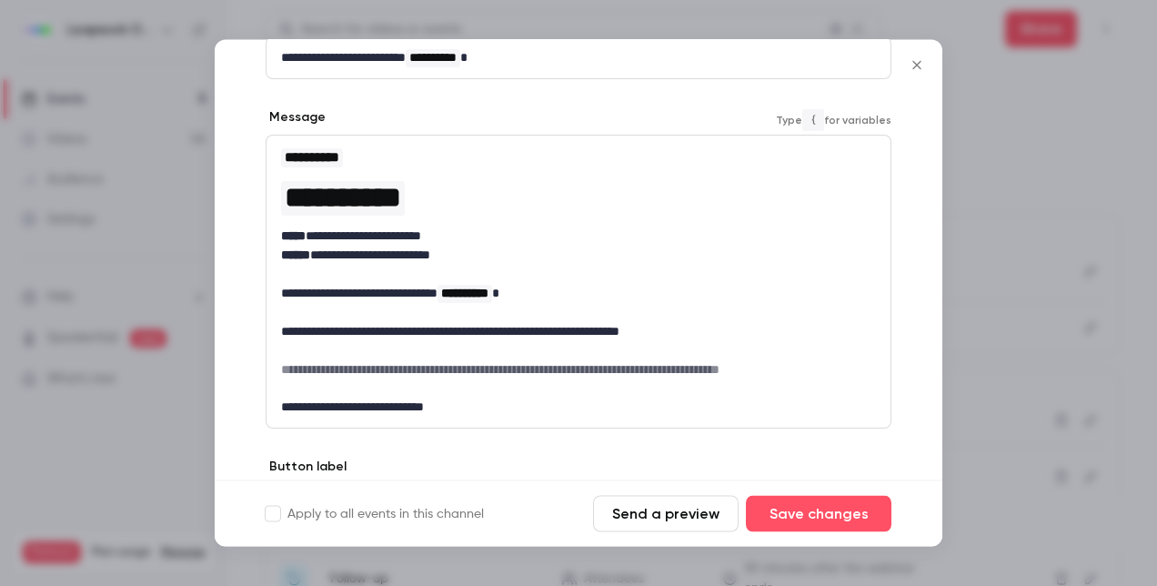
click at [462, 211] on h1 "**********" at bounding box center [578, 198] width 595 height 44
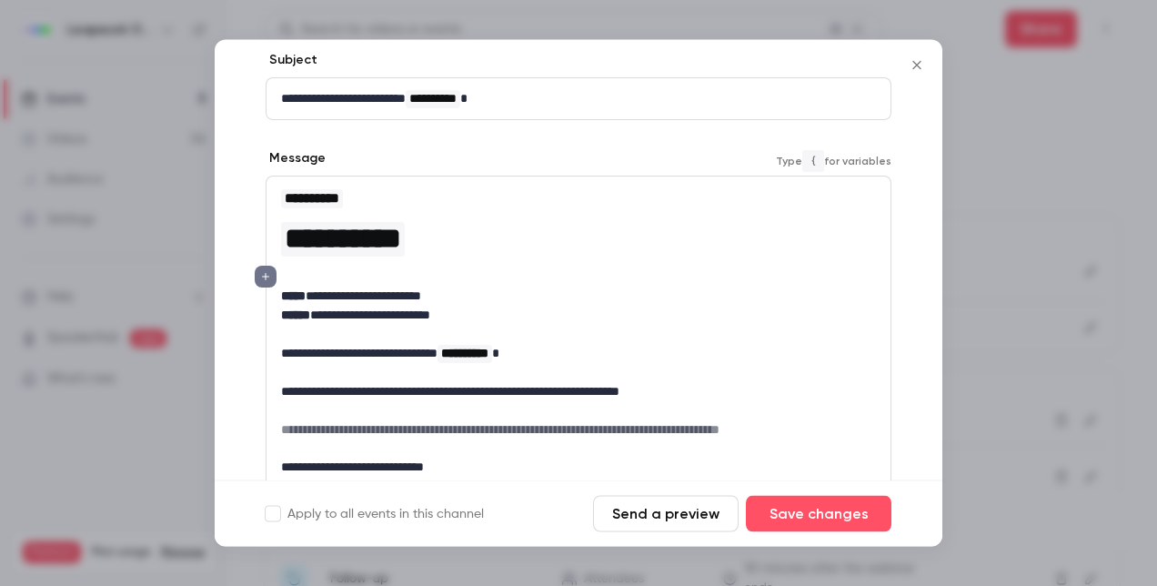
scroll to position [86, 0]
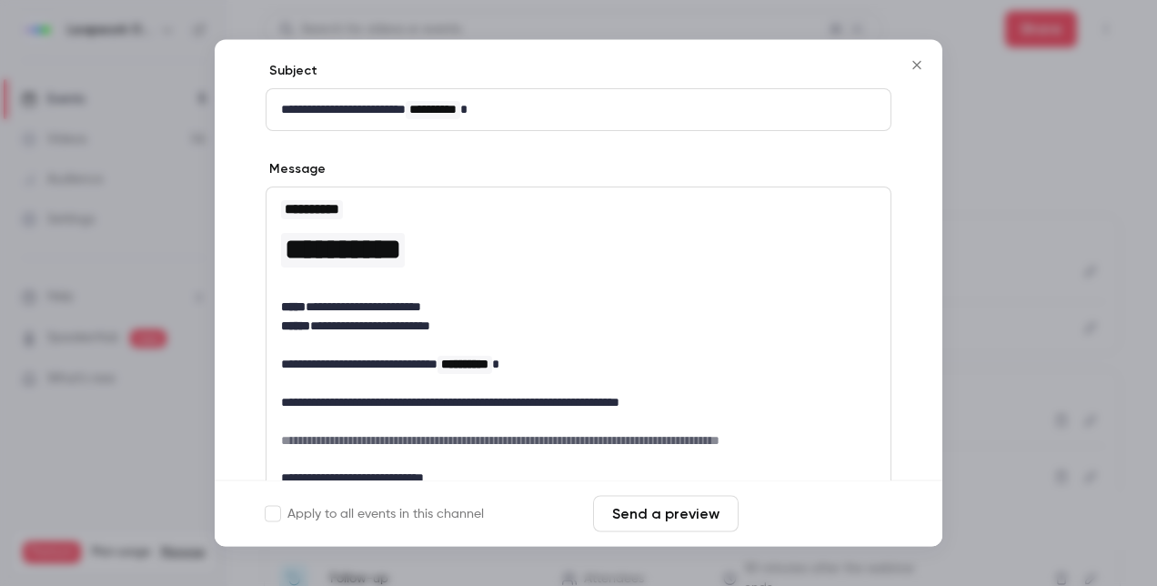
click at [810, 510] on button "Save changes" at bounding box center [819, 514] width 146 height 36
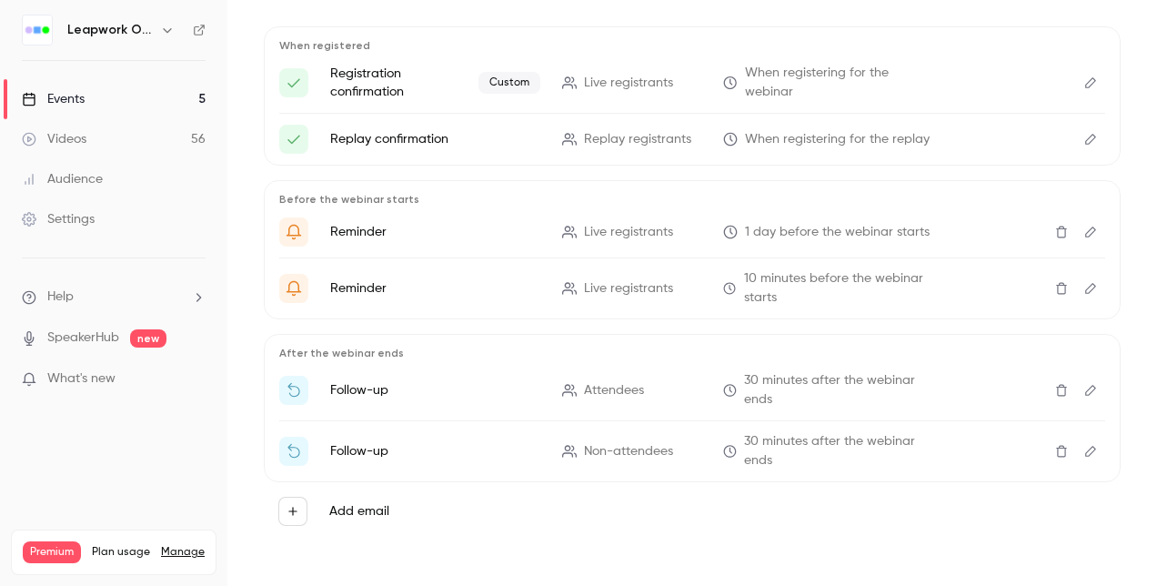
scroll to position [6, 0]
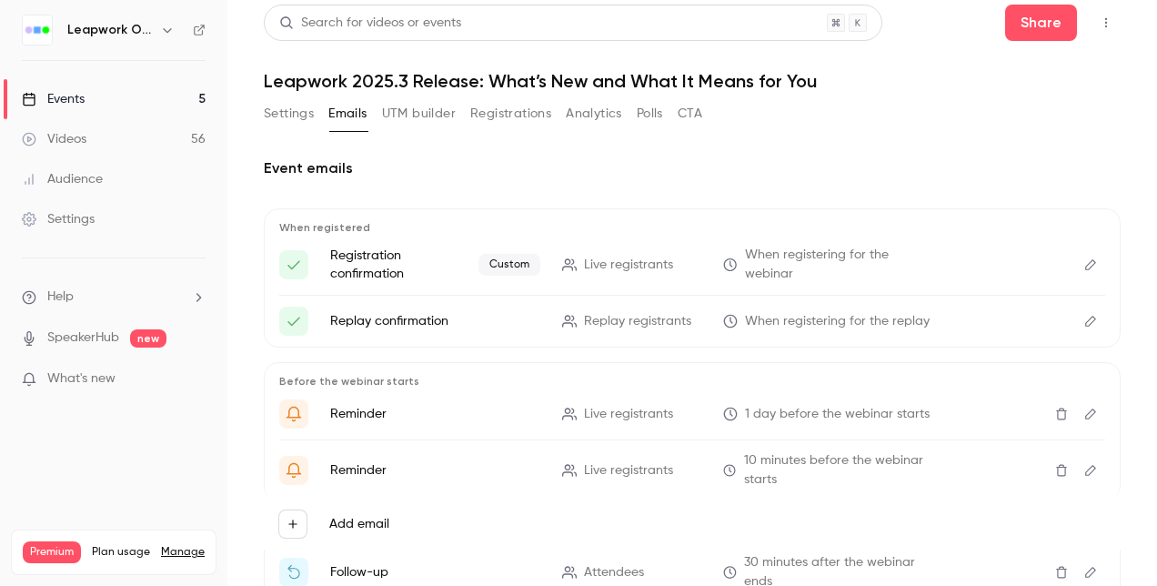
click at [67, 96] on div "Events" at bounding box center [53, 99] width 63 height 18
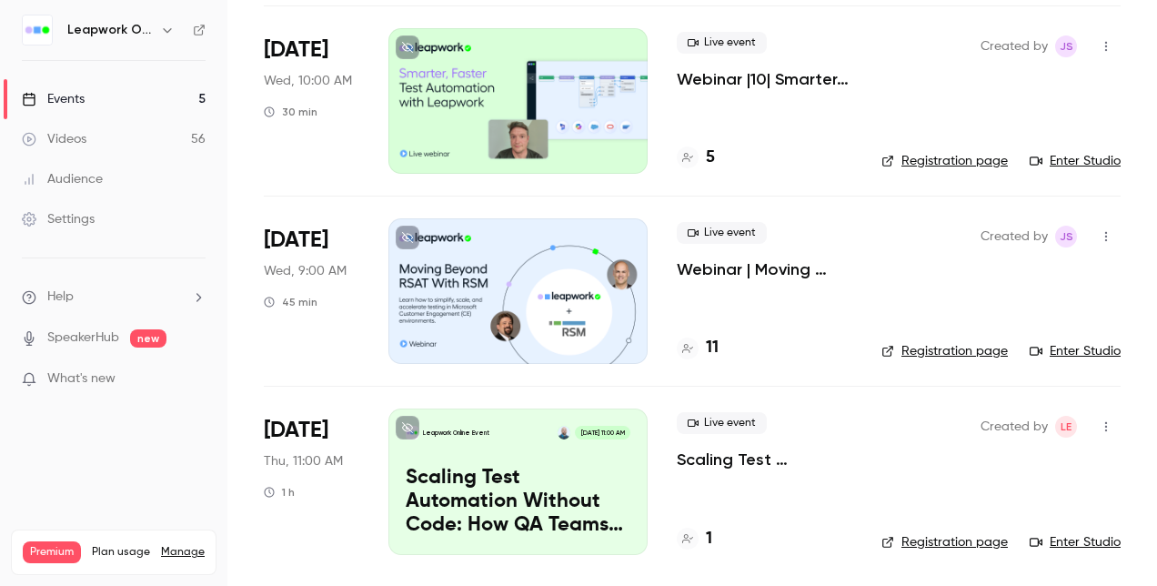
scroll to position [327, 0]
